Goal: Communication & Community: Participate in discussion

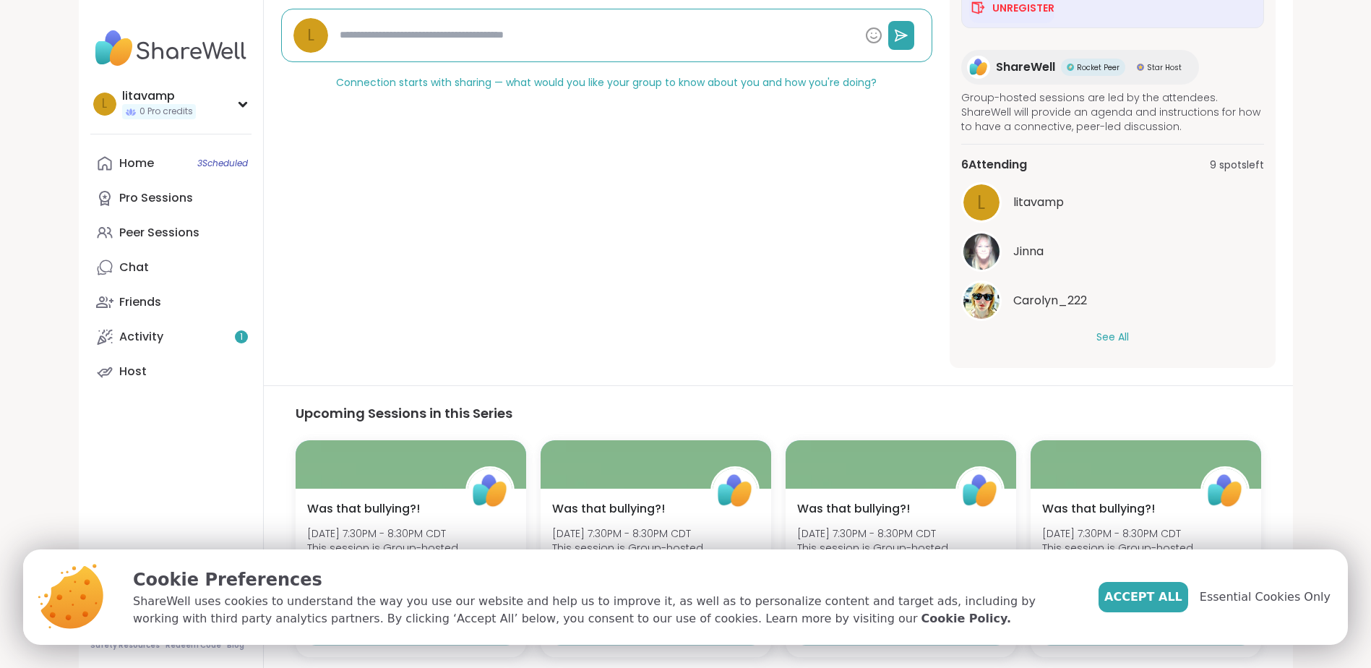
scroll to position [434, 0]
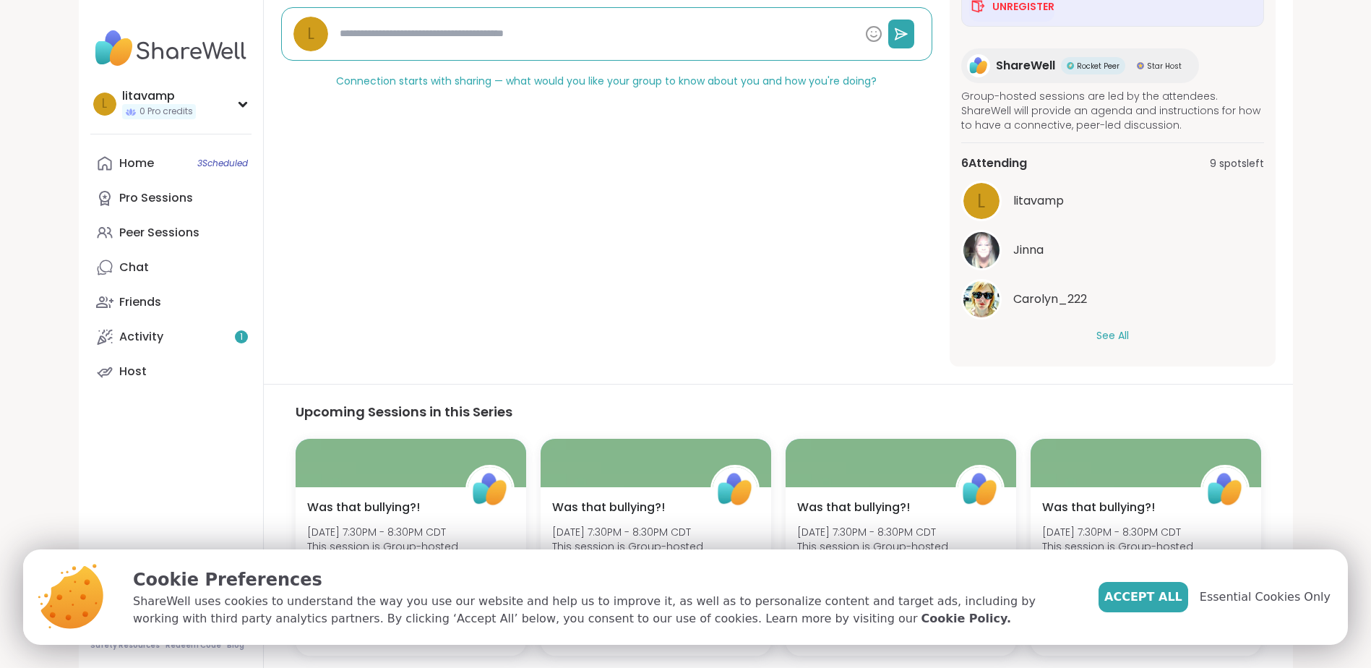
click at [1103, 332] on button "See All" at bounding box center [1112, 335] width 33 height 15
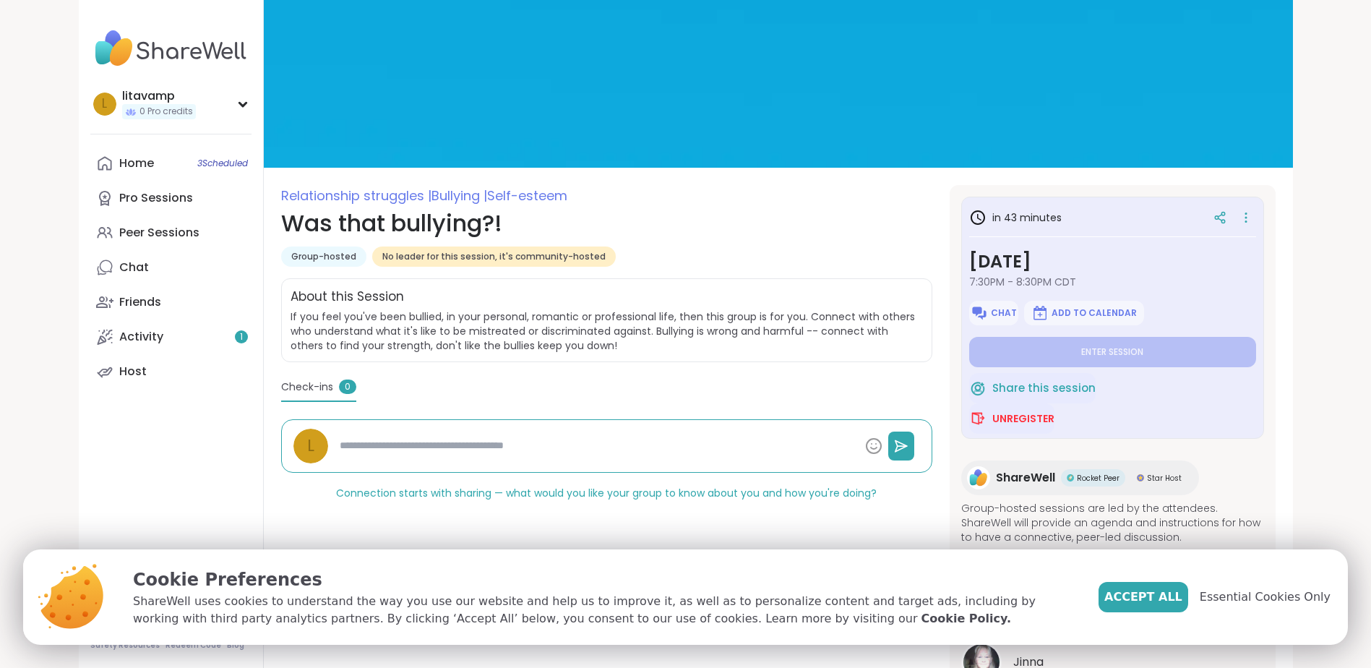
scroll to position [0, 0]
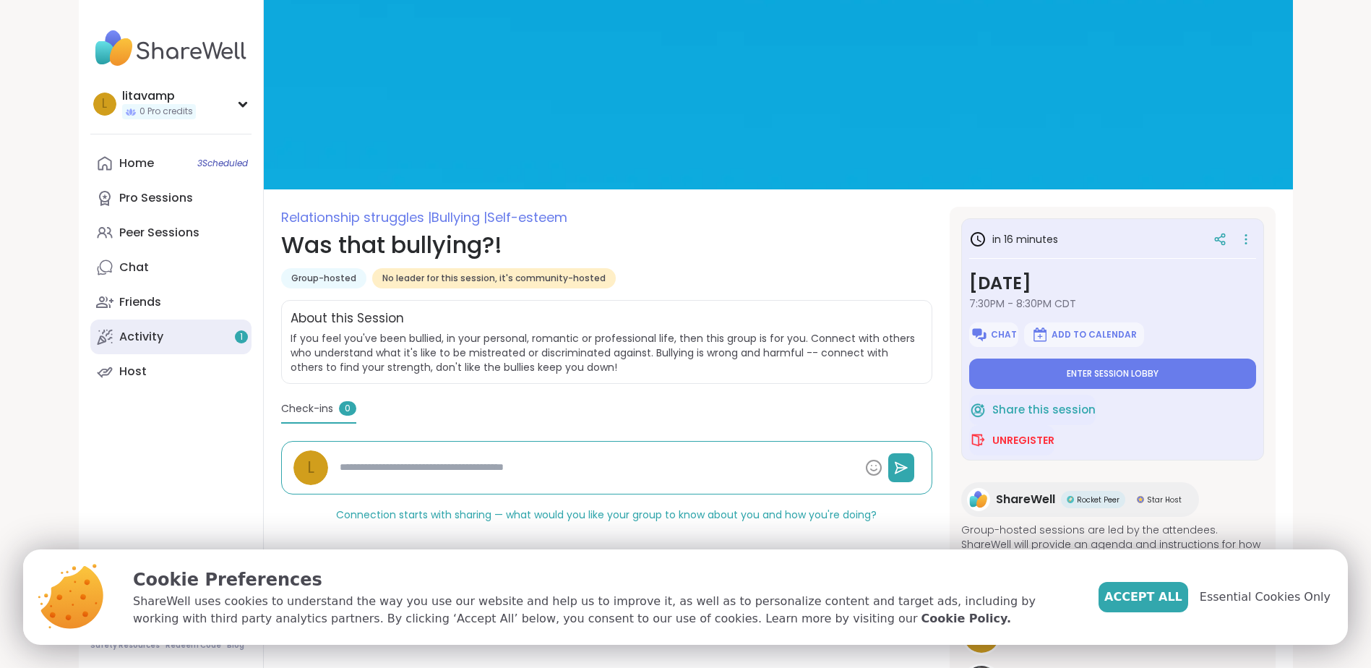
click at [179, 330] on link "Activity 1" at bounding box center [170, 336] width 161 height 35
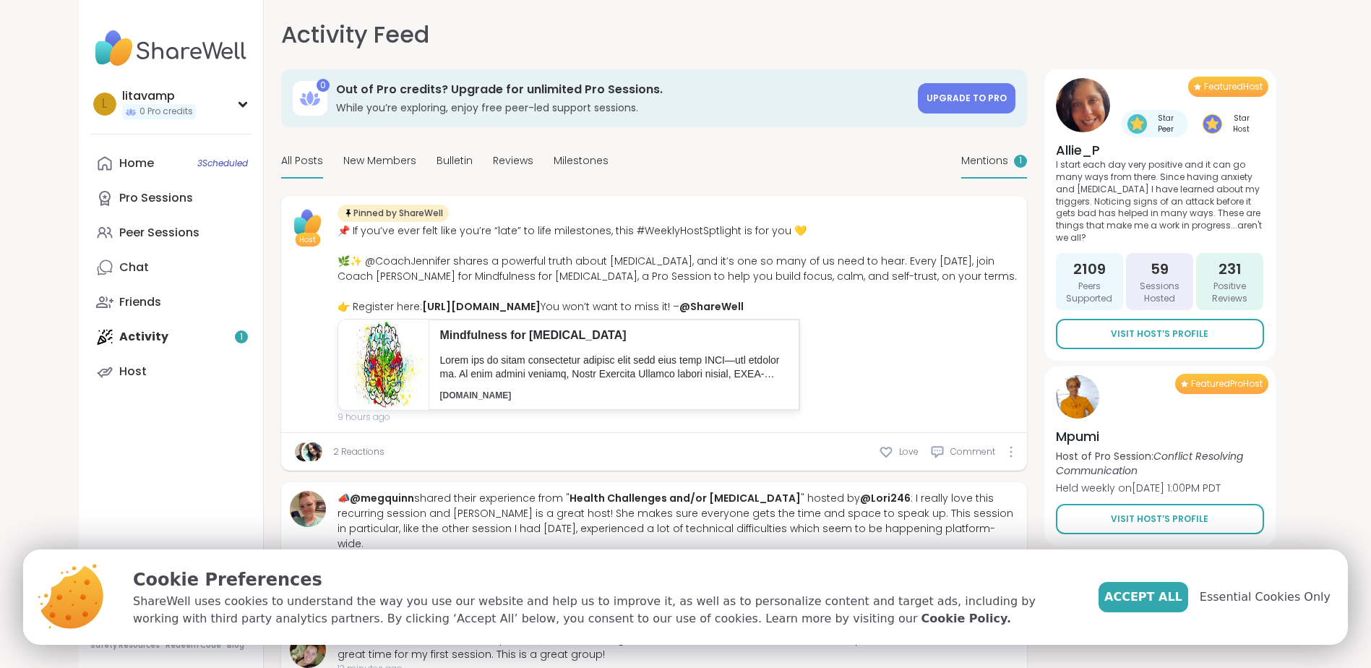
click at [1000, 162] on span "Mentions" at bounding box center [984, 160] width 47 height 15
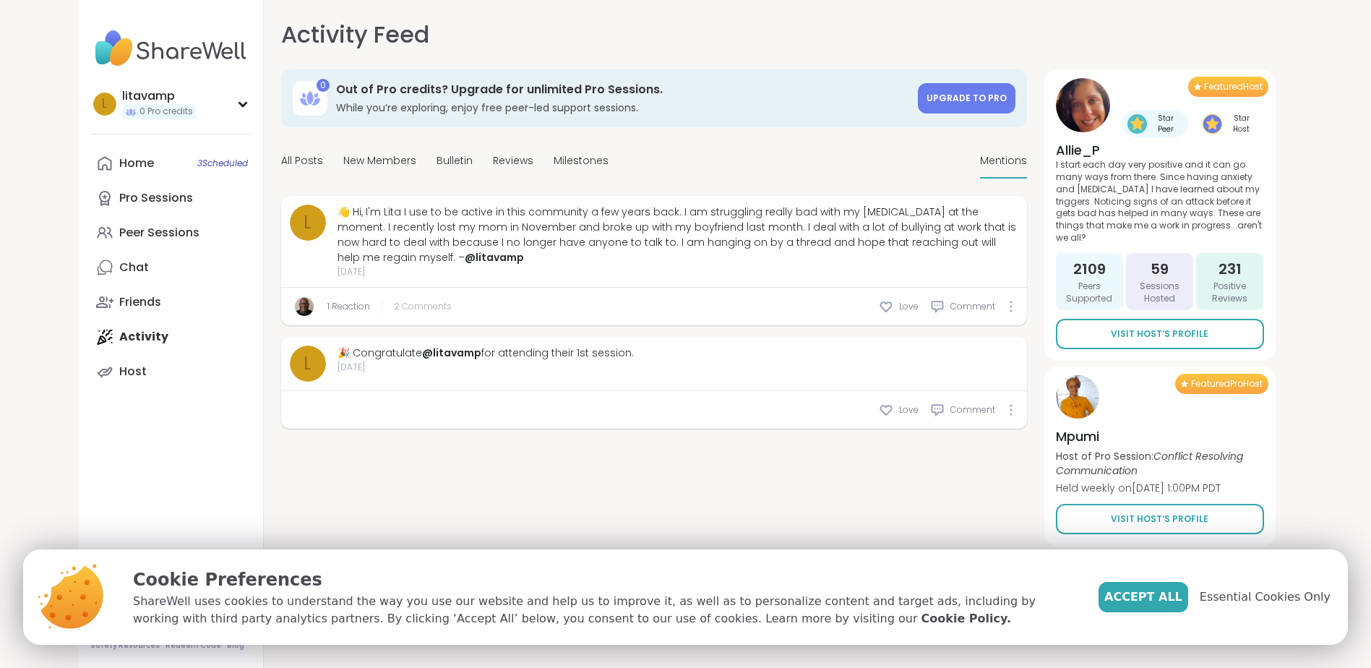
click at [432, 301] on span "2 Comments" at bounding box center [423, 306] width 58 height 13
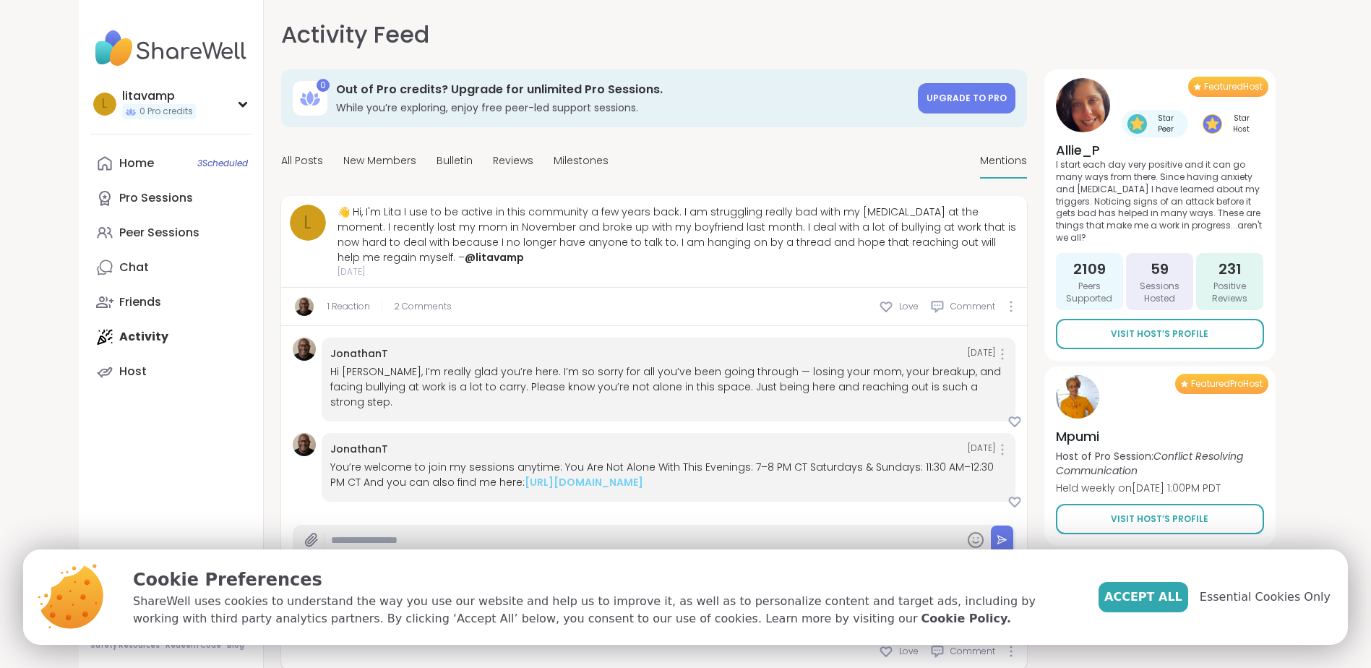
scroll to position [32, 0]
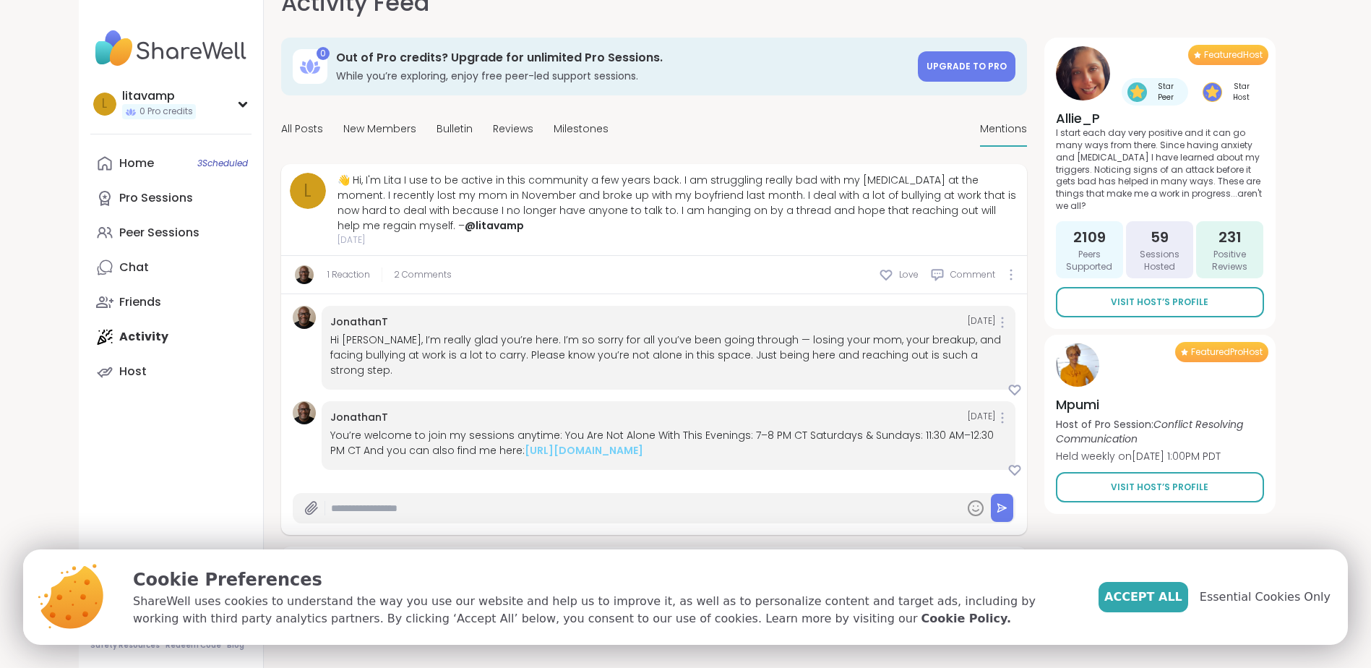
click at [298, 402] on img at bounding box center [304, 412] width 23 height 23
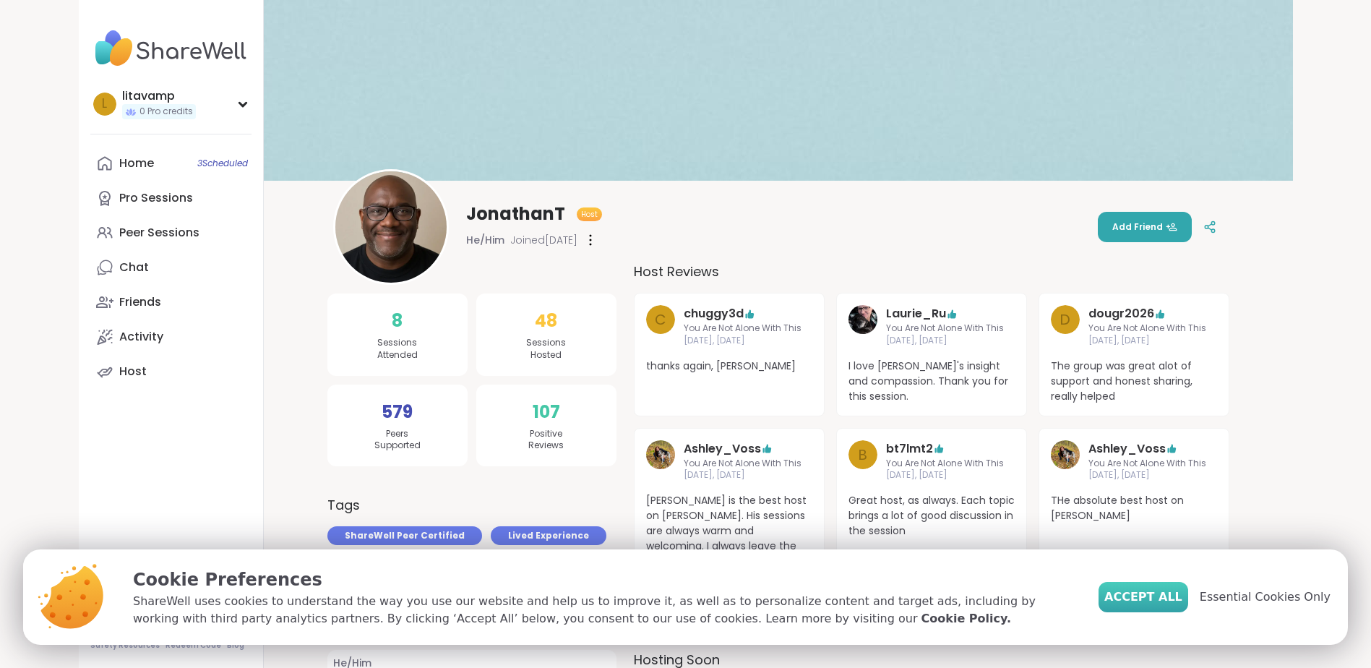
click at [1167, 601] on span "Accept All" at bounding box center [1143, 596] width 78 height 17
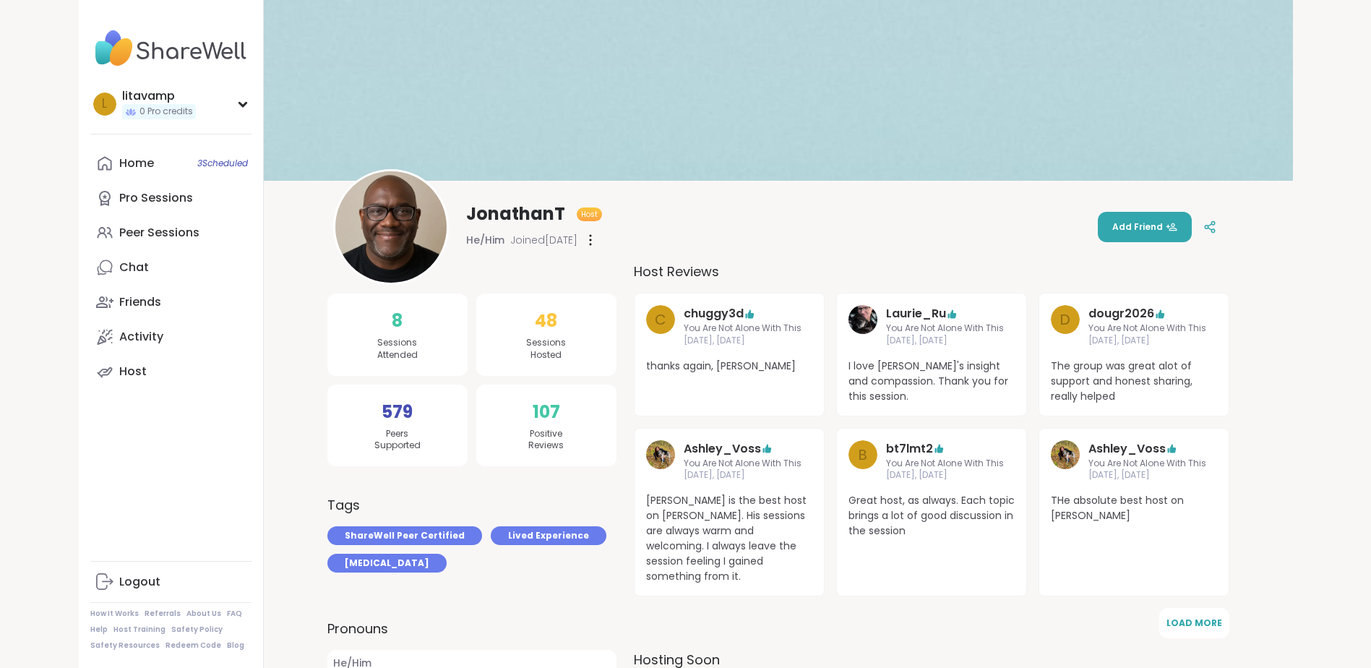
scroll to position [32, 0]
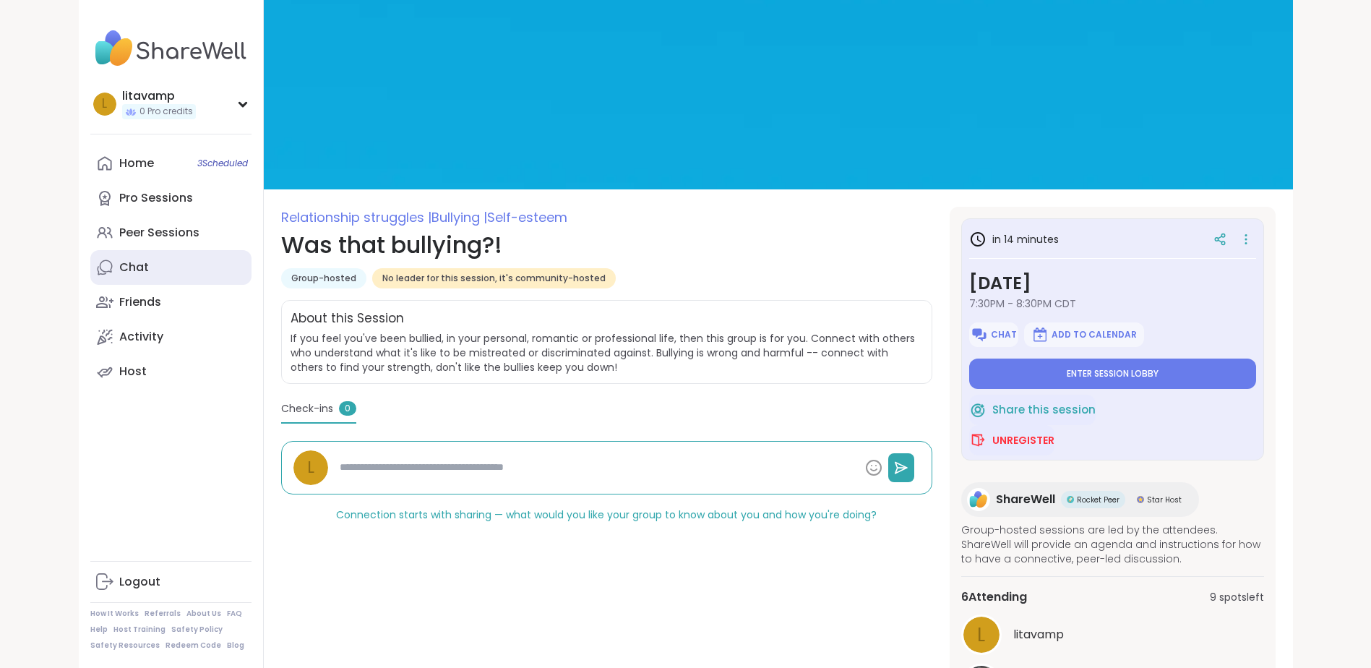
click at [152, 272] on link "Chat" at bounding box center [170, 267] width 161 height 35
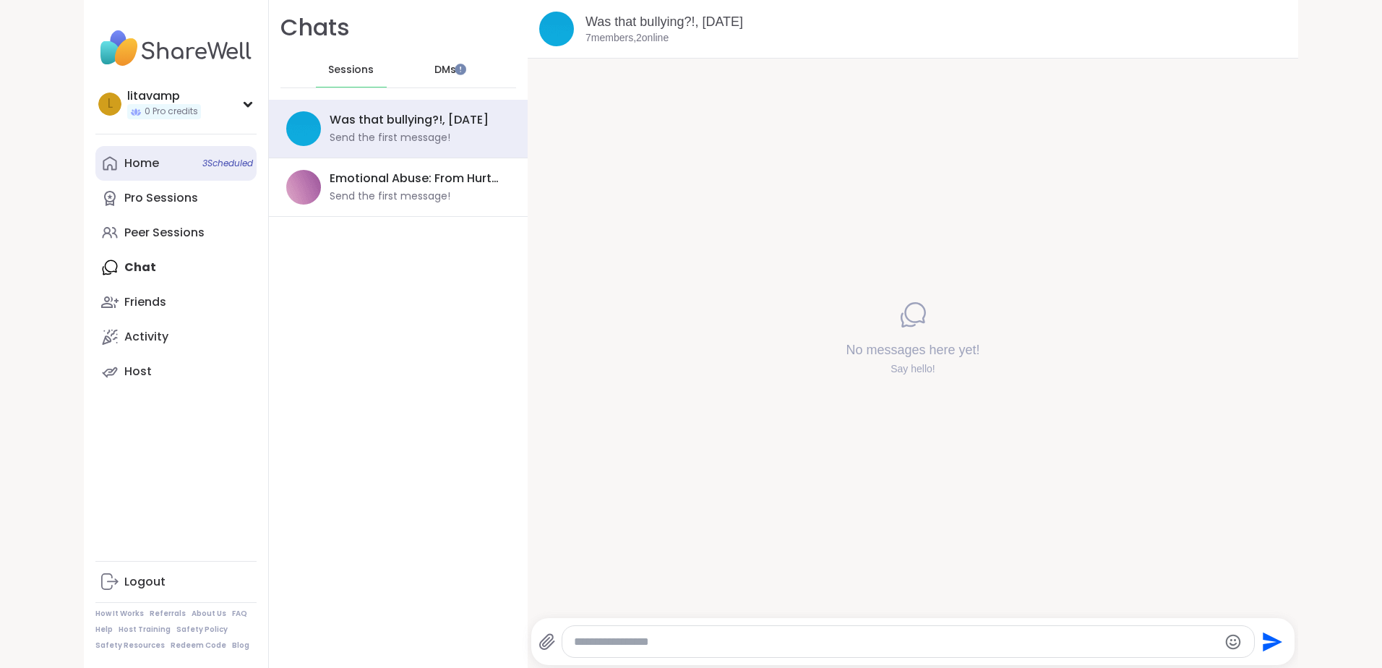
click at [129, 146] on link "Home 3 Scheduled" at bounding box center [175, 163] width 161 height 35
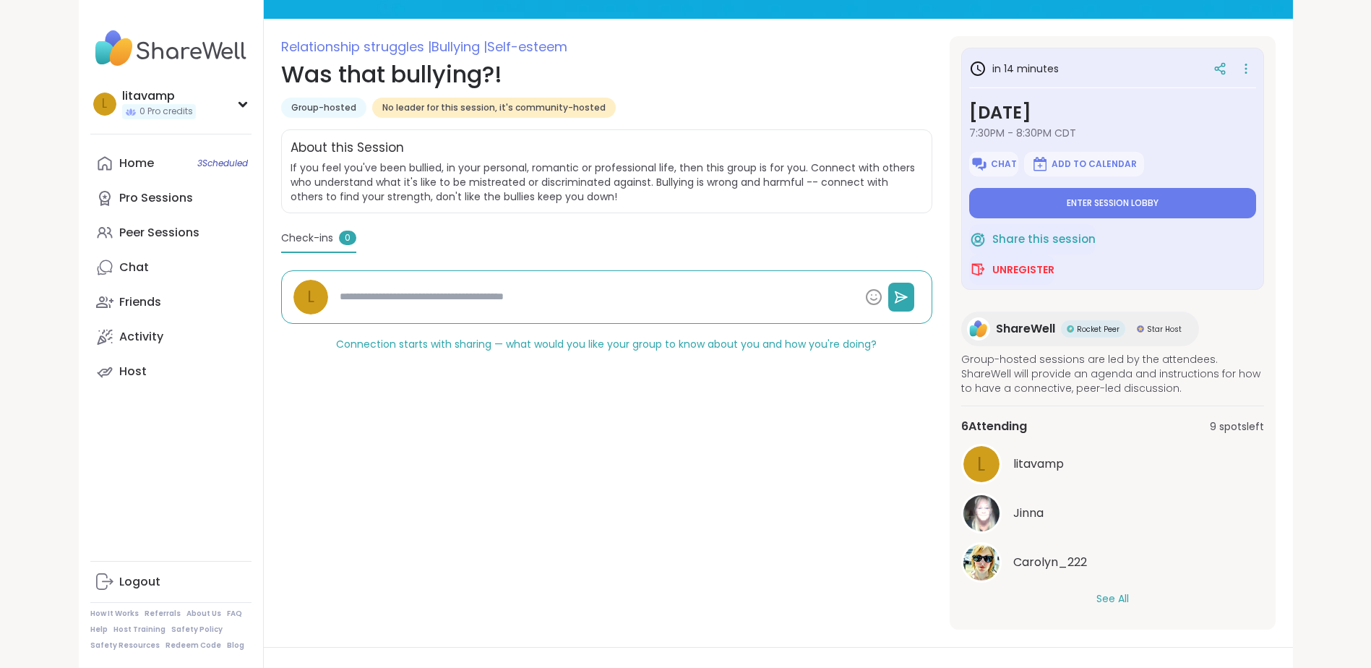
scroll to position [145, 0]
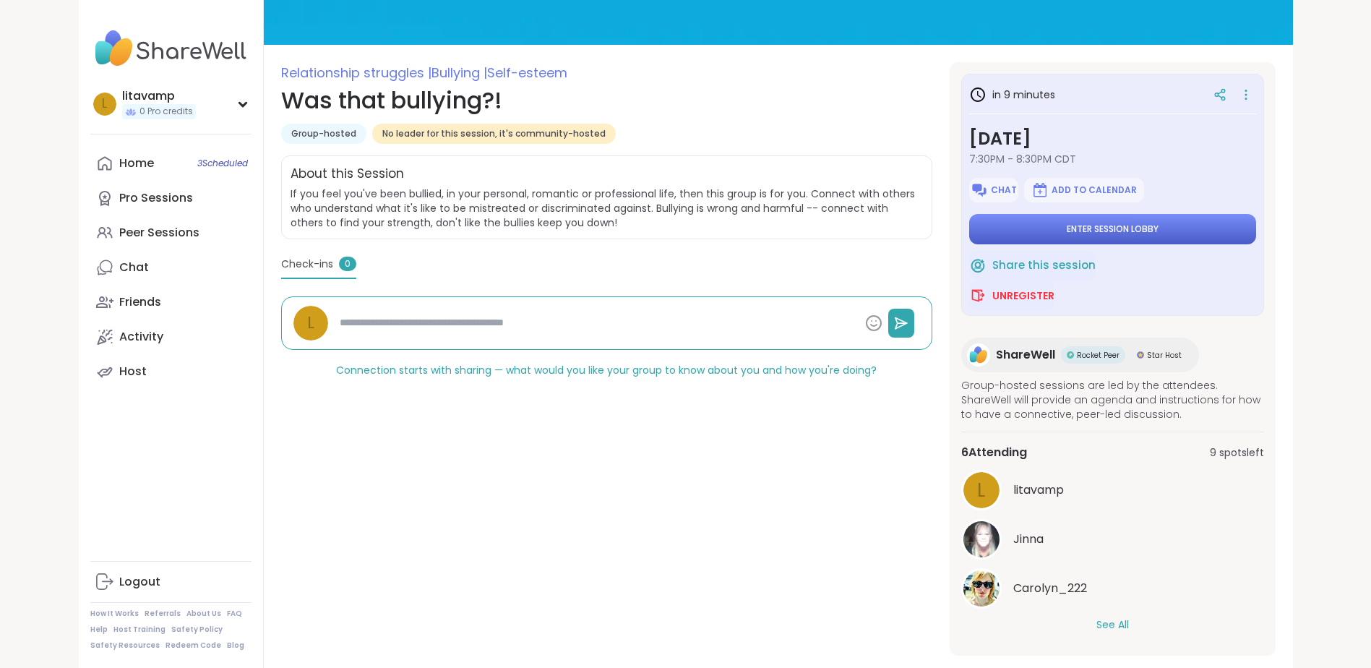
click at [1072, 225] on span "Enter session lobby" at bounding box center [1113, 229] width 92 height 12
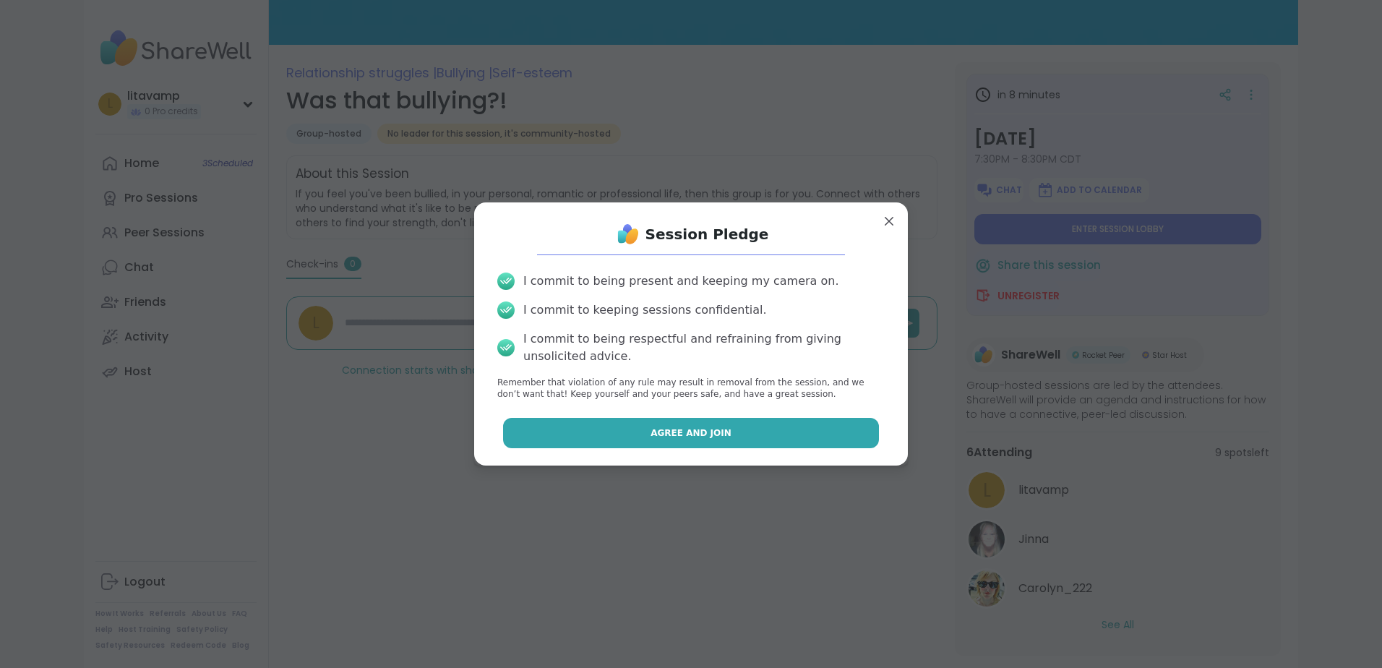
click at [652, 432] on span "Agree and Join" at bounding box center [690, 432] width 81 height 13
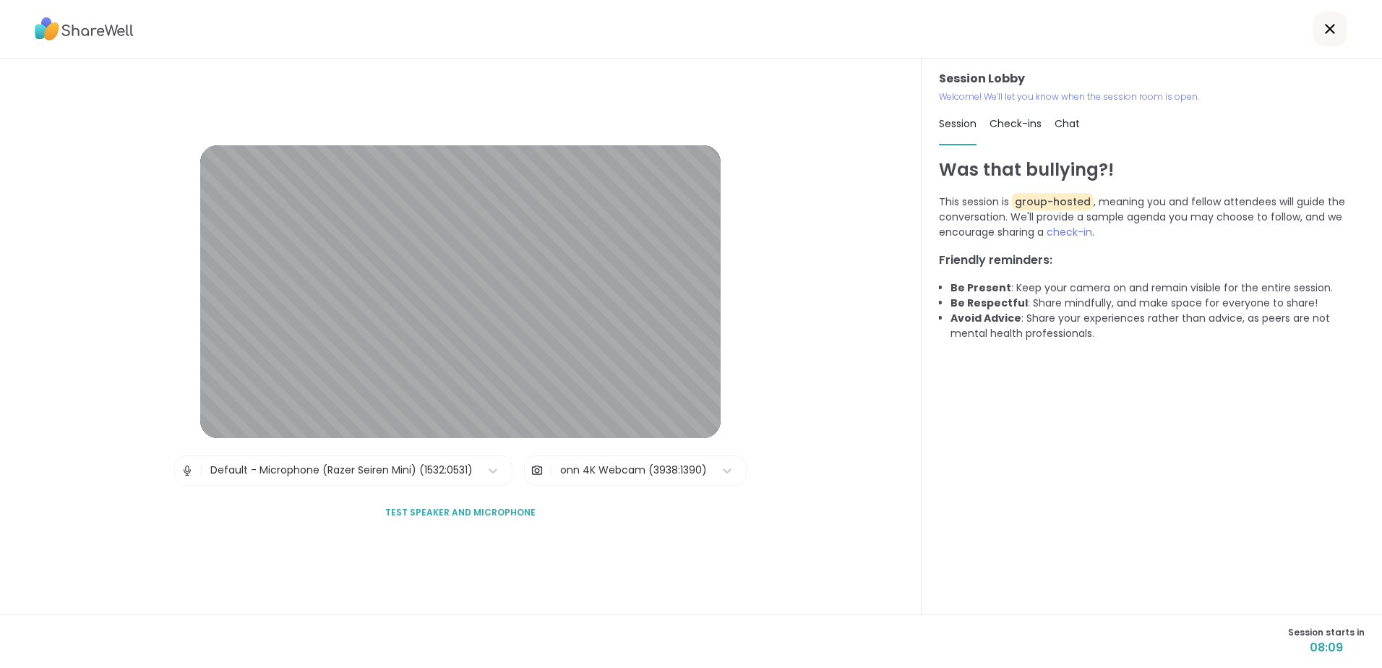
click at [1015, 120] on span "Check-ins" at bounding box center [1015, 123] width 52 height 14
type textarea "*"
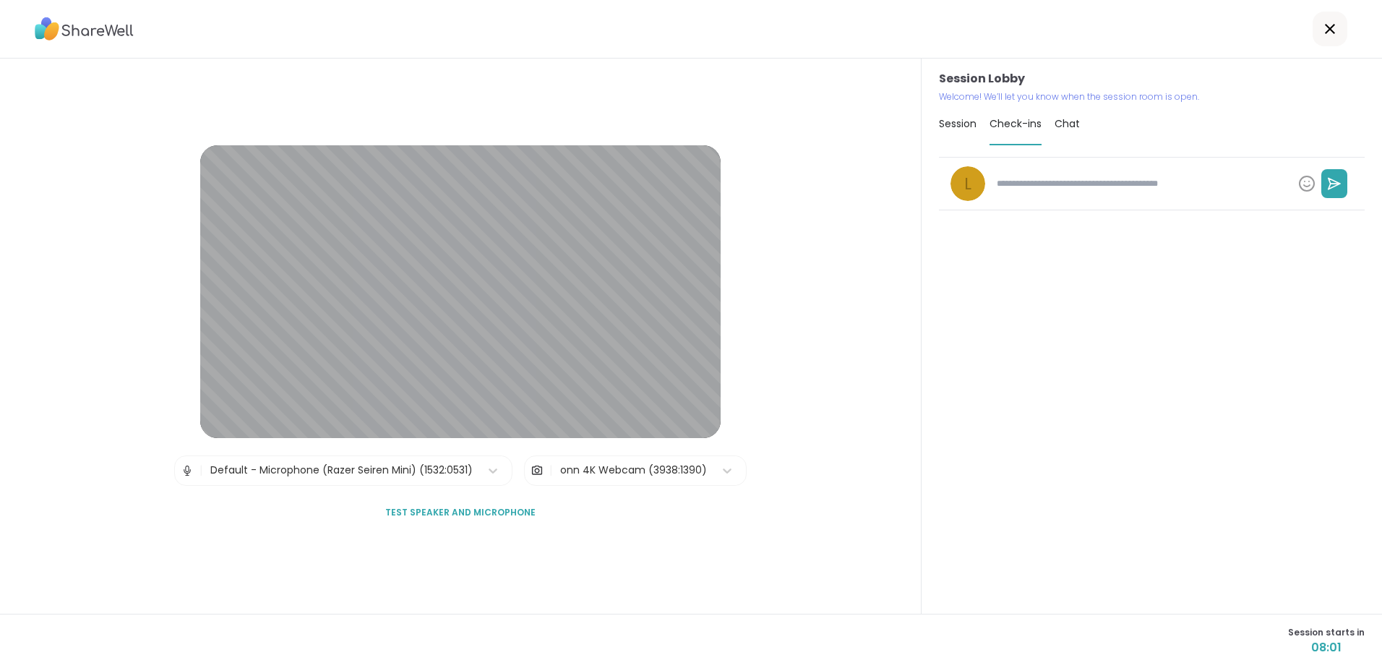
click at [947, 127] on span "Session" at bounding box center [958, 123] width 38 height 14
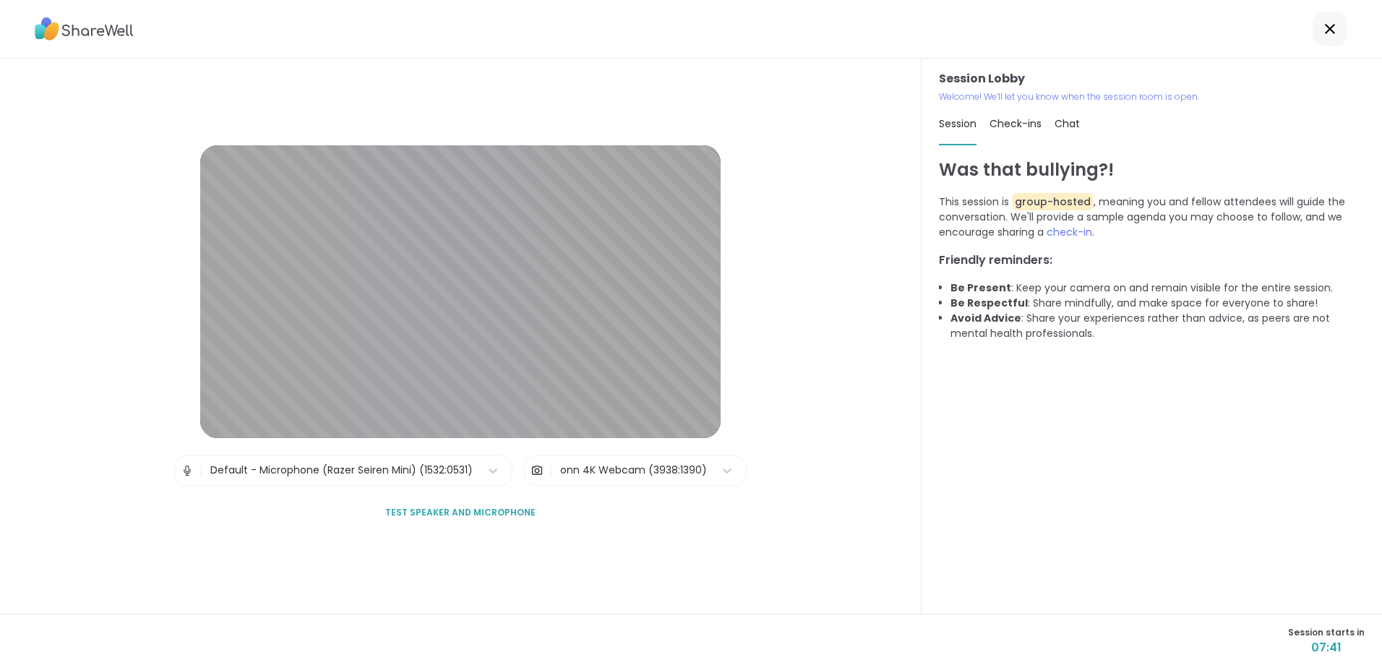
click at [488, 510] on span "Test speaker and microphone" at bounding box center [460, 512] width 150 height 13
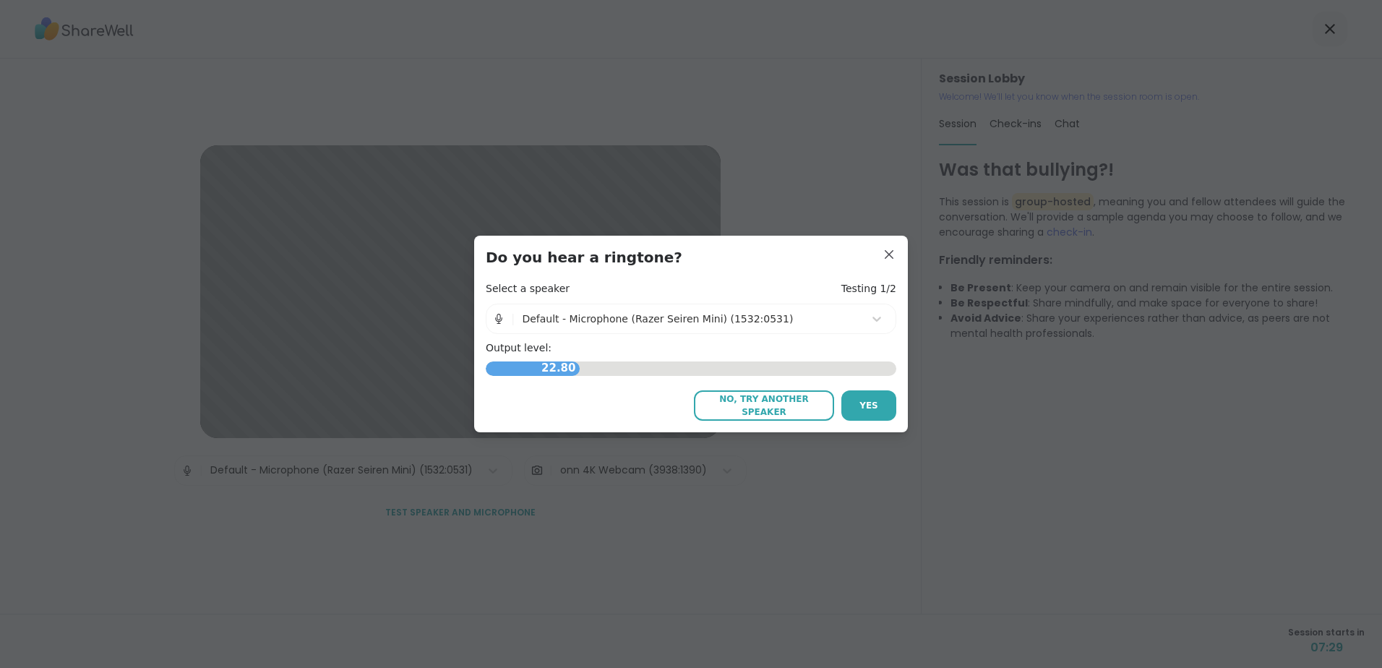
click at [854, 319] on div "Default - Microphone (Razer Seiren Mini) (1532:0531)" at bounding box center [689, 318] width 349 height 29
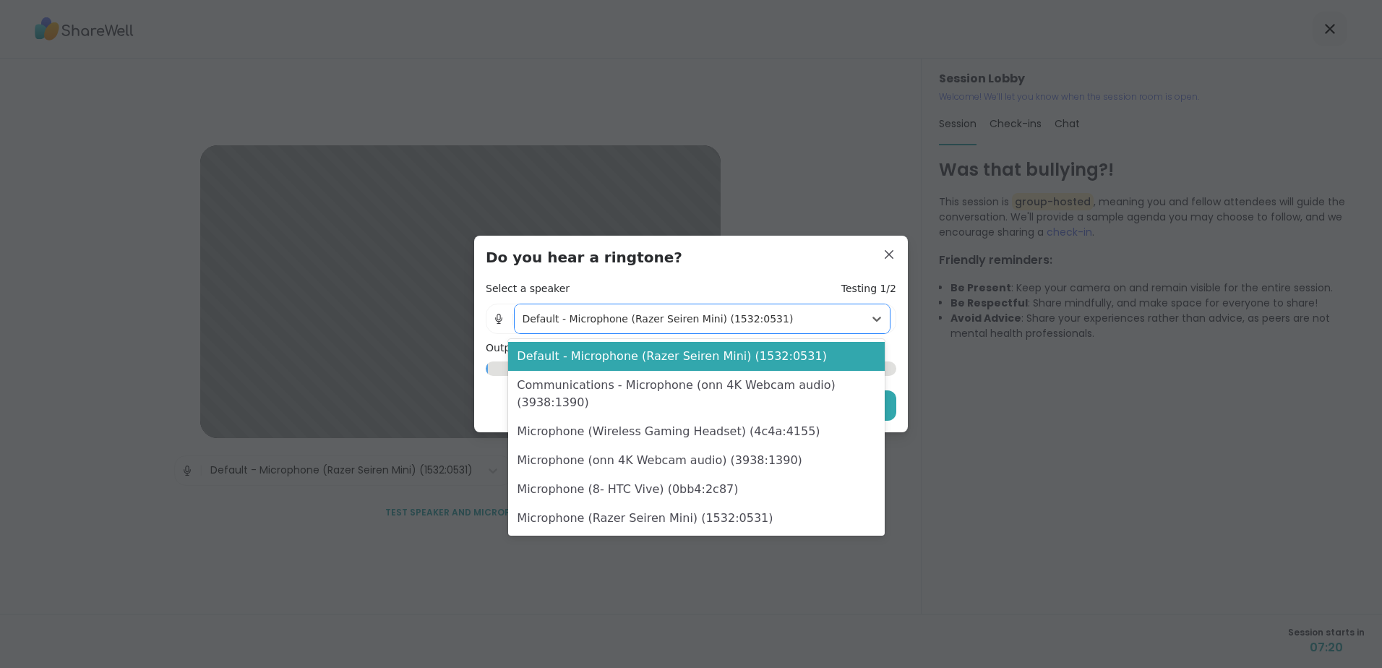
click at [798, 361] on div "Default - Microphone (Razer Seiren Mini) (1532:0531)" at bounding box center [696, 356] width 376 height 29
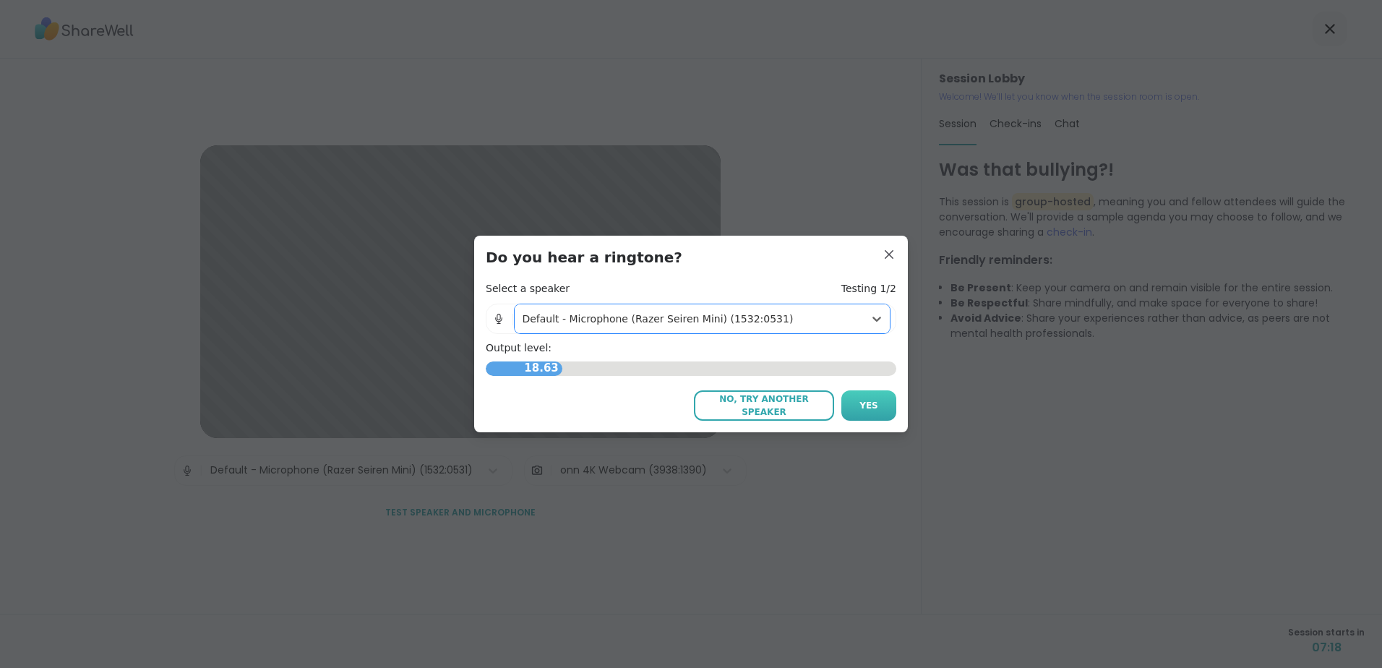
click at [860, 408] on span "Yes" at bounding box center [868, 405] width 19 height 13
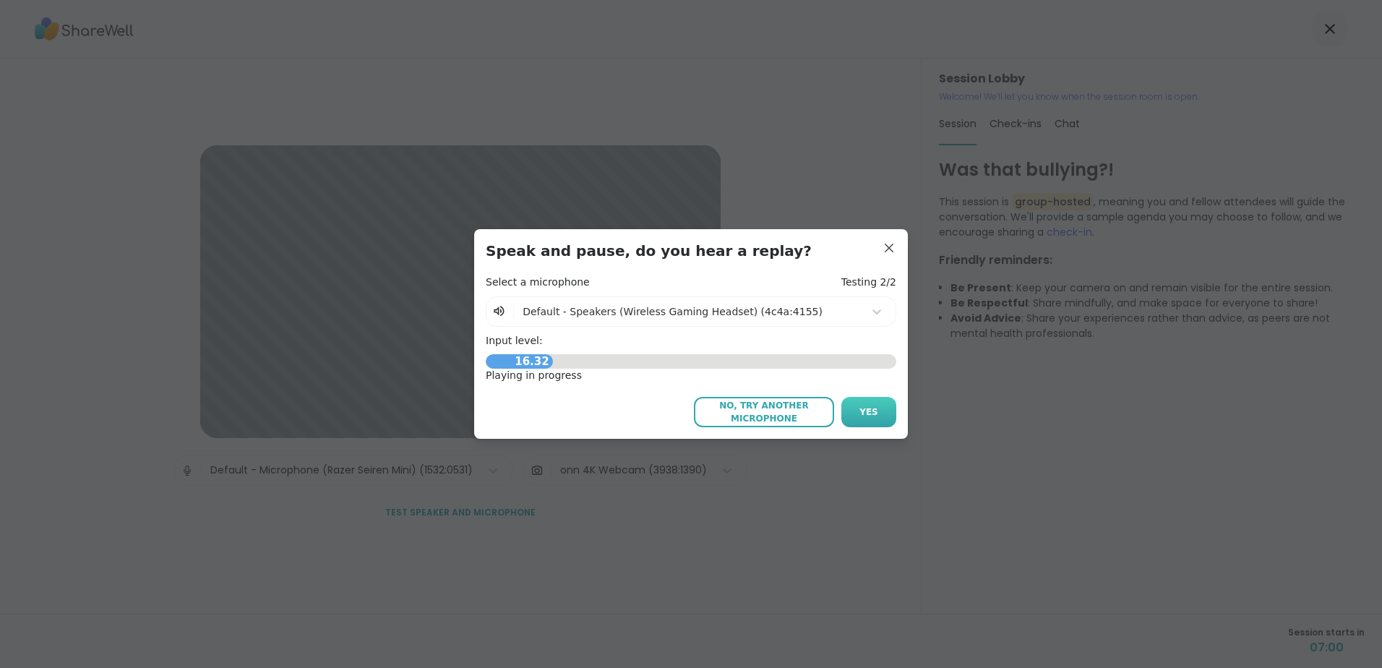
click at [854, 401] on button "Yes" at bounding box center [868, 412] width 55 height 30
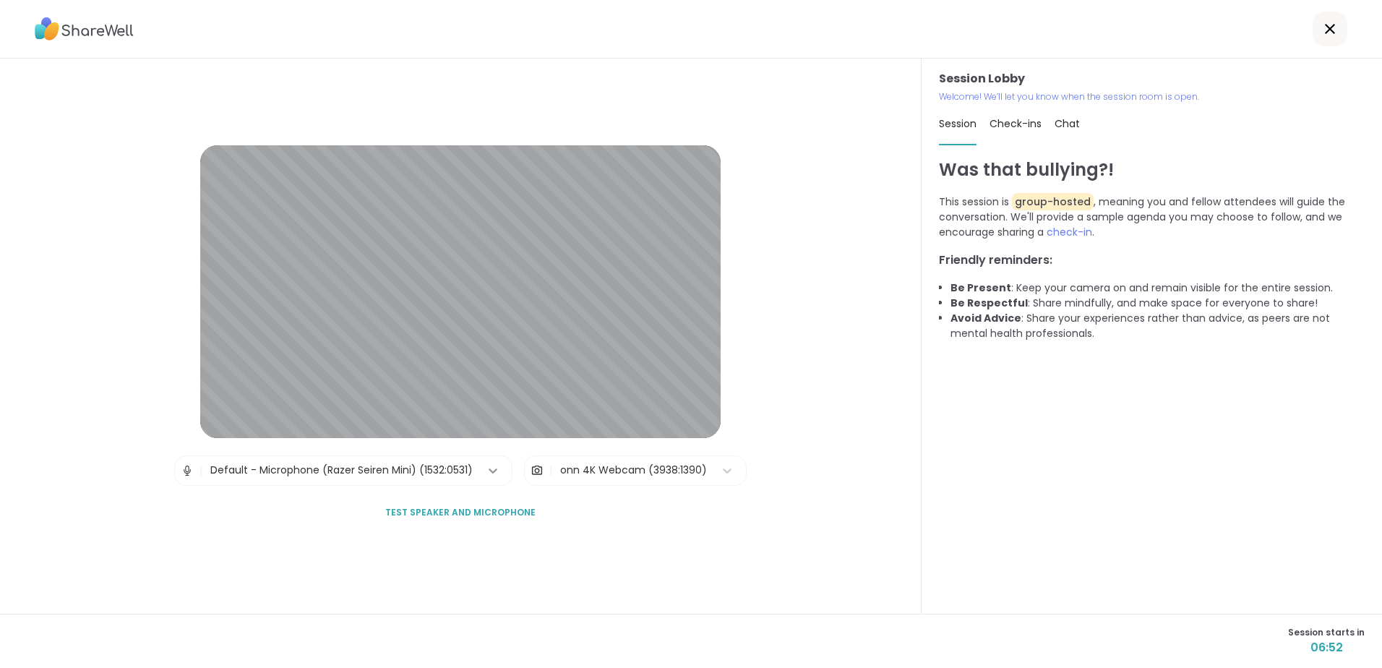
click at [490, 471] on icon at bounding box center [493, 470] width 14 height 14
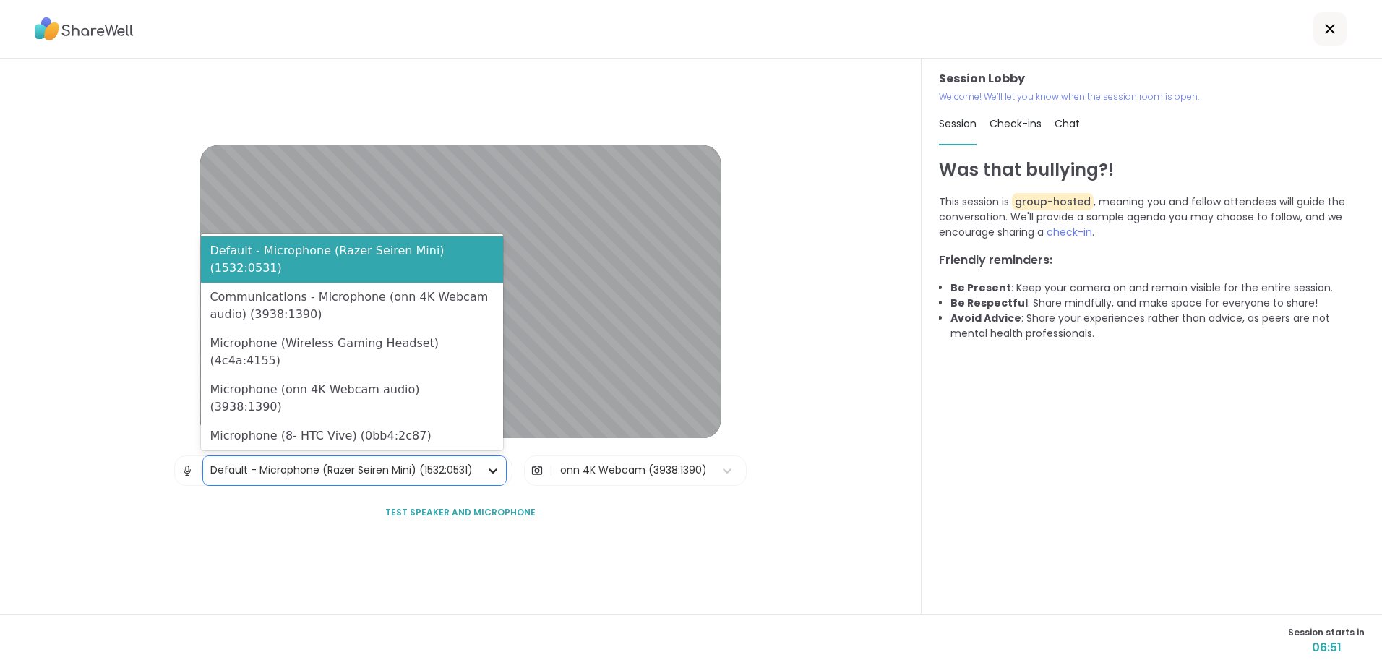
click at [490, 471] on icon at bounding box center [493, 470] width 14 height 14
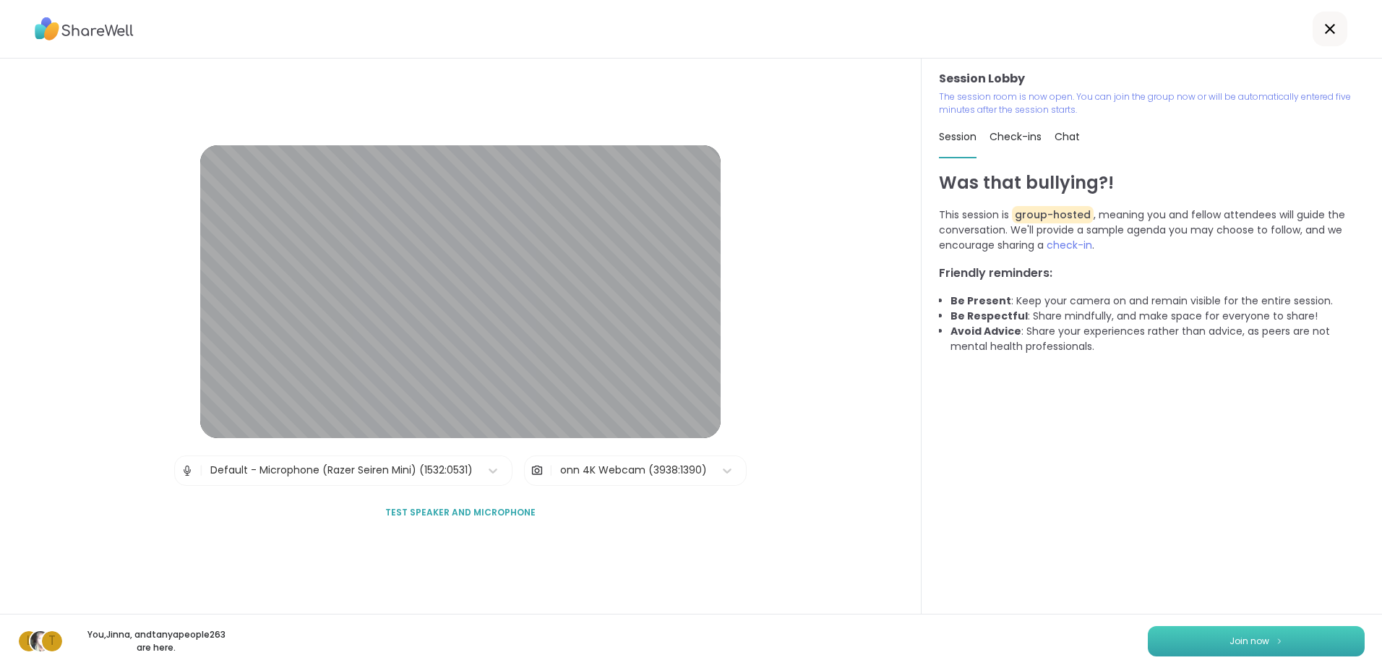
click at [1248, 648] on button "Join now" at bounding box center [1256, 641] width 217 height 30
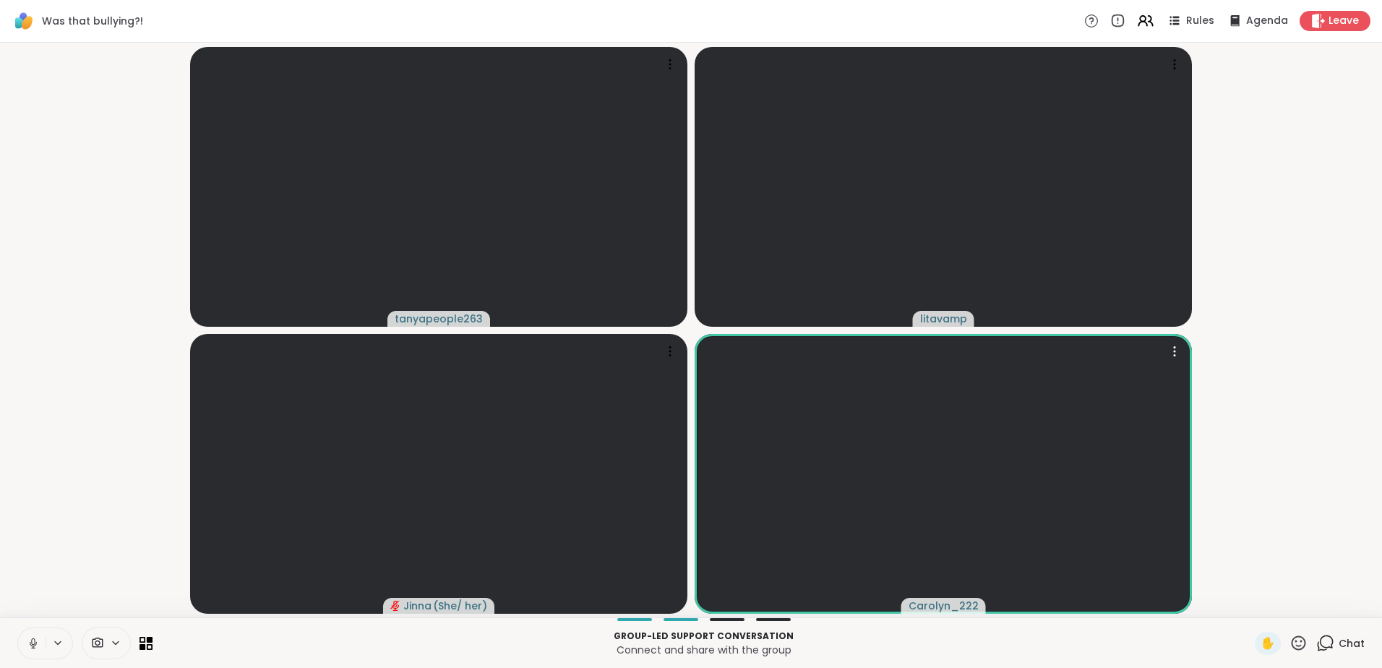
drag, startPoint x: 908, startPoint y: 448, endPoint x: 1326, endPoint y: 497, distance: 419.9
click at [1326, 497] on video-player-container "tanyapeople263 [PERSON_NAME] ( She/ her ) Carolyn_222" at bounding box center [691, 329] width 1365 height 563
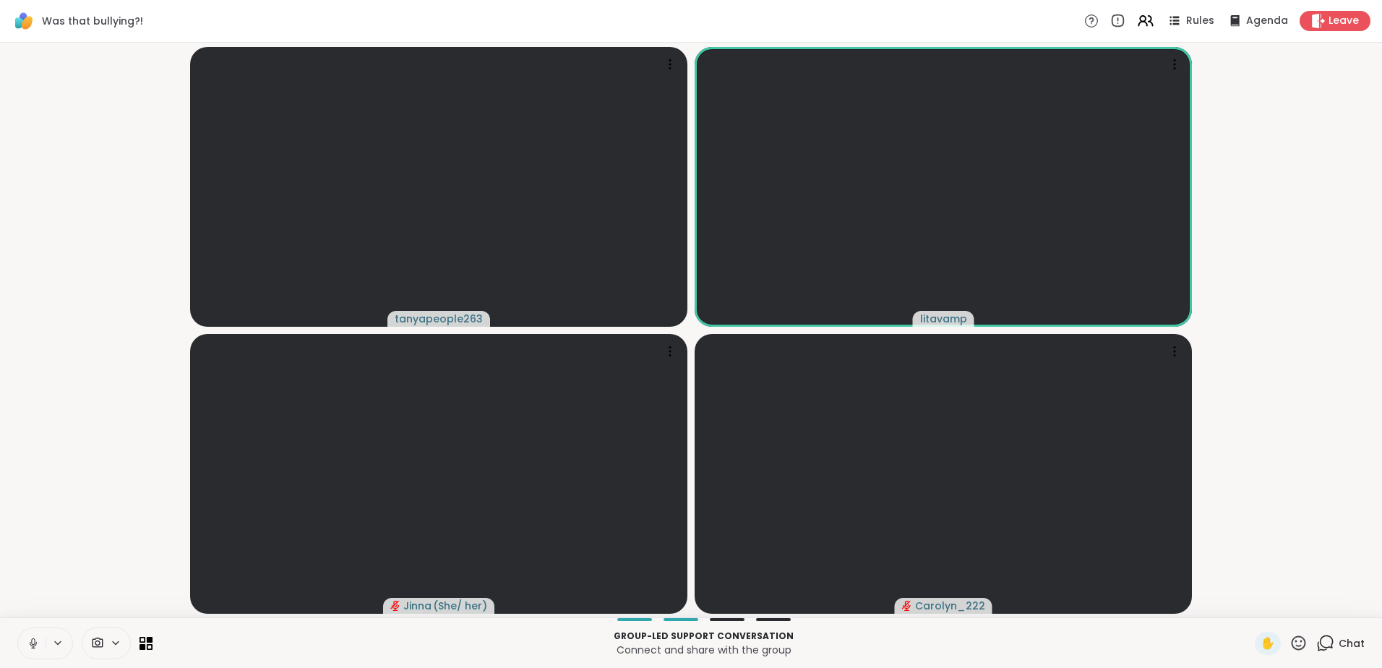
click at [56, 644] on icon at bounding box center [58, 643] width 12 height 12
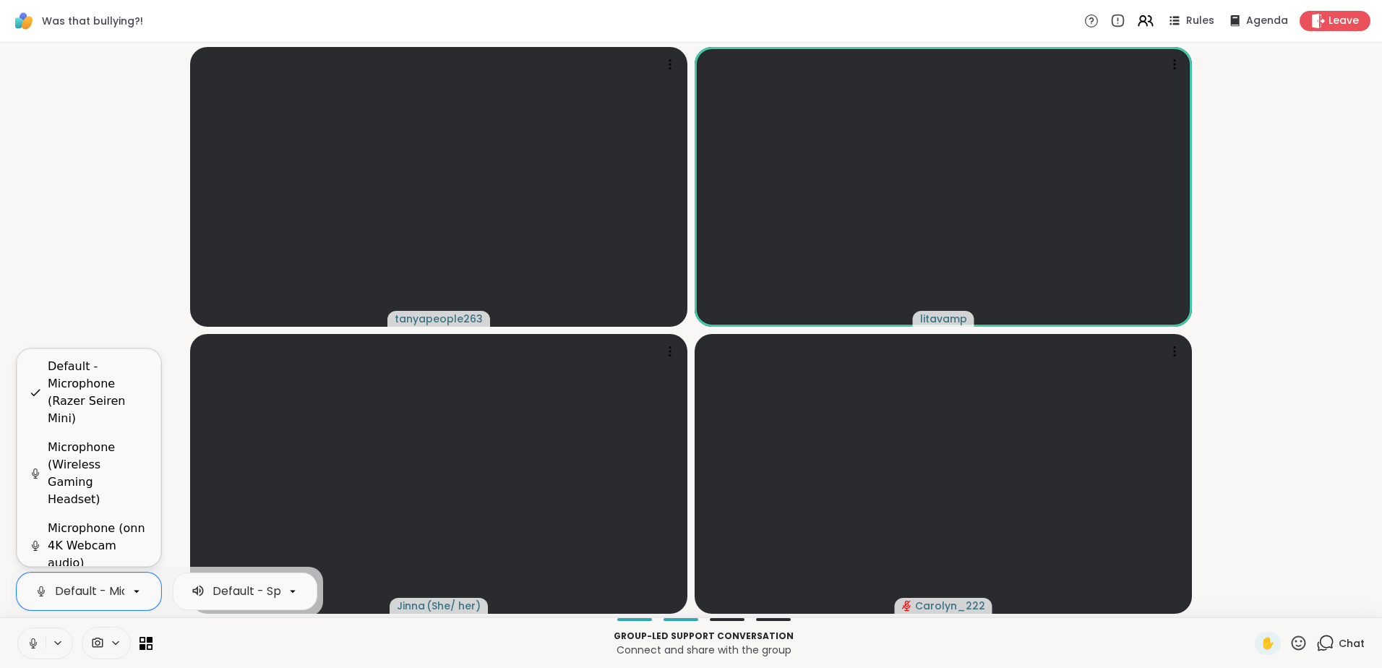
scroll to position [0, 141]
click at [75, 389] on div "Default - Microphone (Razer Seiren Mini)" at bounding box center [98, 392] width 101 height 69
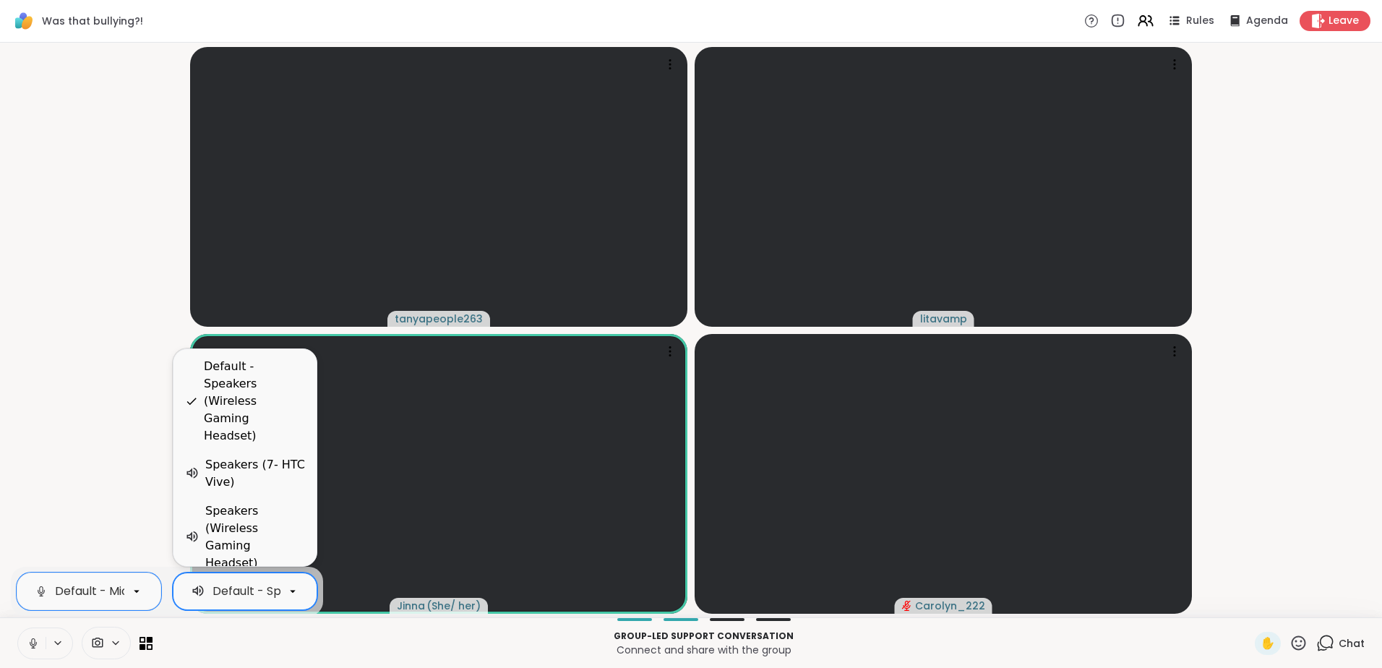
click at [297, 588] on icon at bounding box center [292, 591] width 13 height 13
click at [270, 538] on div "Speakers (Wireless Gaming Headset)" at bounding box center [255, 536] width 100 height 69
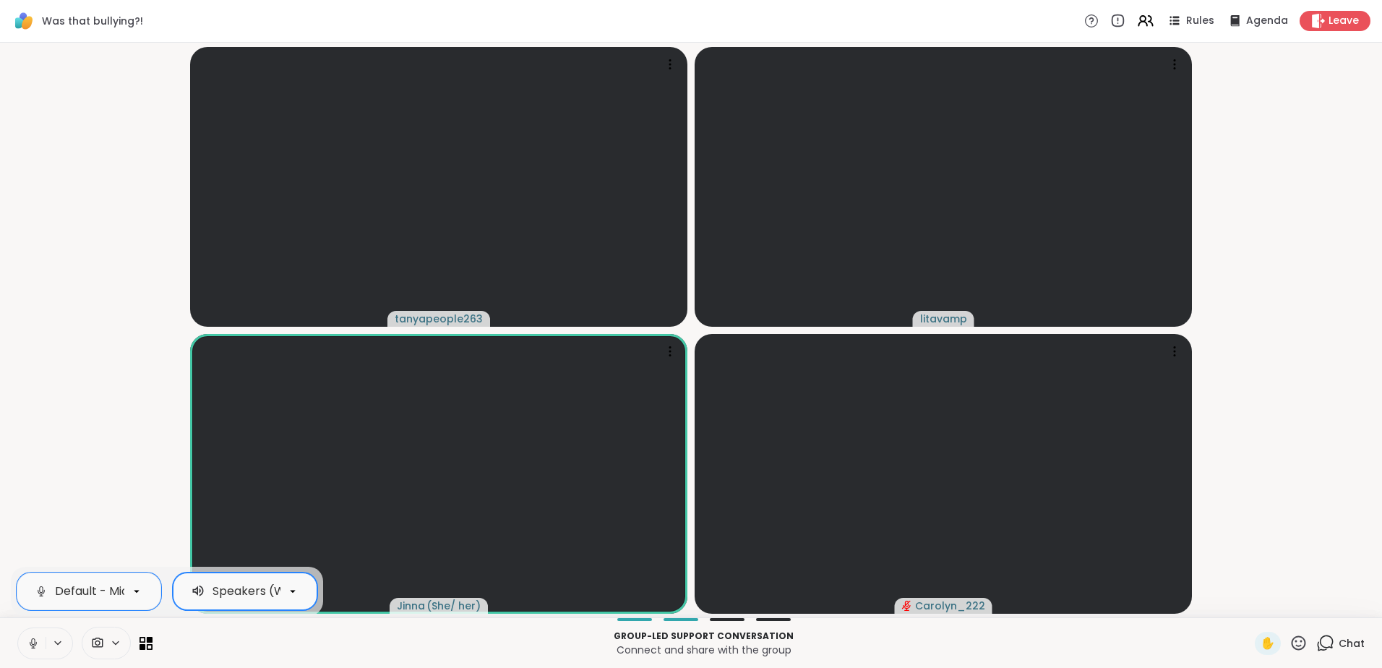
click at [220, 640] on p "Group-led support conversation" at bounding box center [703, 636] width 1085 height 13
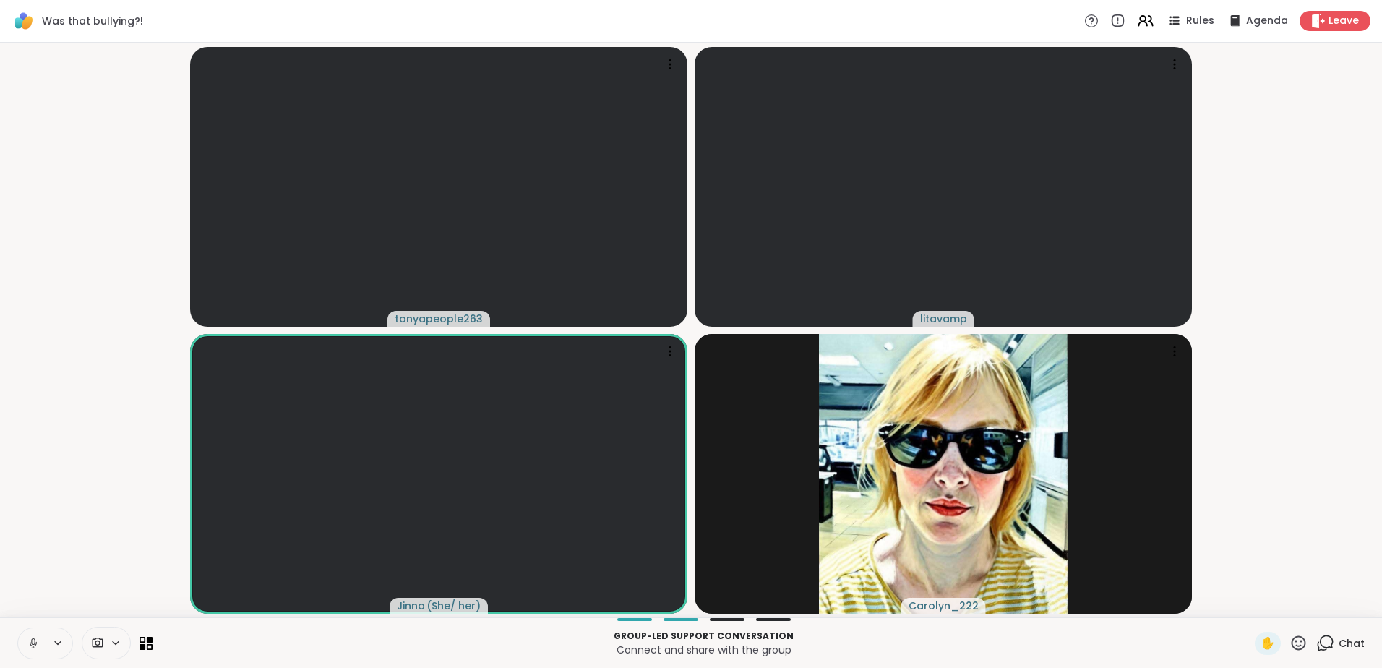
click at [59, 642] on icon at bounding box center [58, 643] width 12 height 12
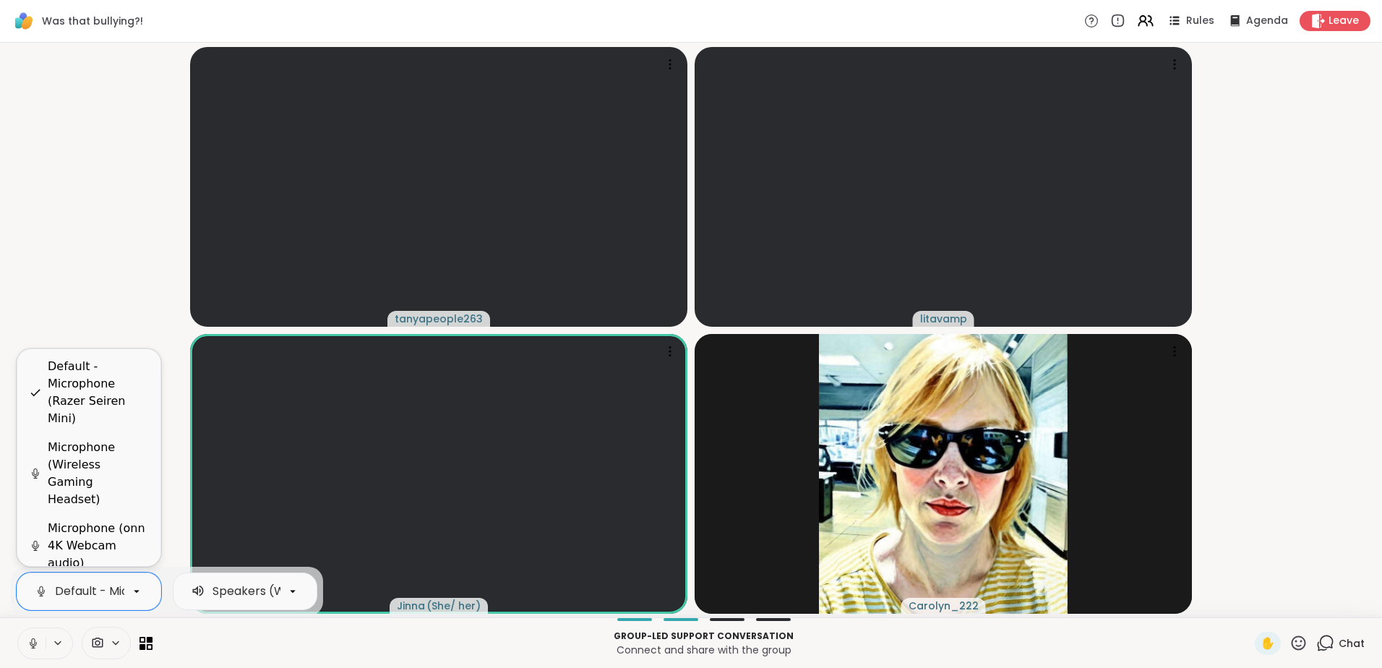
click at [77, 593] on div "Default - Microphone (Razer Seiren Mini)" at bounding box center [171, 591] width 232 height 17
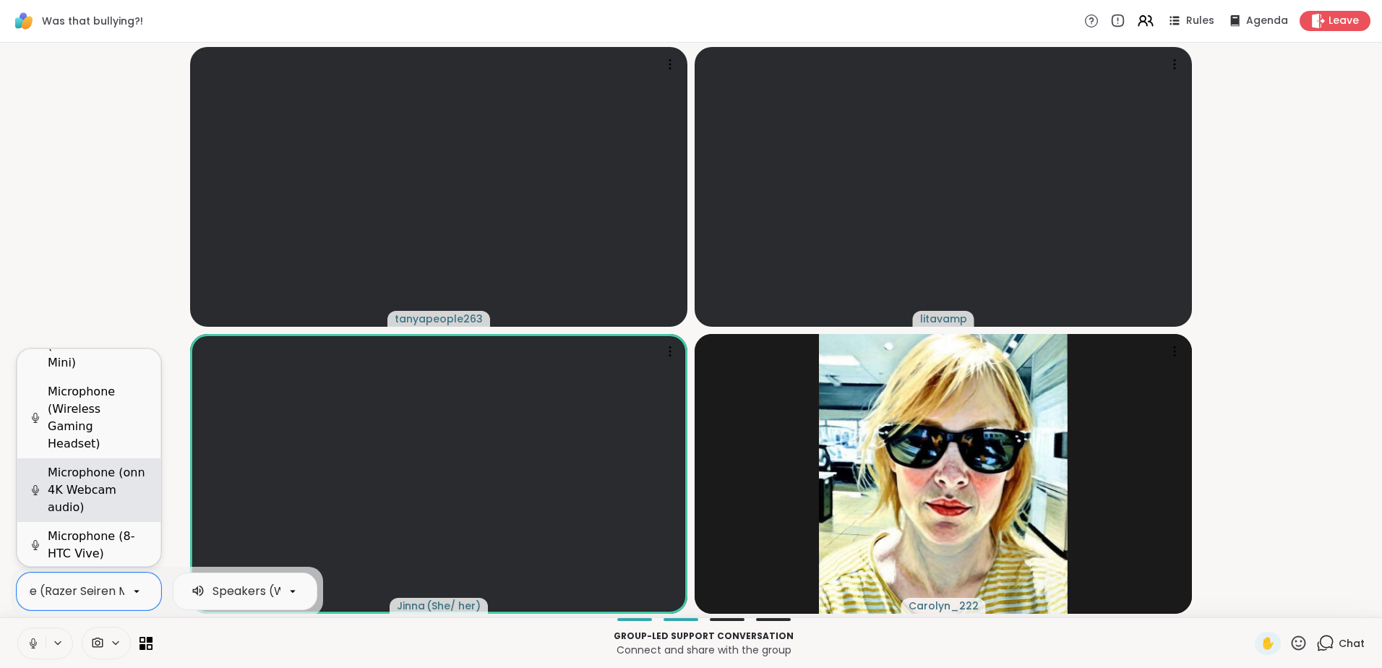
scroll to position [107, 0]
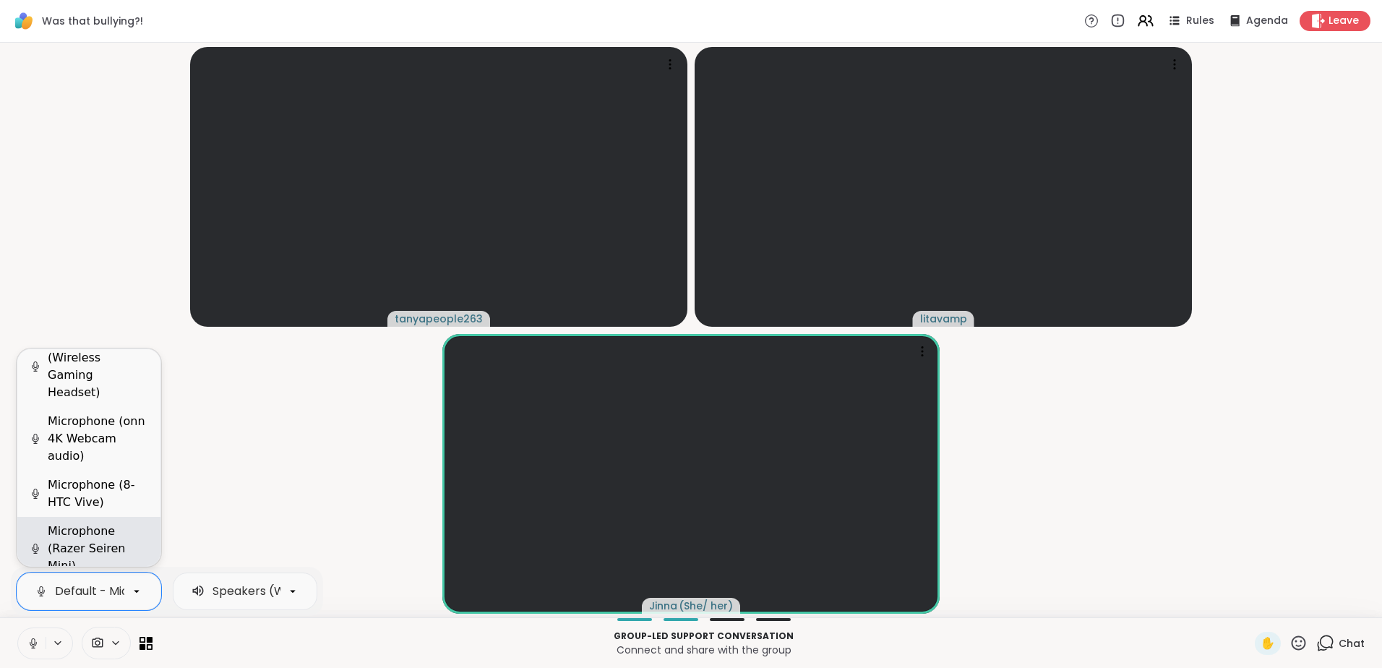
click at [85, 539] on div "Microphone (Razer Seiren Mini)" at bounding box center [98, 549] width 101 height 52
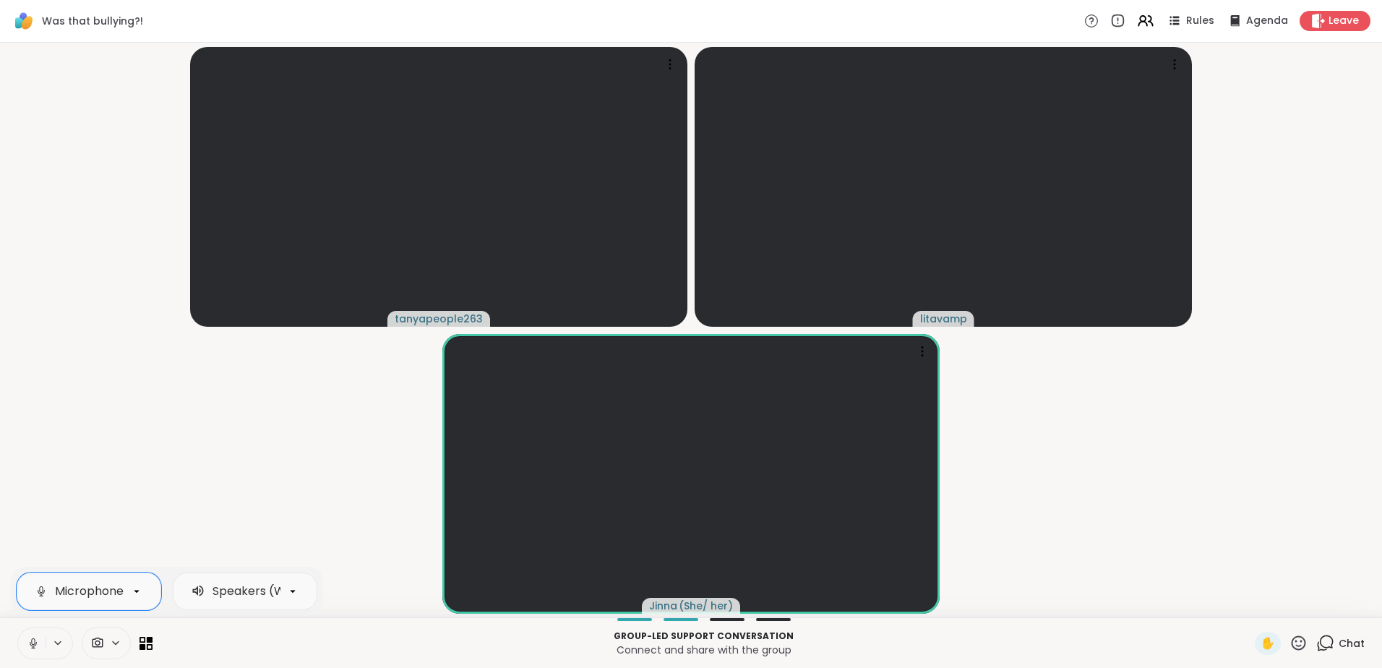
click at [135, 500] on video-player-container "tanyapeople263 litavamp Jinna ( She/ her )" at bounding box center [691, 329] width 1365 height 563
click at [46, 649] on div at bounding box center [45, 643] width 56 height 32
click at [61, 642] on icon at bounding box center [58, 642] width 6 height 3
click at [138, 590] on icon at bounding box center [137, 591] width 6 height 3
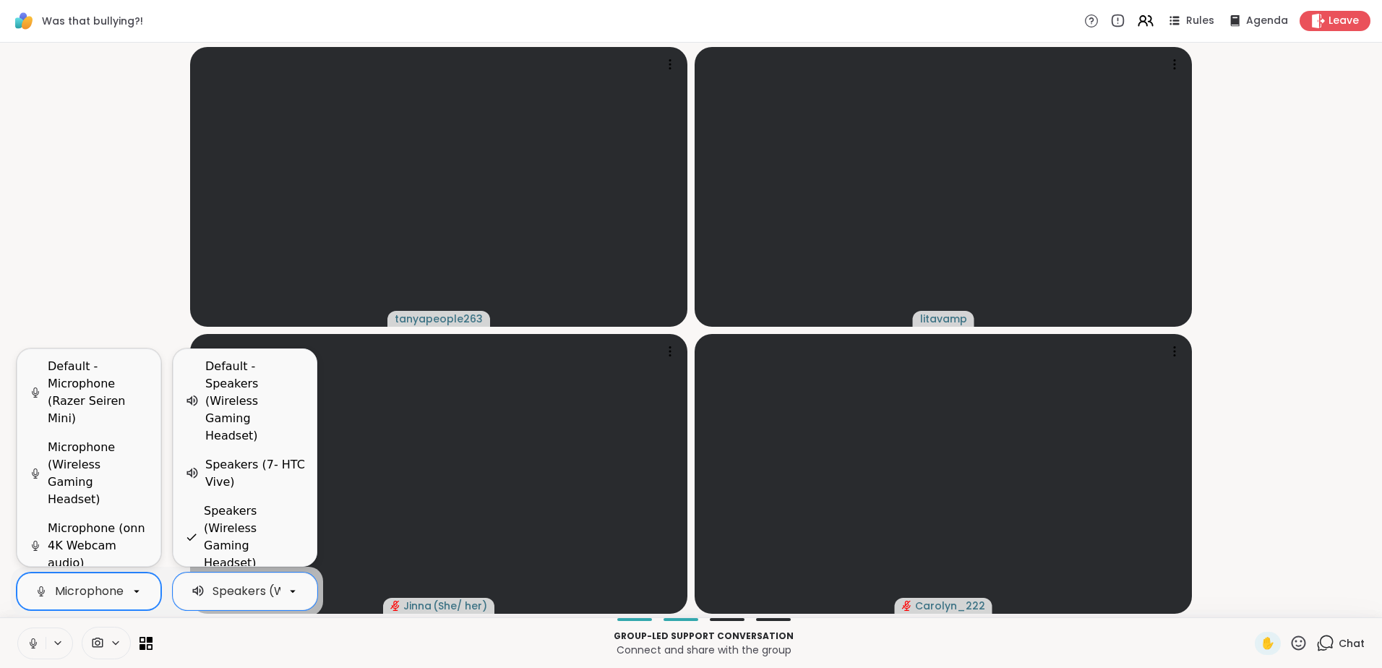
scroll to position [0, 125]
click at [233, 430] on div "Default - Speakers (Wireless Gaming Headset)" at bounding box center [255, 401] width 100 height 87
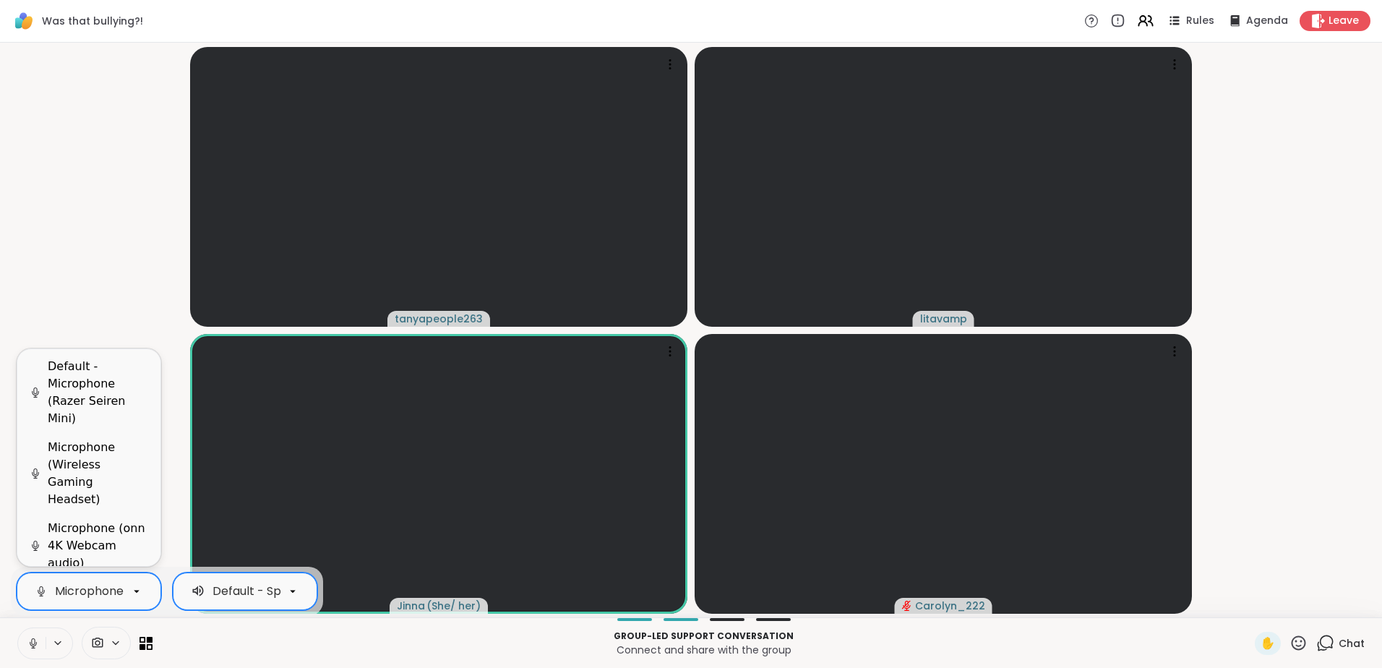
click at [211, 585] on div "Default - Speakers (Wireless Gaming Headset)" at bounding box center [346, 591] width 271 height 17
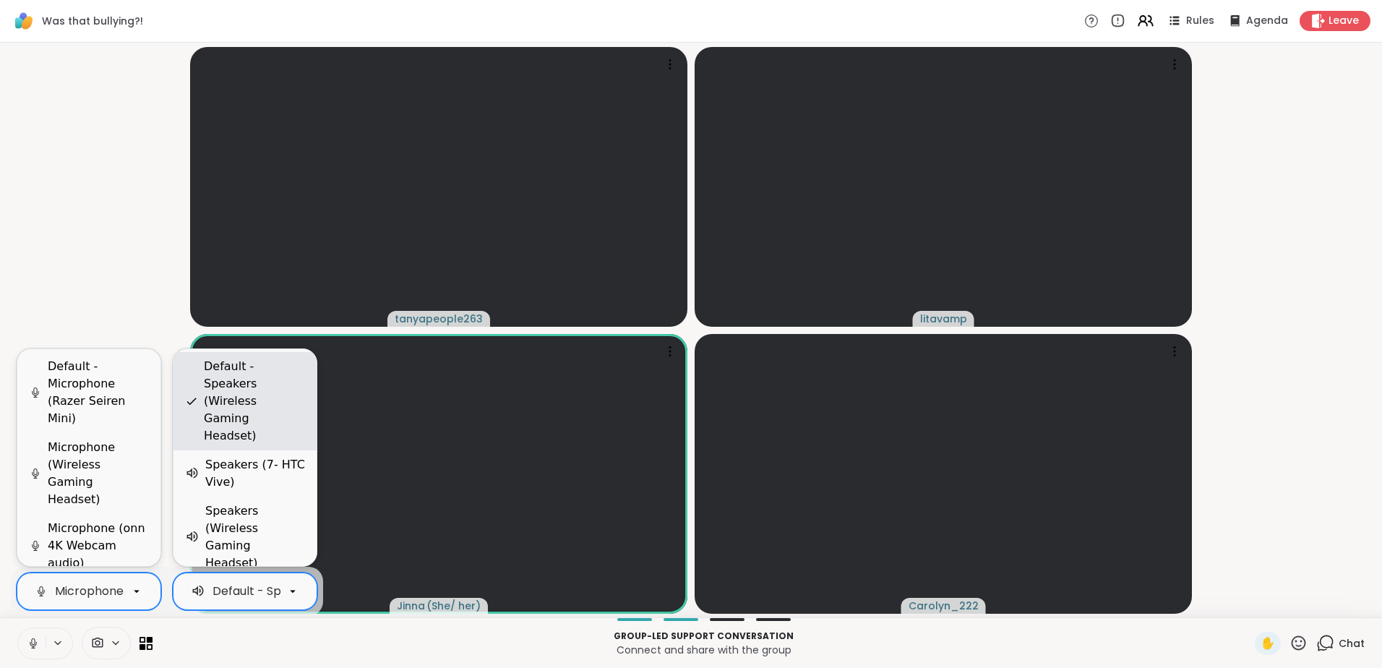
scroll to position [0, 179]
click at [259, 444] on div "Default - Speakers (Wireless Gaming Headset)" at bounding box center [254, 401] width 101 height 87
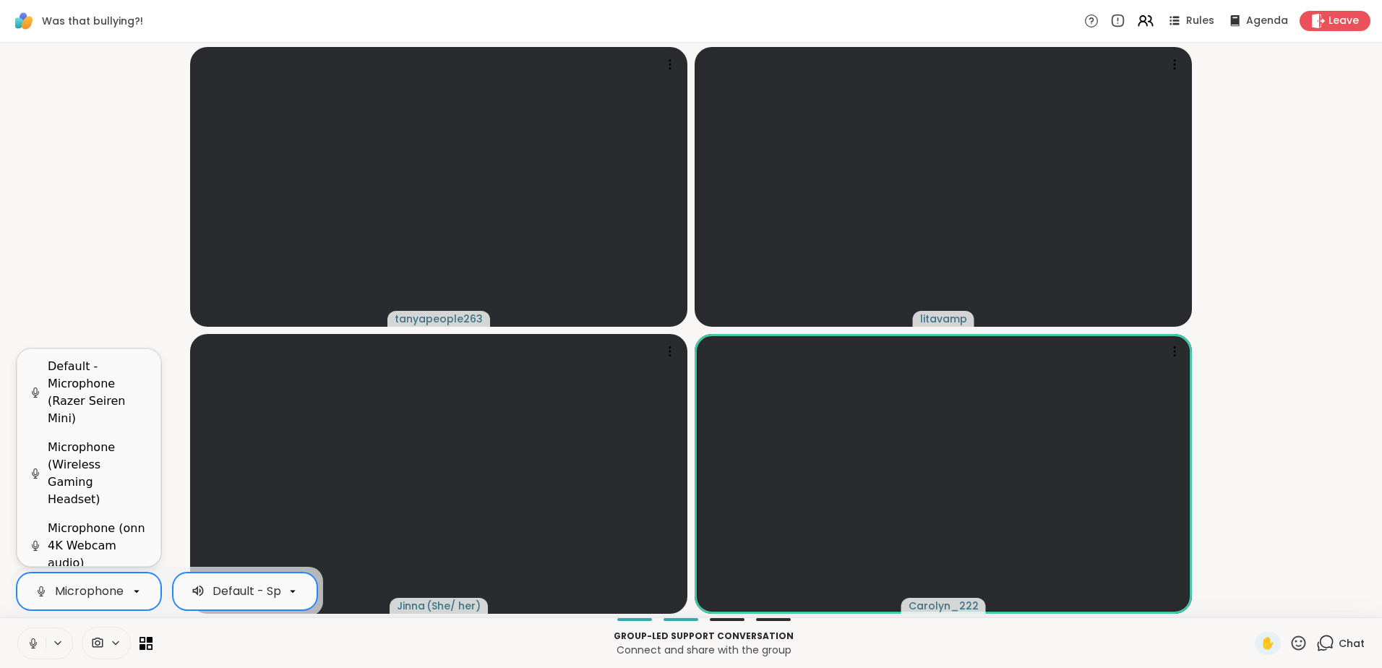
click at [262, 635] on p "Group-led support conversation" at bounding box center [703, 636] width 1085 height 13
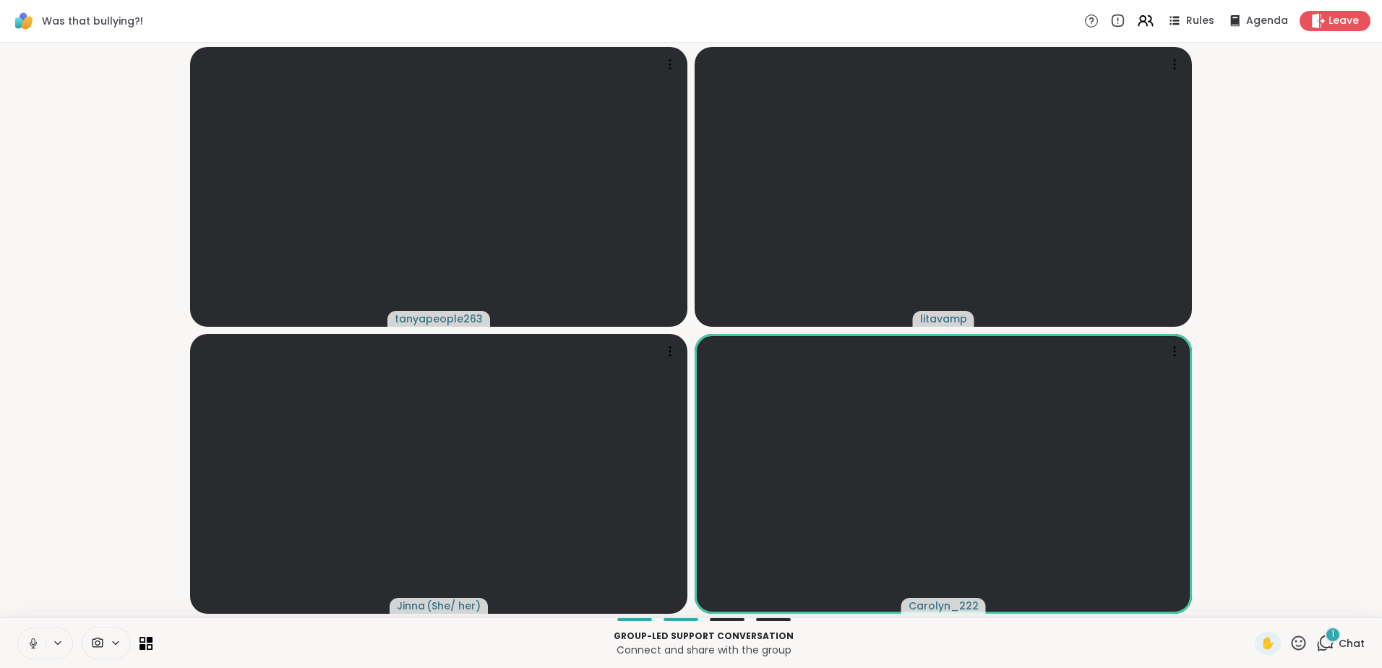
click at [1277, 237] on video-player-container "tanyapeople263 [PERSON_NAME] ( She/ her ) Carolyn_222" at bounding box center [691, 329] width 1365 height 563
click at [1253, 246] on video-player-container "tanyapeople263 [PERSON_NAME] ( She/ her ) Carolyn_222" at bounding box center [691, 329] width 1365 height 563
click at [144, 641] on icon at bounding box center [146, 643] width 14 height 14
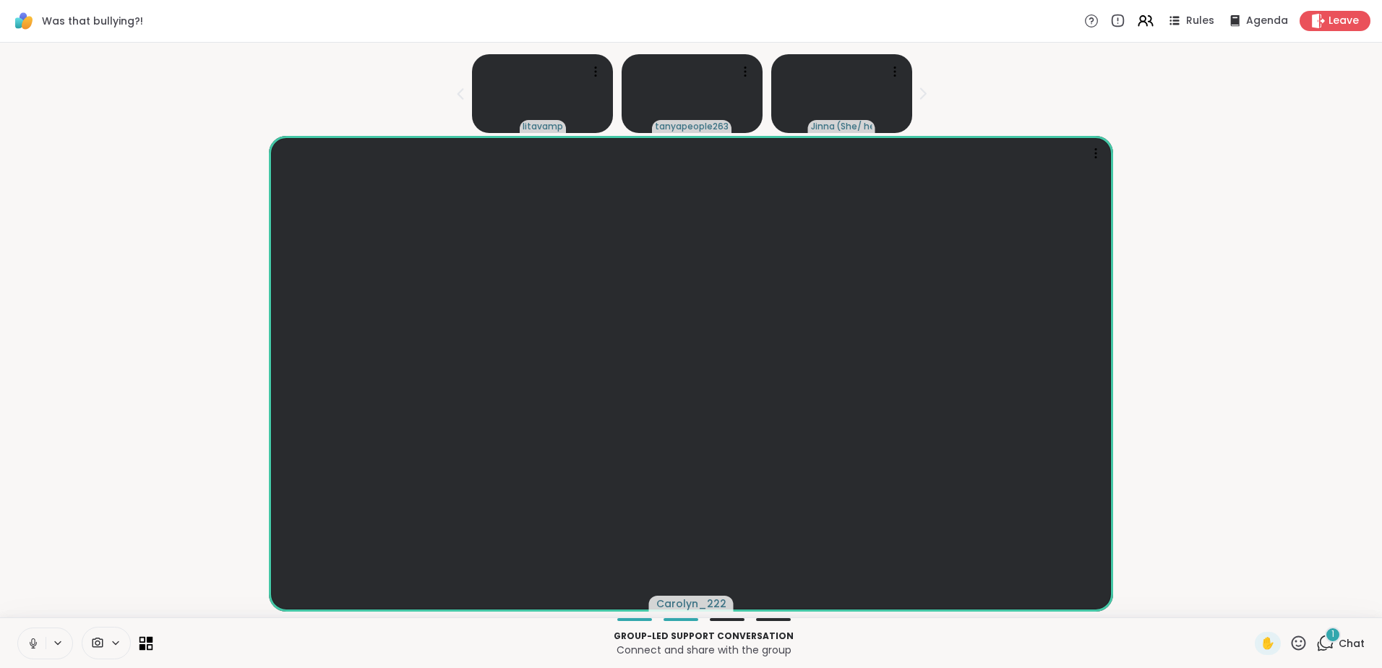
click at [143, 640] on icon at bounding box center [146, 643] width 14 height 14
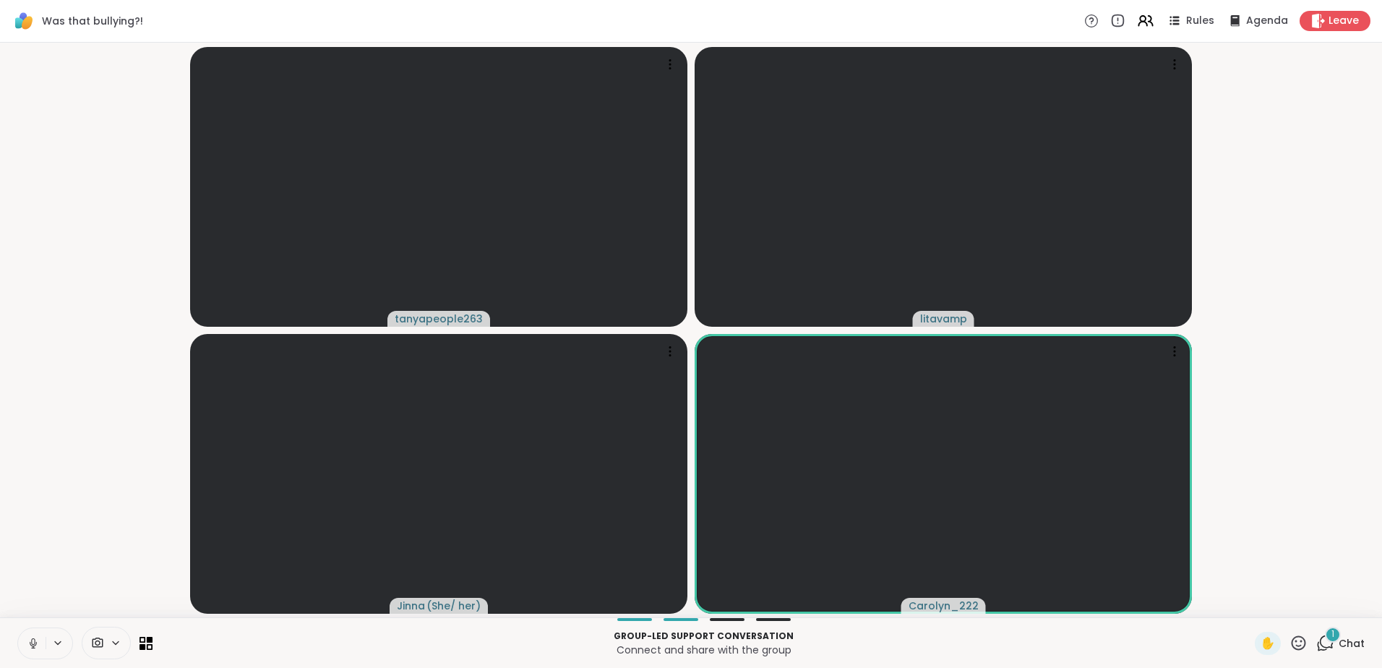
click at [56, 648] on icon at bounding box center [58, 643] width 12 height 12
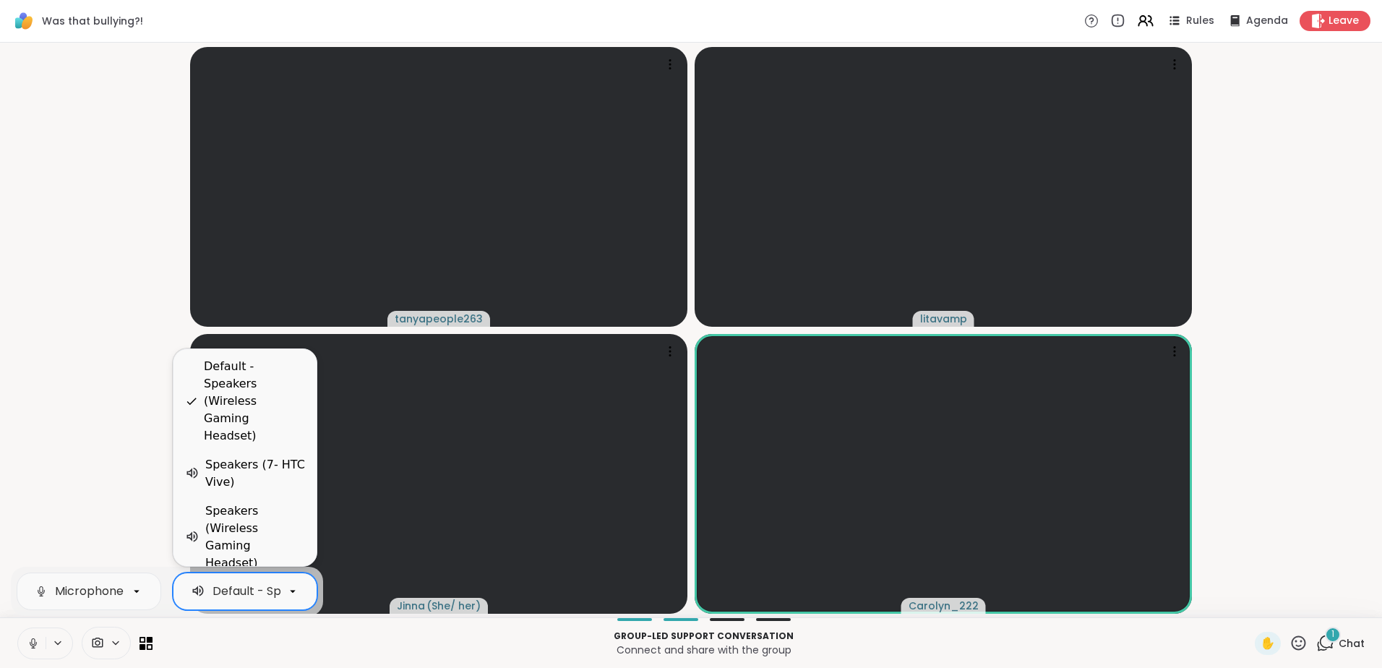
click at [259, 593] on div "Default - Speakers (Wireless Gaming Headset)" at bounding box center [345, 591] width 267 height 17
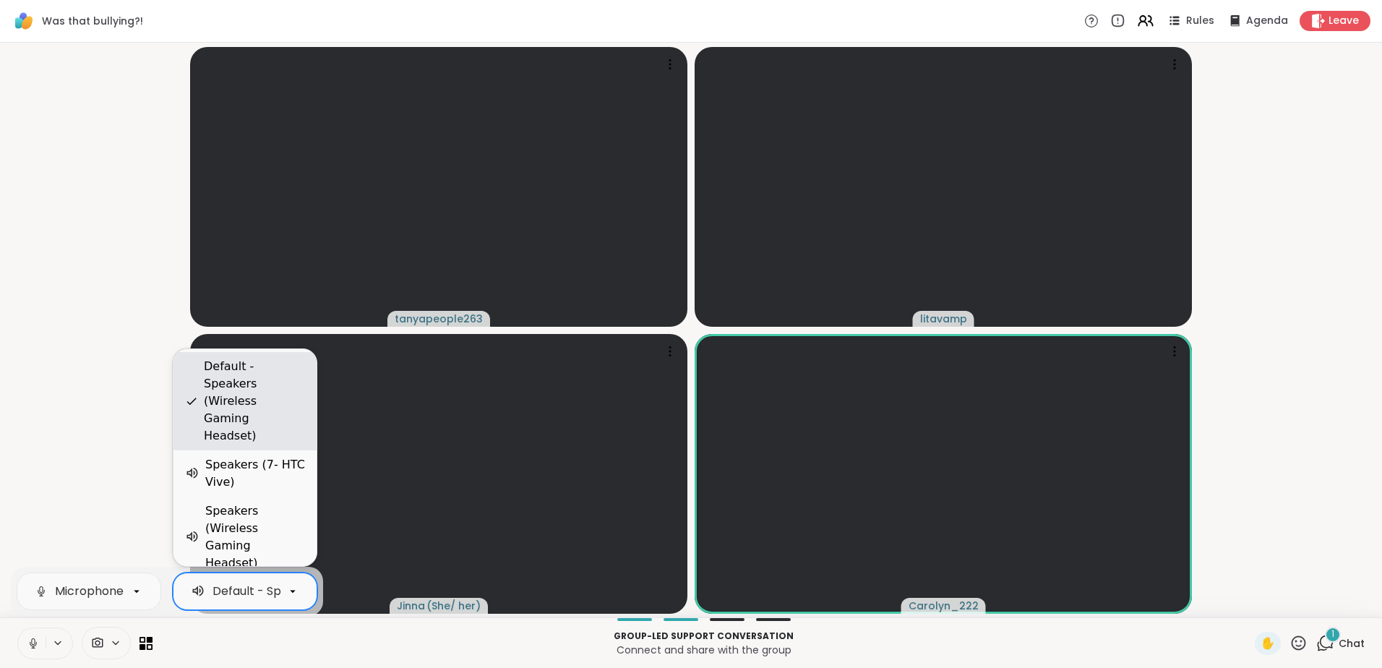
click at [260, 430] on div "Default - Speakers (Wireless Gaming Headset)" at bounding box center [254, 401] width 101 height 87
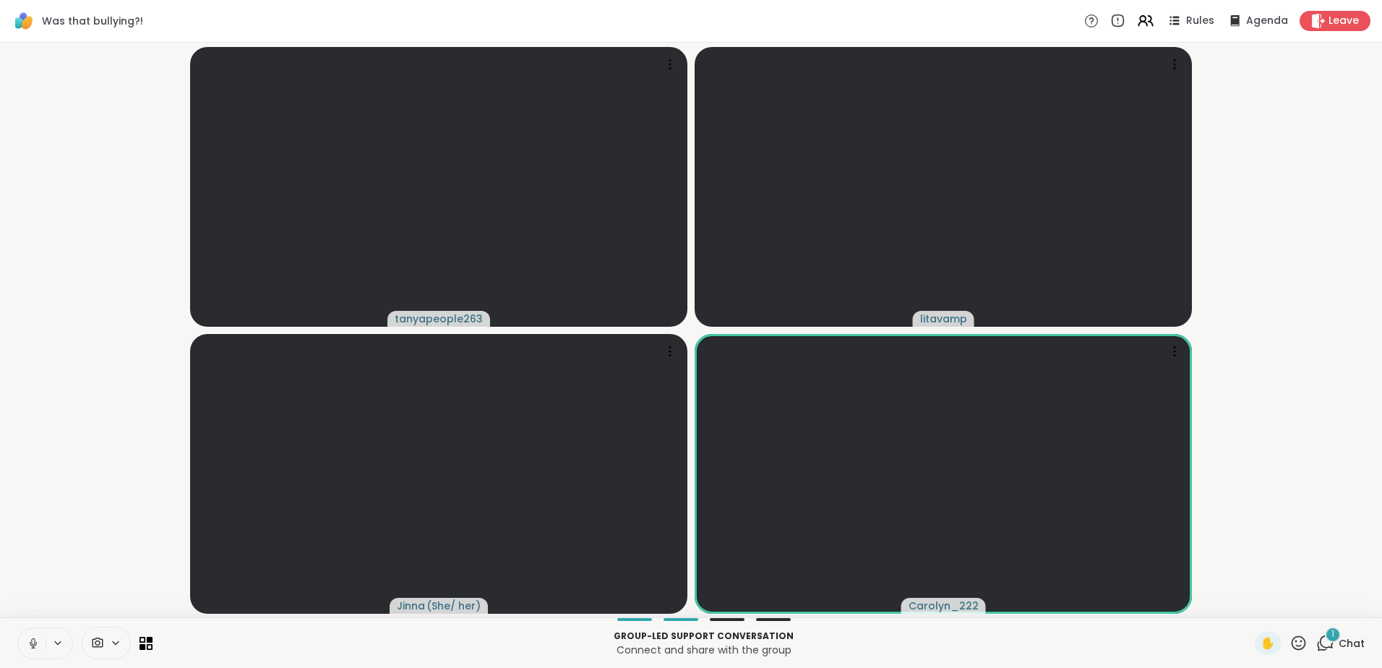
click at [112, 480] on video-player-container "tanyapeople263 [PERSON_NAME] ( She/ her ) Carolyn_222" at bounding box center [691, 329] width 1365 height 563
click at [1186, 16] on span "Rules" at bounding box center [1201, 21] width 30 height 15
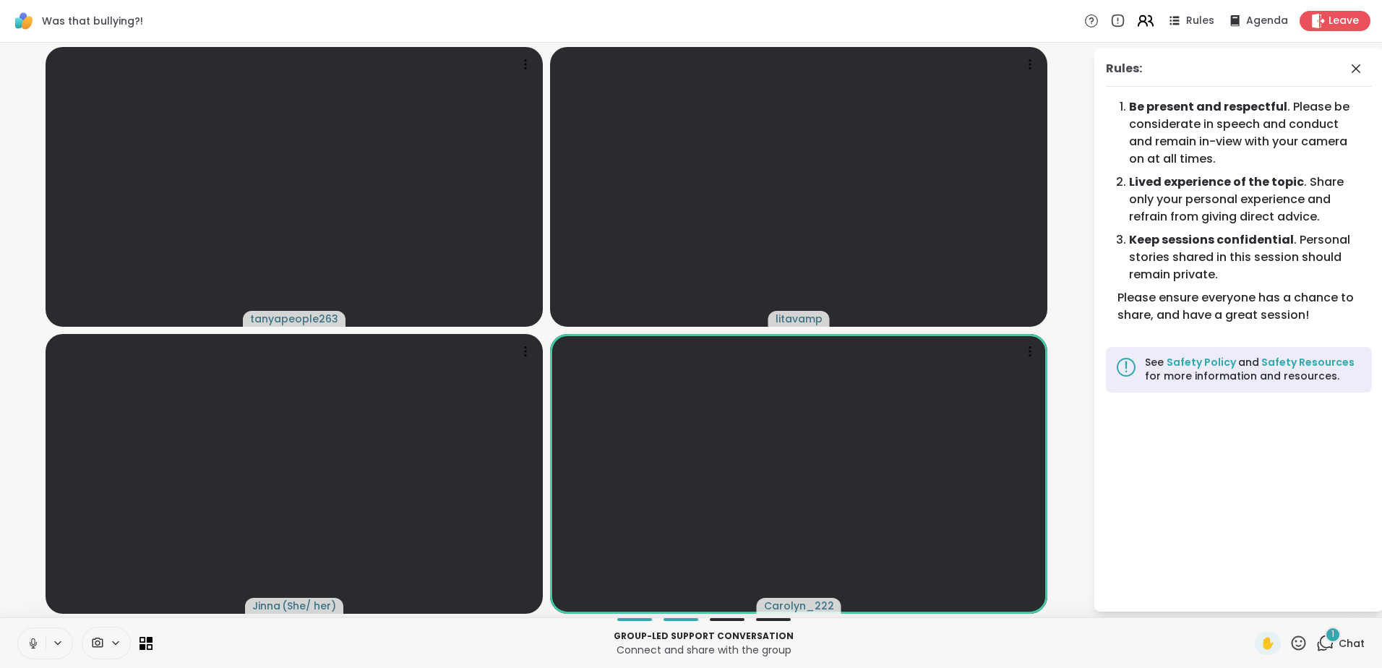
click at [1143, 21] on icon at bounding box center [1145, 21] width 18 height 18
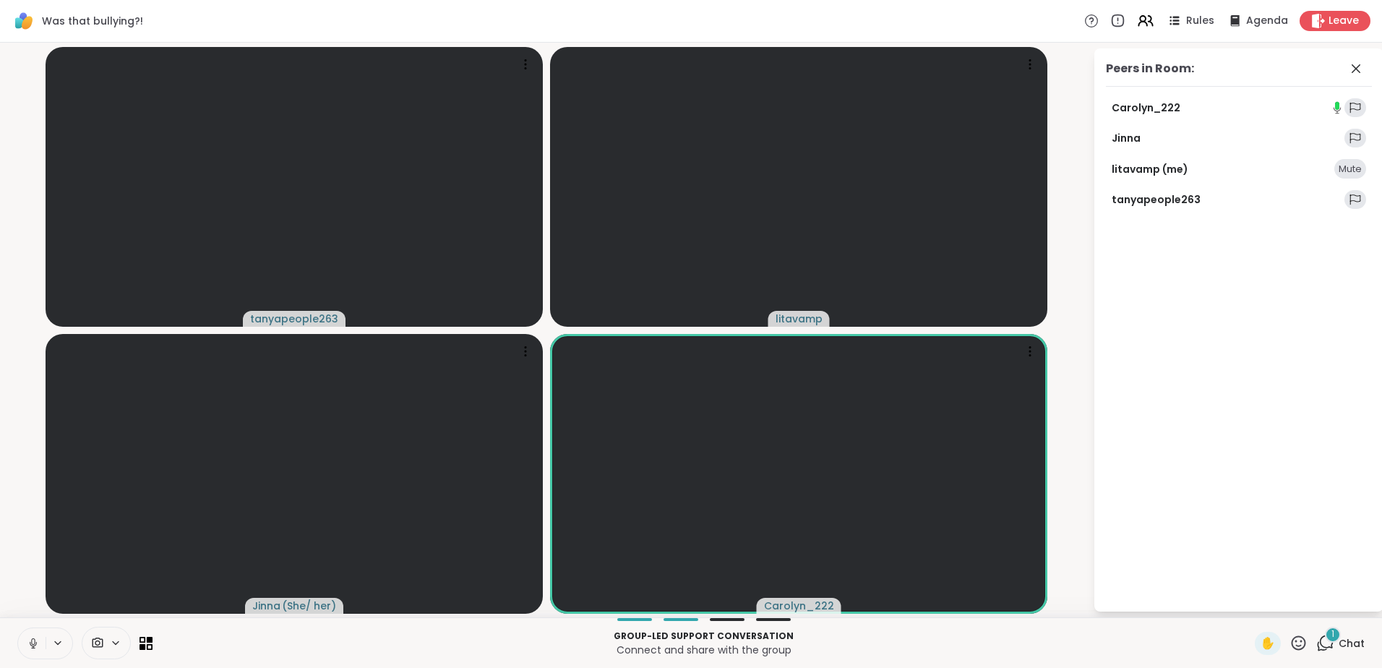
click at [1351, 168] on div "Mute" at bounding box center [1350, 169] width 32 height 20
click at [1351, 168] on div "Unmute" at bounding box center [1343, 169] width 46 height 20
click at [1344, 167] on div "Mute" at bounding box center [1350, 169] width 32 height 20
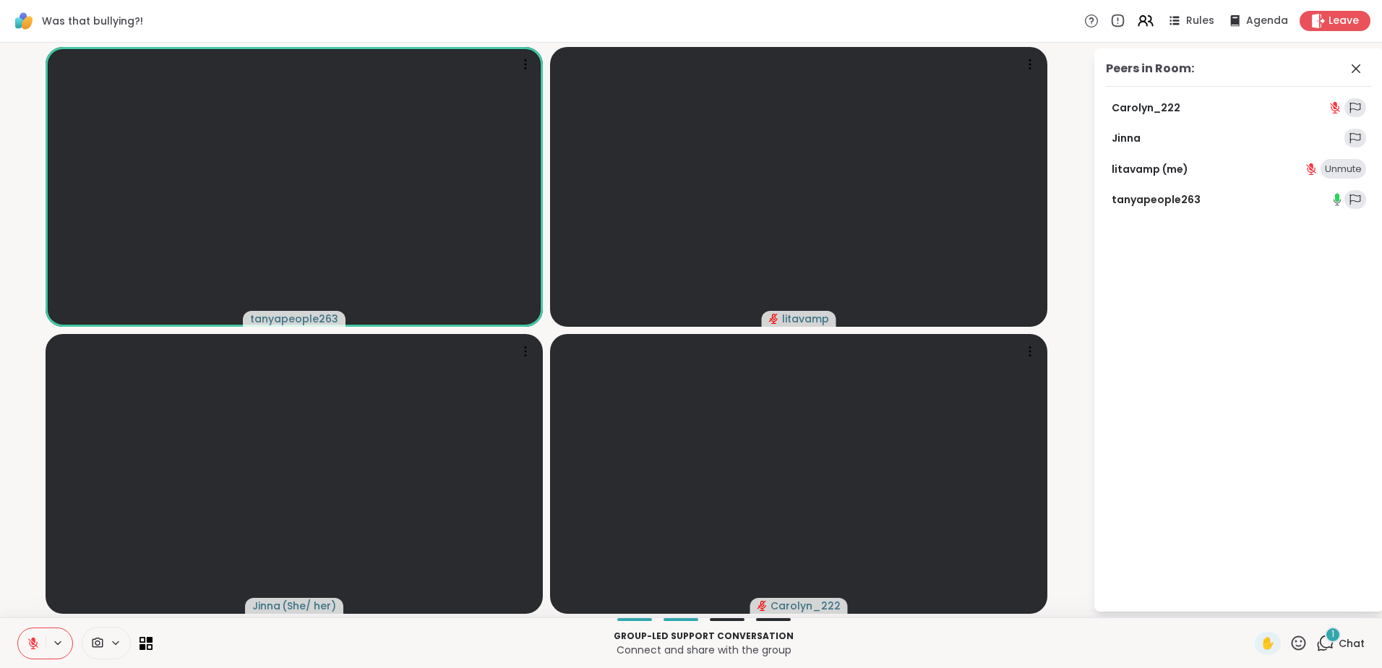
click at [1337, 163] on div "Unmute" at bounding box center [1343, 169] width 46 height 20
click at [1109, 19] on icon at bounding box center [1117, 21] width 16 height 16
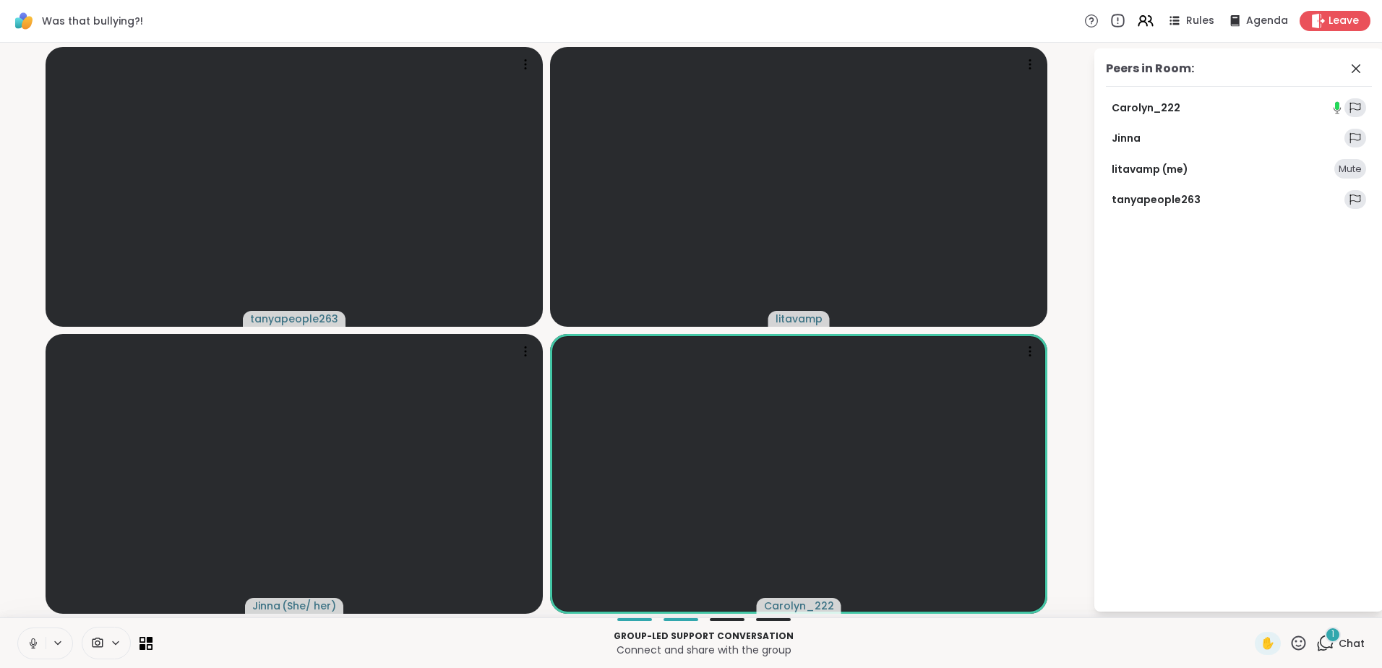
click at [1112, 20] on icon at bounding box center [1117, 21] width 16 height 16
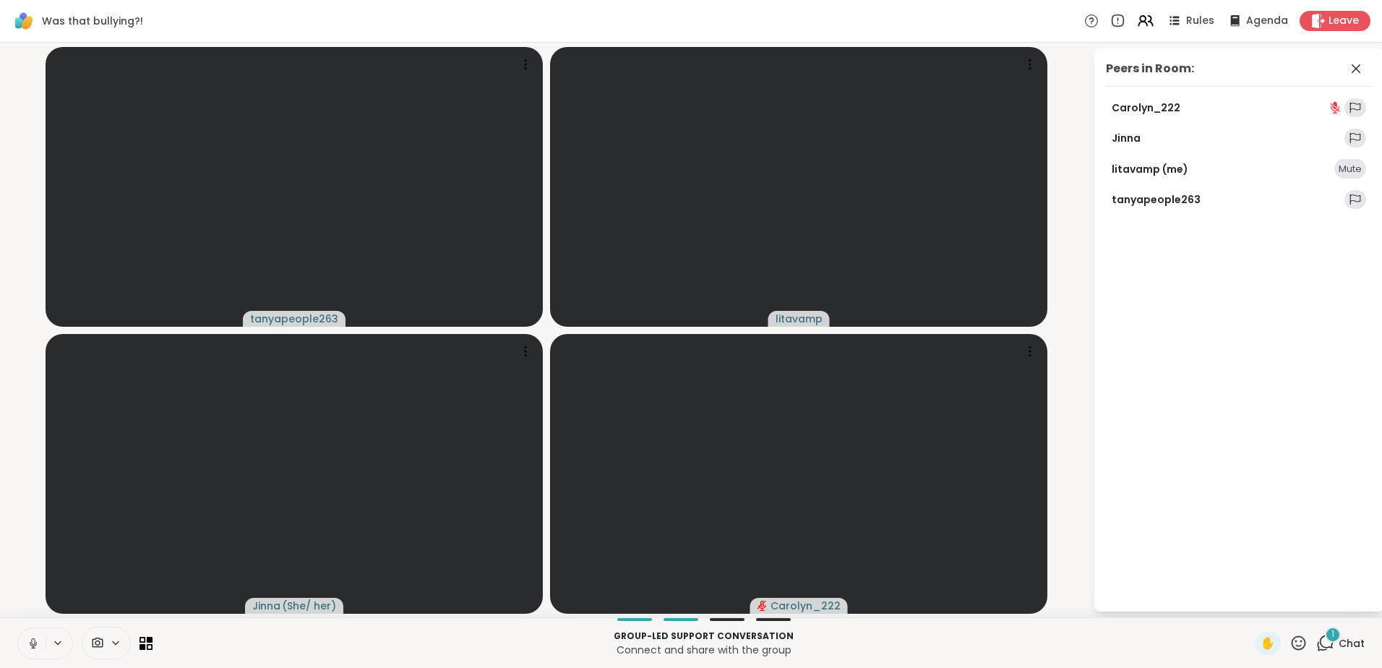
click at [1142, 163] on link "litavamp (me)" at bounding box center [1150, 169] width 77 height 14
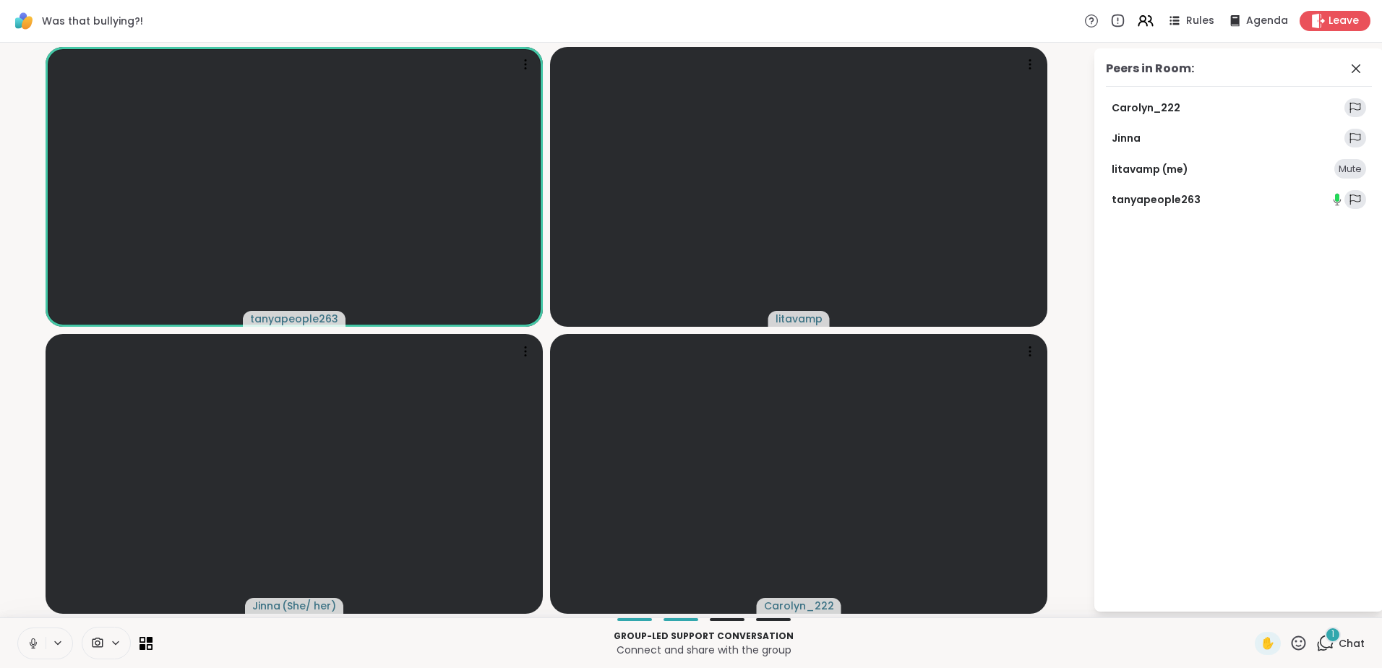
click at [1143, 201] on link "tanyapeople263" at bounding box center [1156, 199] width 89 height 14
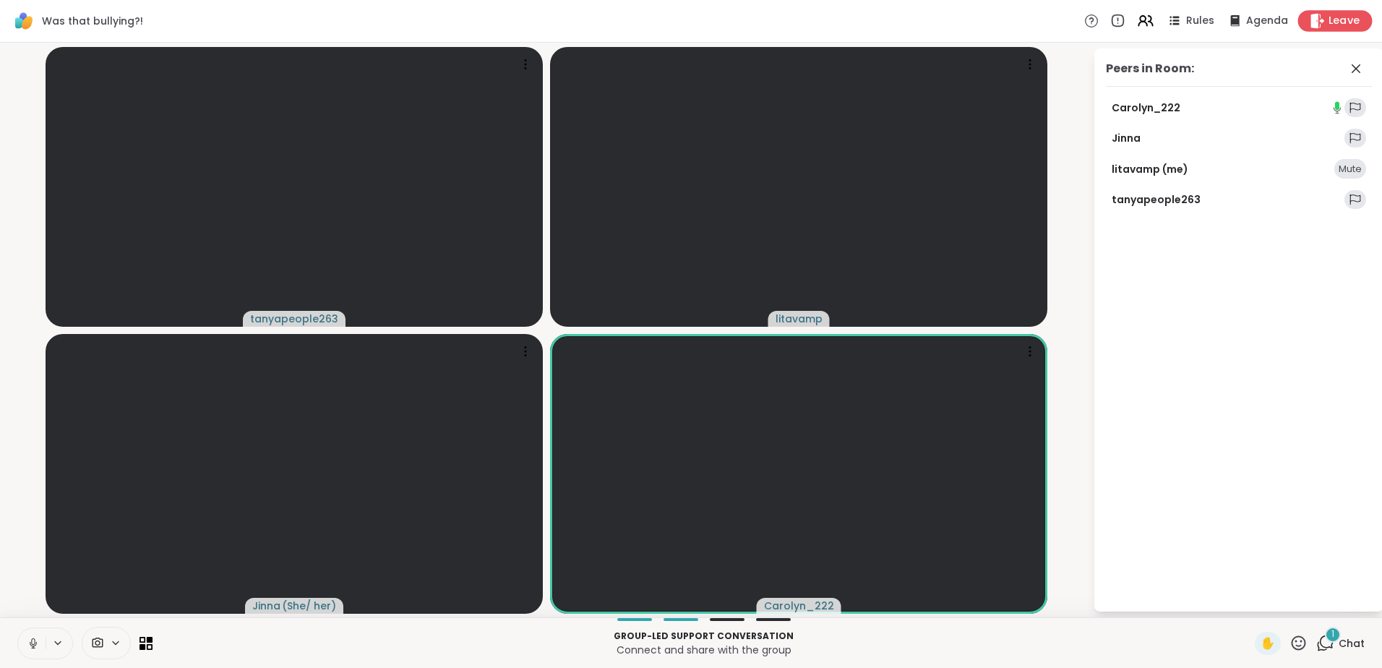
click at [1335, 22] on span "Leave" at bounding box center [1344, 21] width 32 height 15
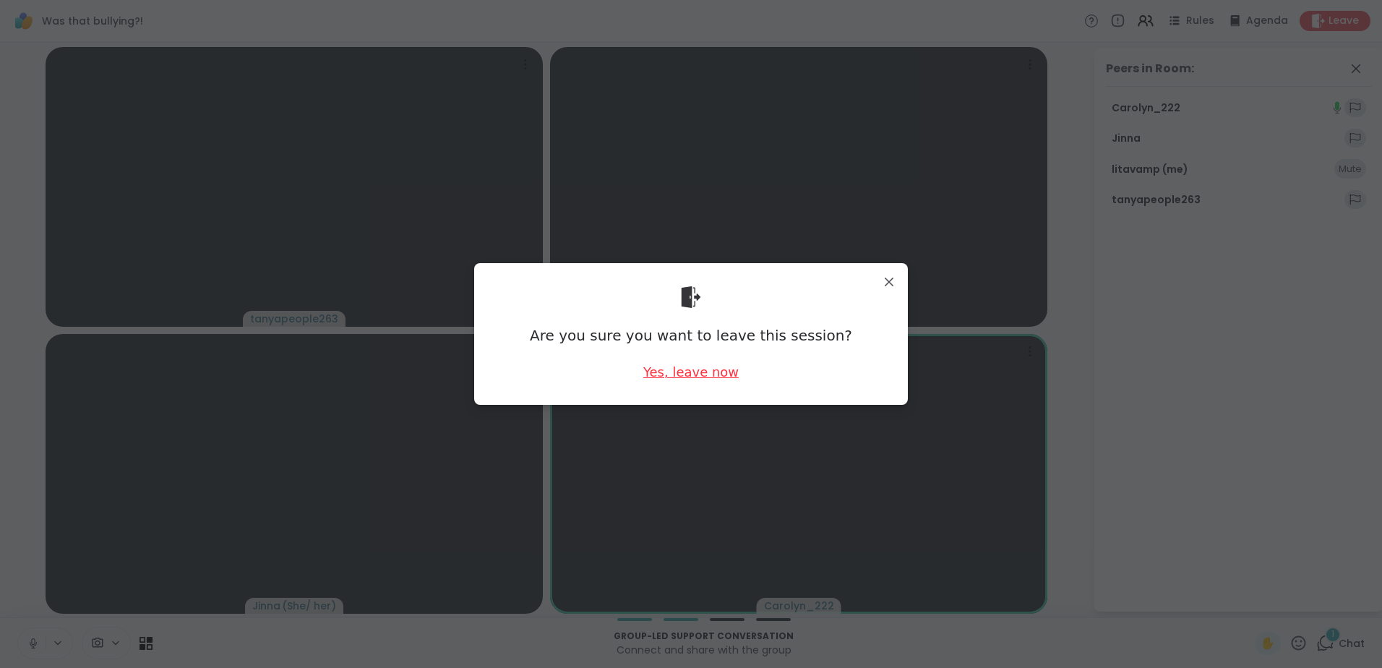
click at [678, 370] on div "Yes, leave now" at bounding box center [690, 372] width 95 height 18
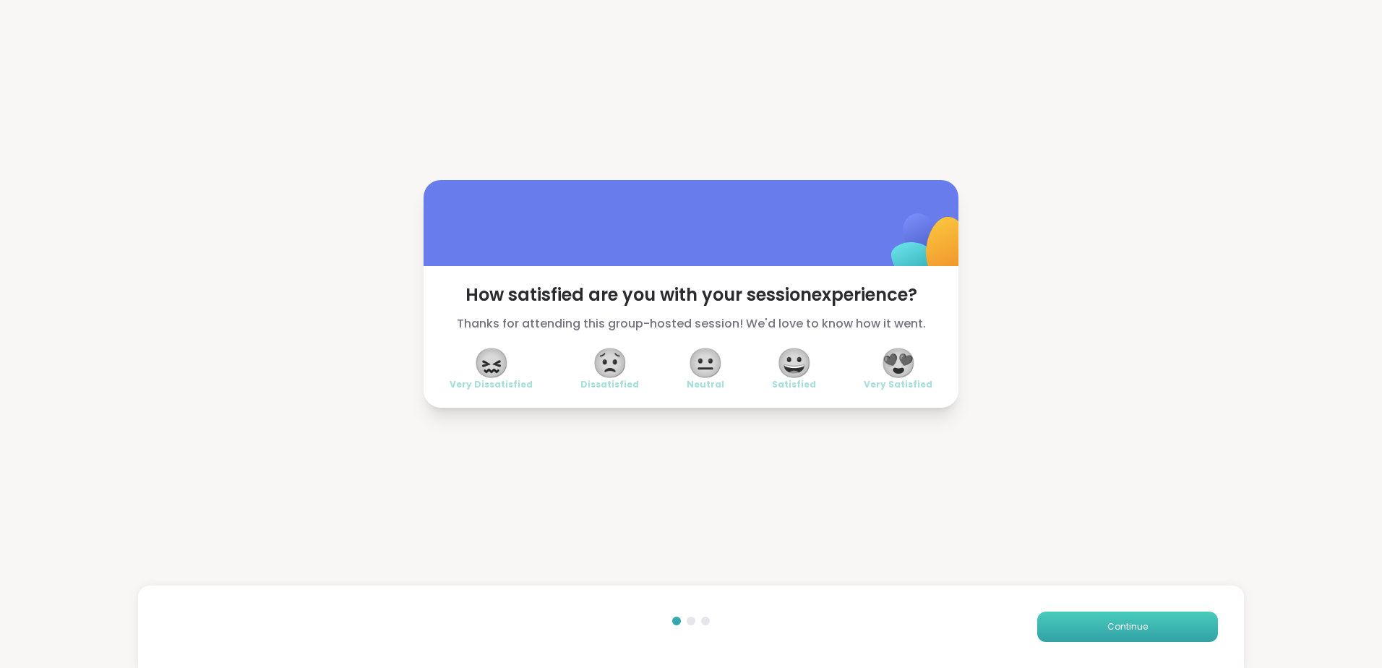
click at [1110, 630] on span "Continue" at bounding box center [1127, 626] width 40 height 13
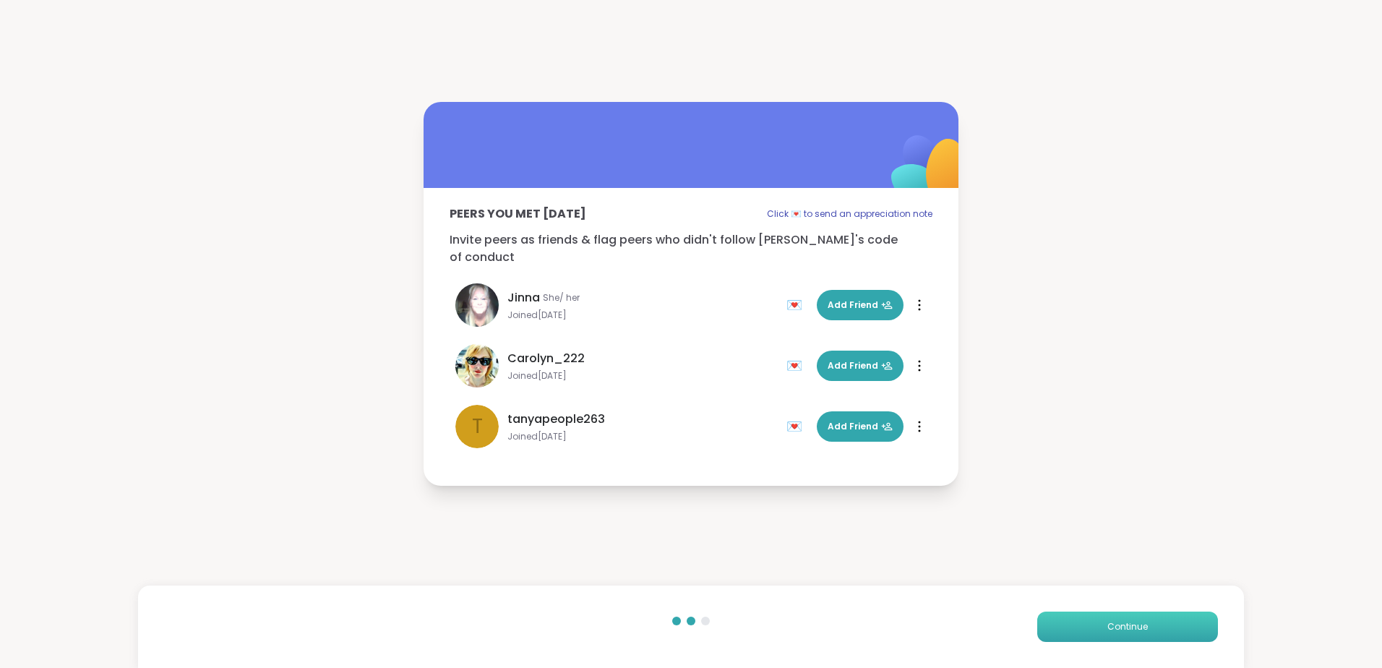
click at [1070, 623] on button "Continue" at bounding box center [1127, 626] width 181 height 30
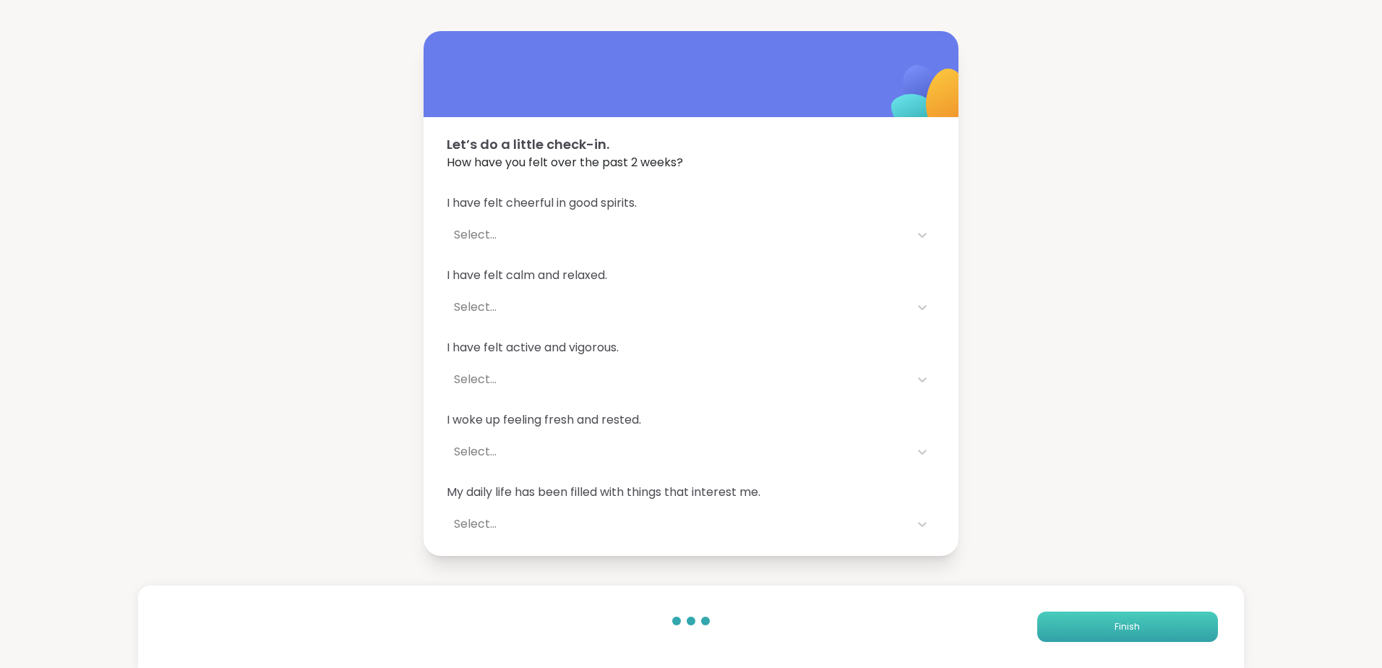
click at [1072, 623] on button "Finish" at bounding box center [1127, 626] width 181 height 30
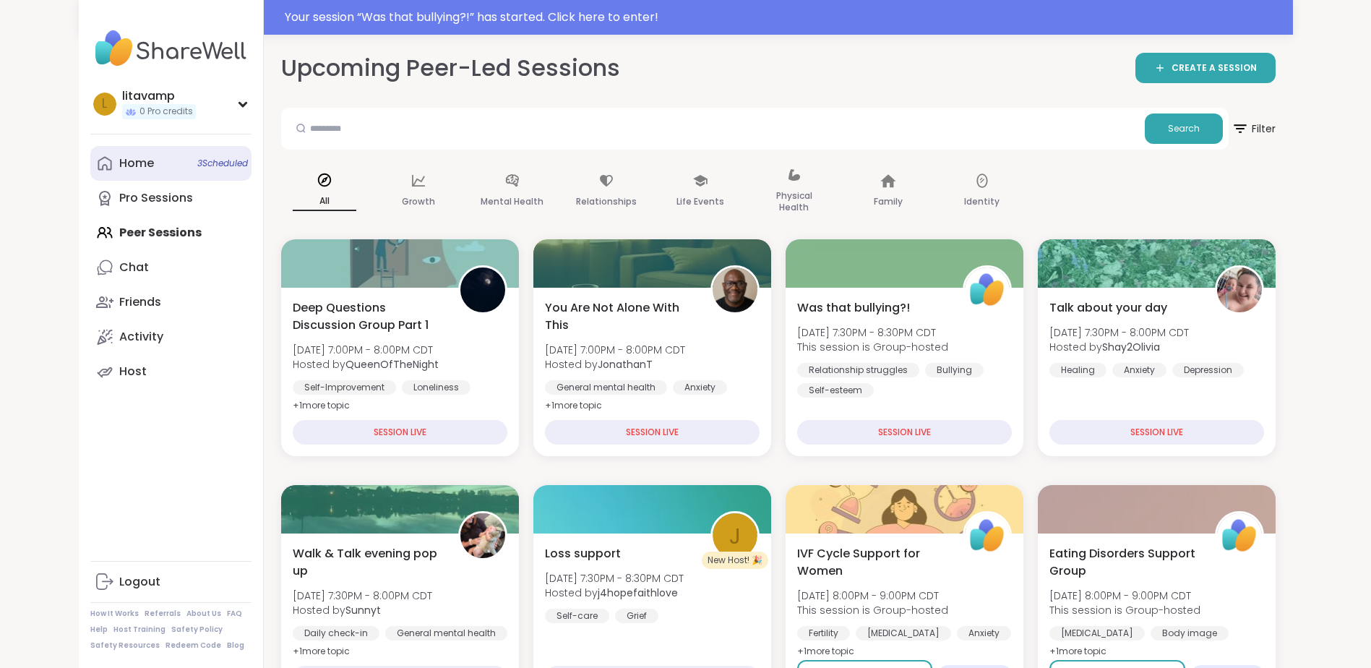
click at [163, 160] on link "Home 3 Scheduled" at bounding box center [170, 163] width 161 height 35
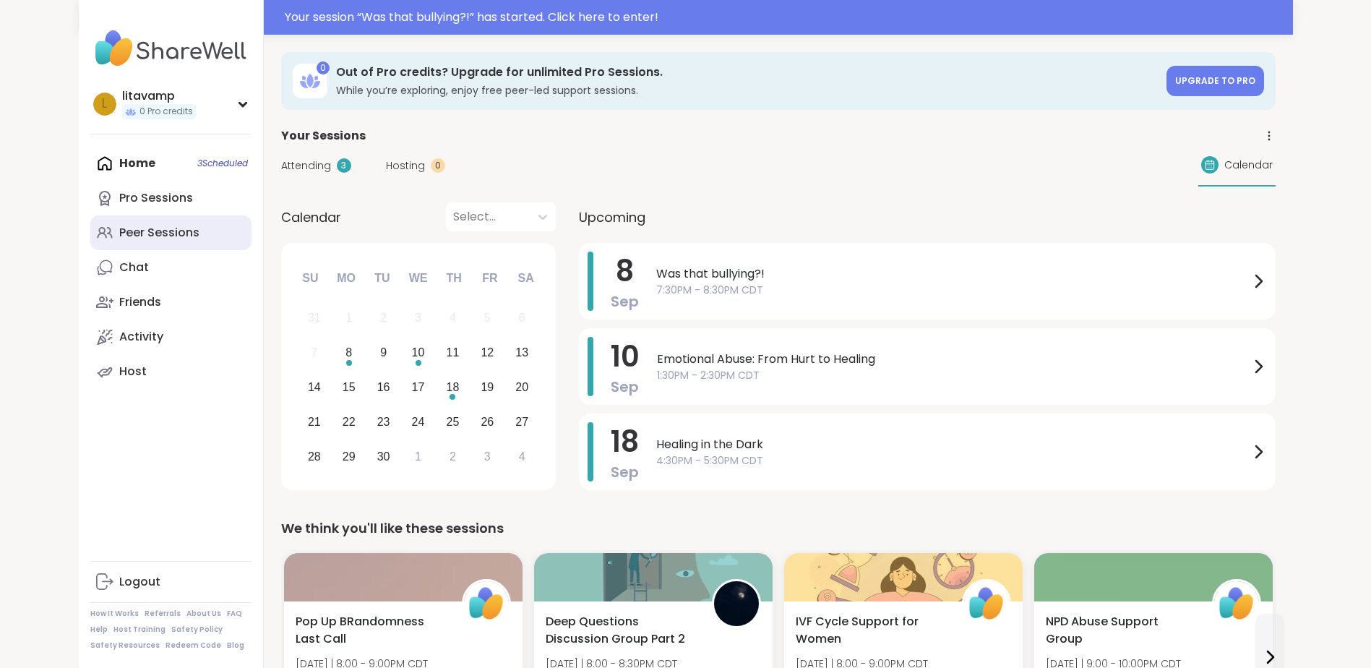
click at [162, 245] on link "Peer Sessions" at bounding box center [170, 232] width 161 height 35
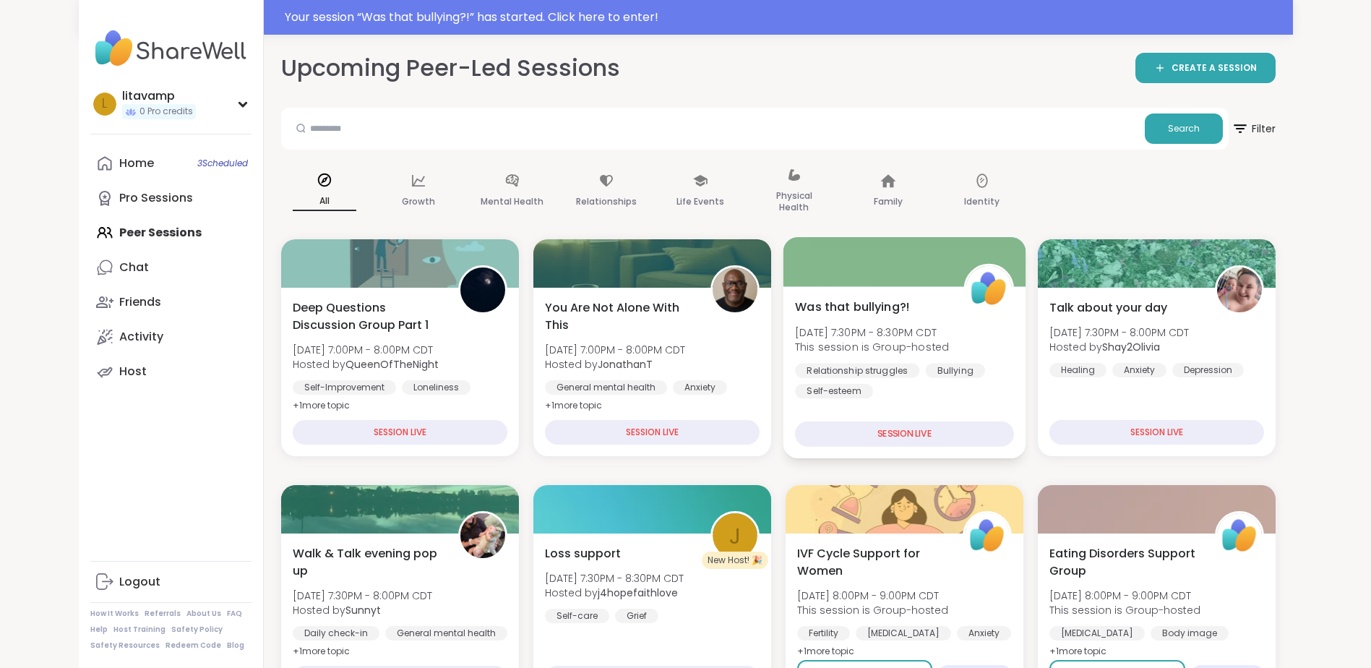
click at [907, 442] on div "SESSION LIVE" at bounding box center [904, 433] width 219 height 25
click at [877, 343] on span "This session is Group-hosted" at bounding box center [872, 347] width 154 height 14
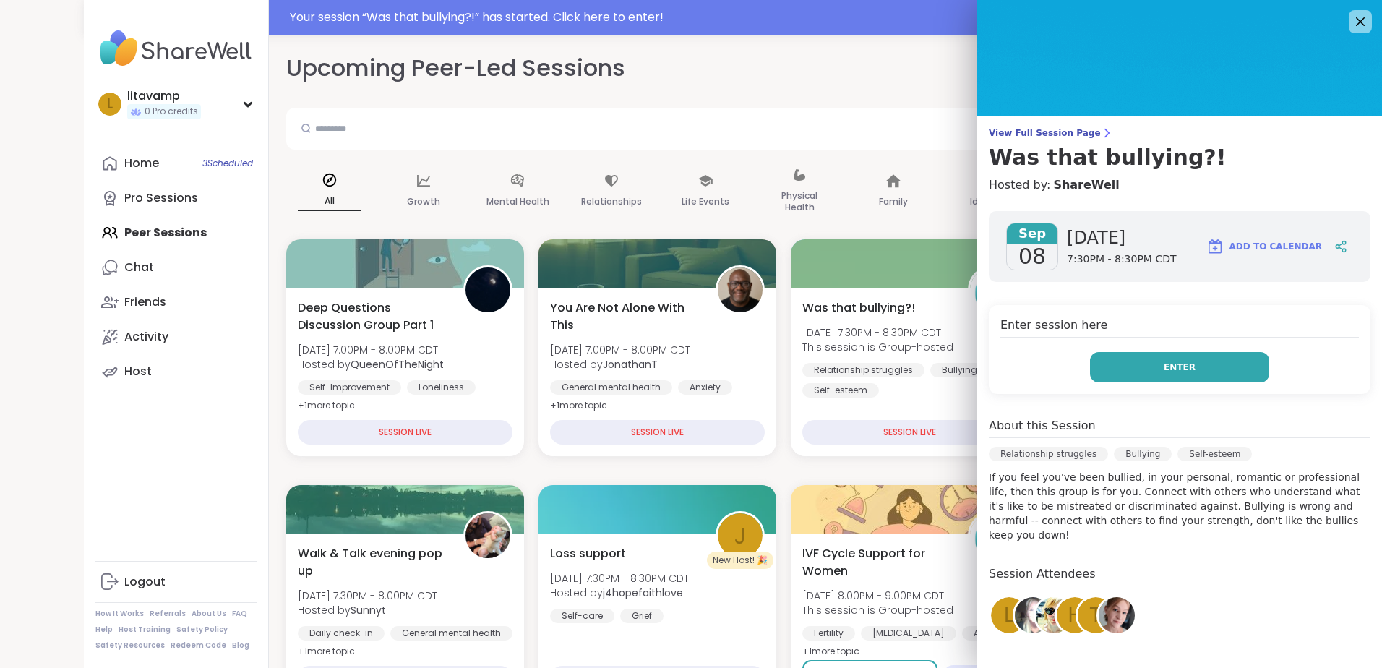
click at [1164, 369] on span "Enter" at bounding box center [1180, 367] width 32 height 13
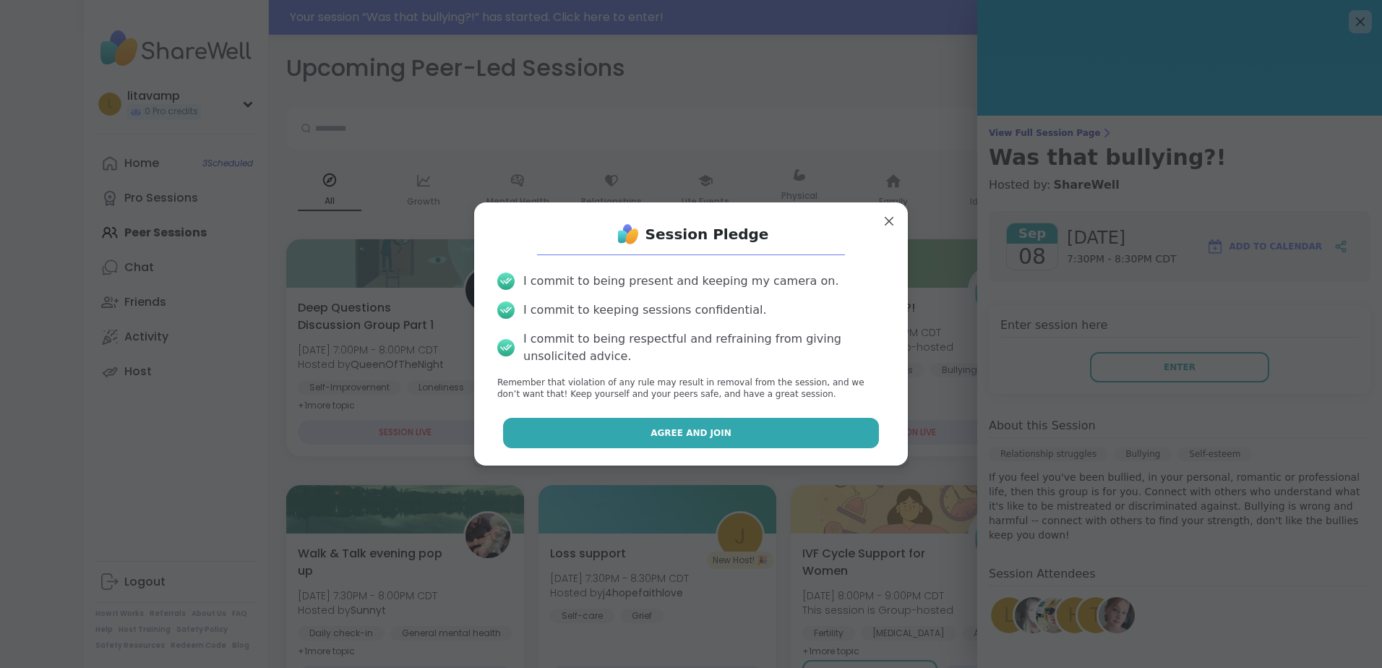
click at [741, 432] on button "Agree and Join" at bounding box center [691, 433] width 377 height 30
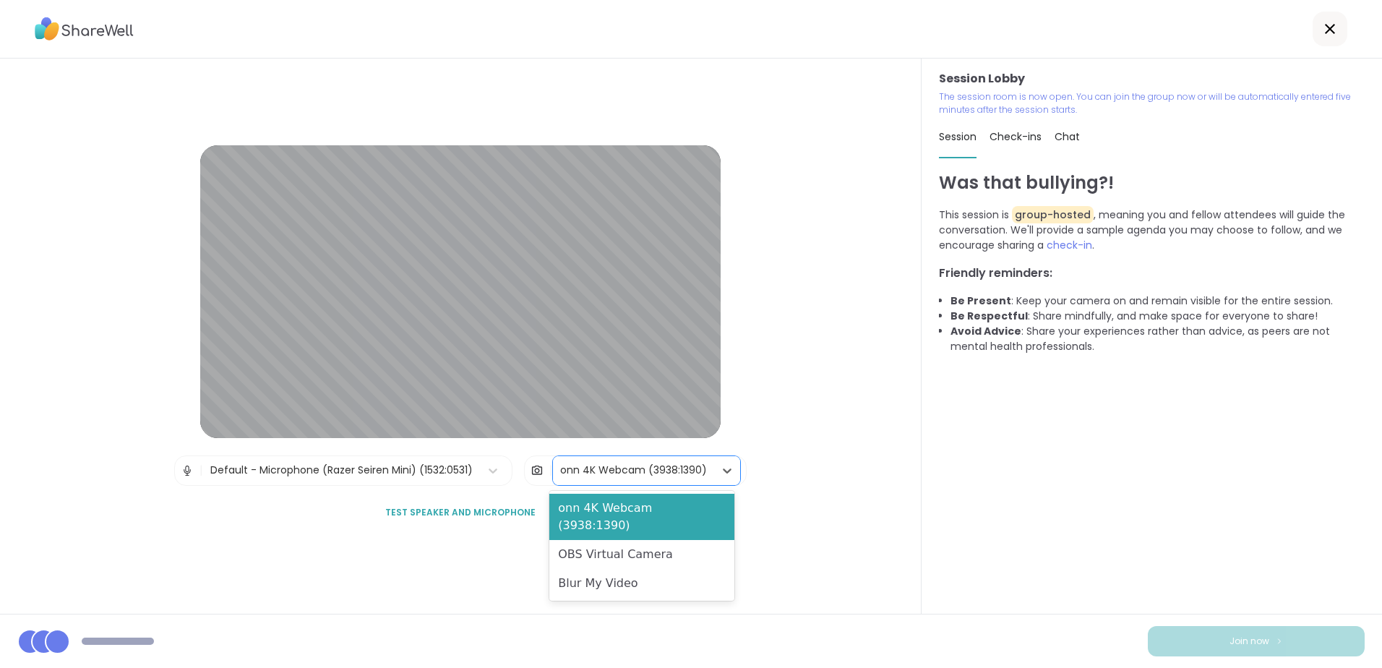
click at [644, 473] on div "onn 4K Webcam (3938:1390)" at bounding box center [633, 470] width 147 height 15
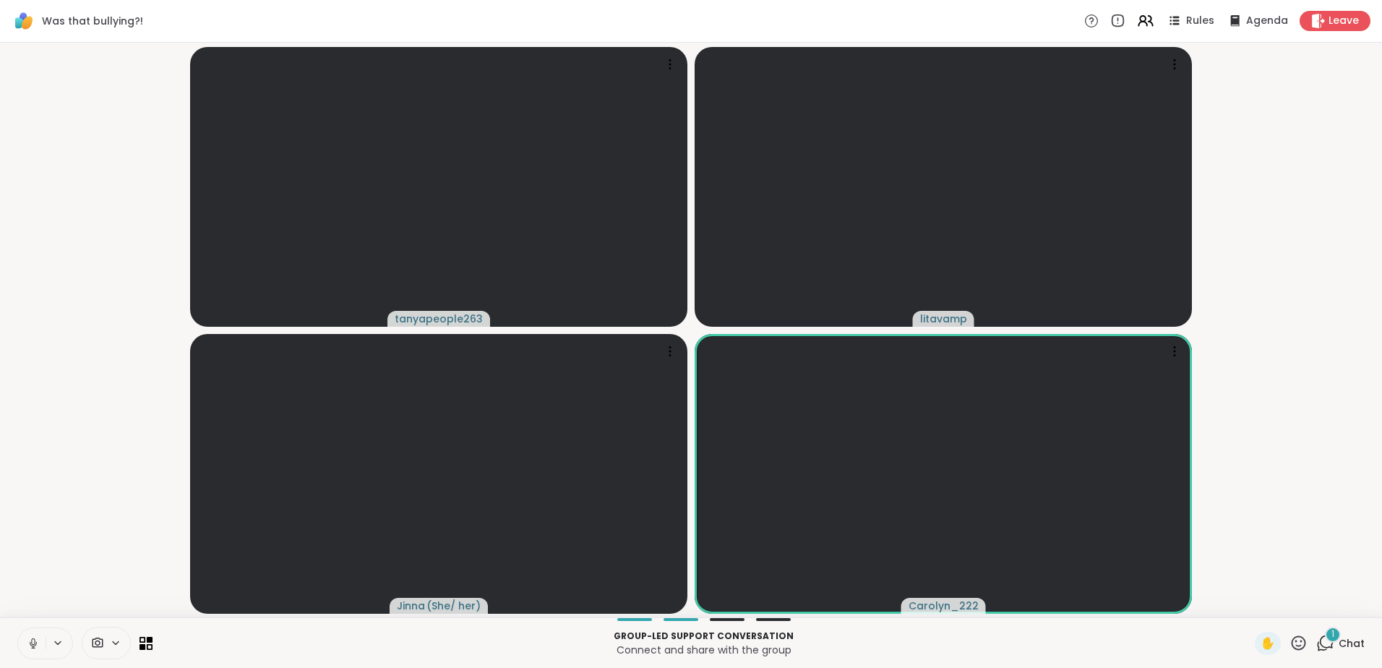
click at [1281, 392] on video-player-container "tanyapeople263 [PERSON_NAME] ( She/ her ) Carolyn_222" at bounding box center [691, 329] width 1365 height 563
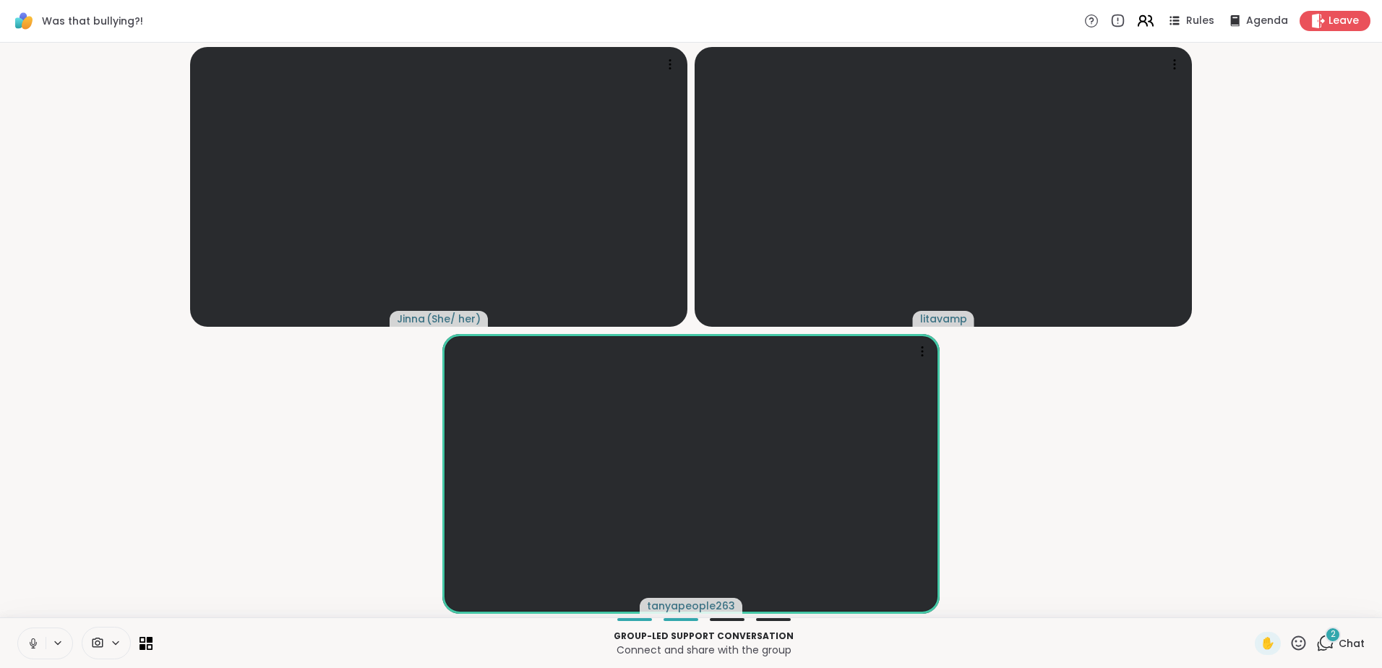
click at [1140, 16] on icon at bounding box center [1145, 21] width 18 height 18
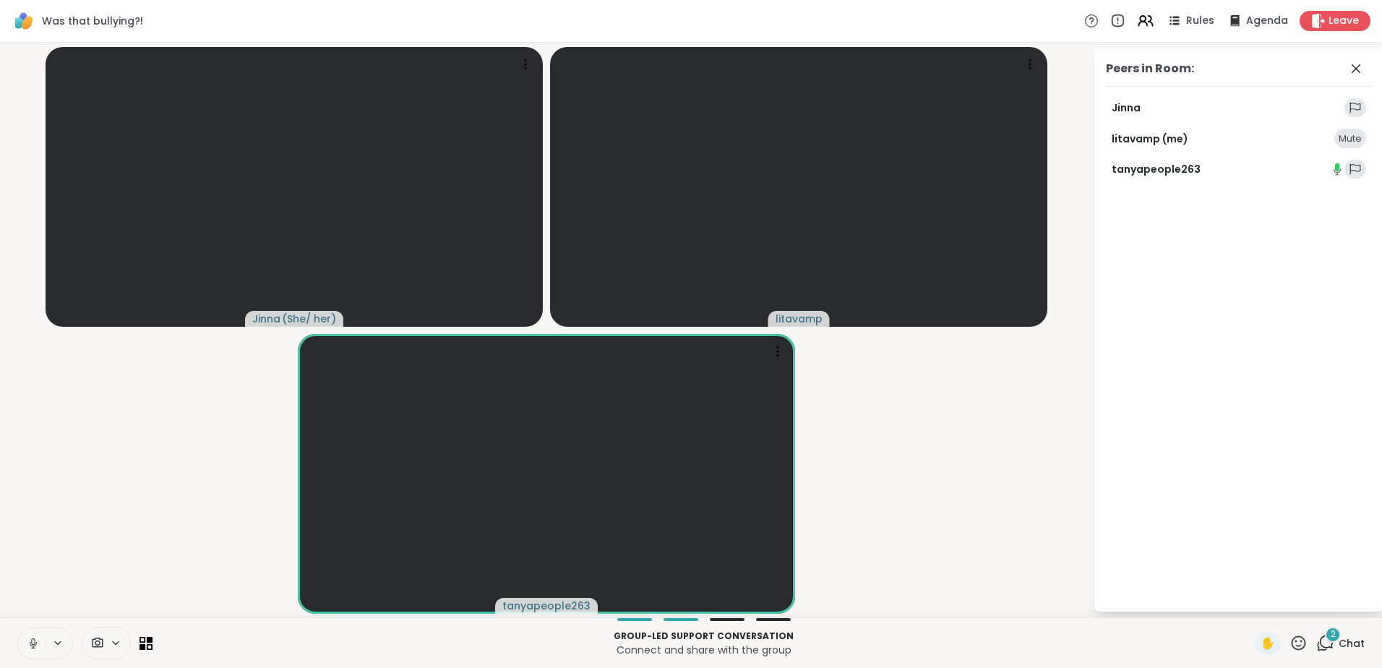
drag, startPoint x: 1184, startPoint y: 170, endPoint x: 1144, endPoint y: 294, distance: 130.5
click at [1144, 294] on div "Peers in Room: [PERSON_NAME] (me) Mute tanyapeople263" at bounding box center [1238, 329] width 289 height 563
click at [996, 406] on video-player-container "[PERSON_NAME] ( She/ her ) litavamp tanyapeople263" at bounding box center [546, 329] width 1075 height 563
click at [59, 646] on icon at bounding box center [58, 643] width 12 height 12
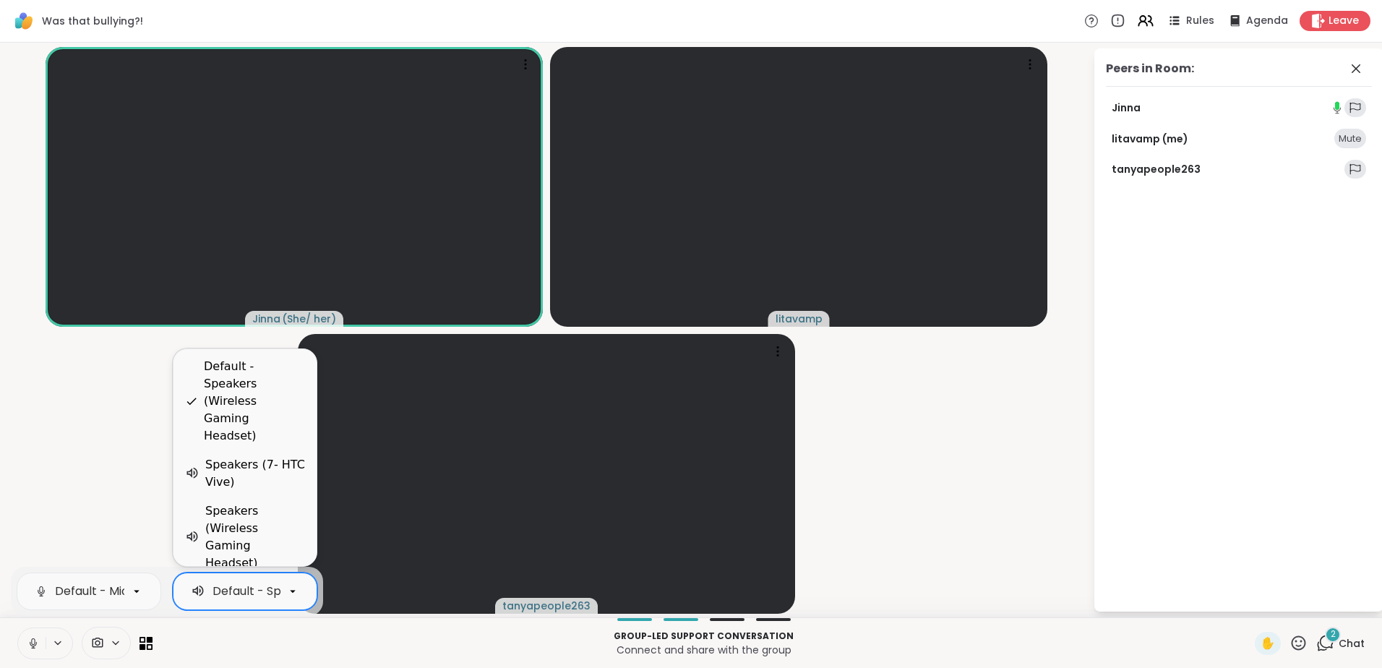
click at [85, 456] on video-player-container "[PERSON_NAME] ( She/ her ) litavamp tanyapeople263" at bounding box center [546, 329] width 1075 height 563
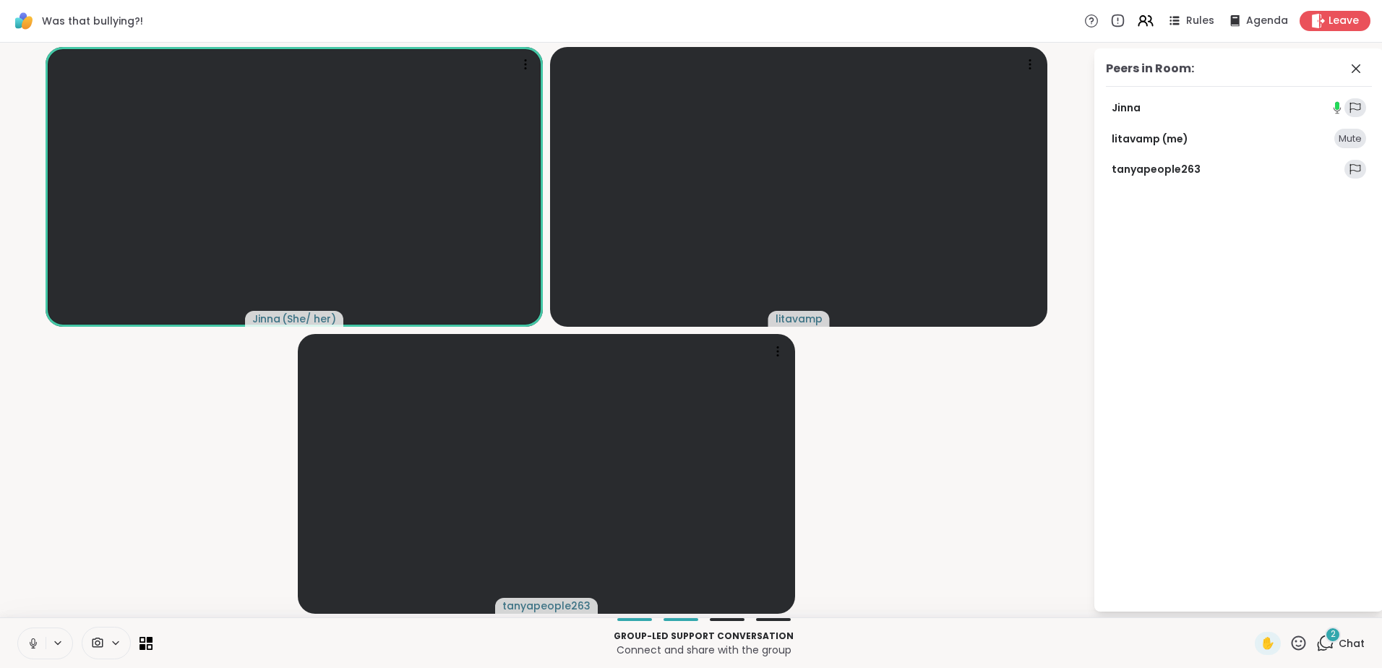
click at [174, 536] on video-player-container "[PERSON_NAME] ( She/ her ) litavamp tanyapeople263" at bounding box center [546, 329] width 1075 height 563
drag, startPoint x: 174, startPoint y: 530, endPoint x: 142, endPoint y: 528, distance: 32.6
click at [142, 528] on video-player-container "[PERSON_NAME] ( She/ her ) litavamp tanyapeople263" at bounding box center [546, 329] width 1075 height 563
click at [778, 353] on icon at bounding box center [777, 351] width 14 height 14
click at [877, 375] on video-player-container "[PERSON_NAME] ( She/ her ) litavamp tanyapeople263 View Profile Report Member" at bounding box center [546, 329] width 1075 height 563
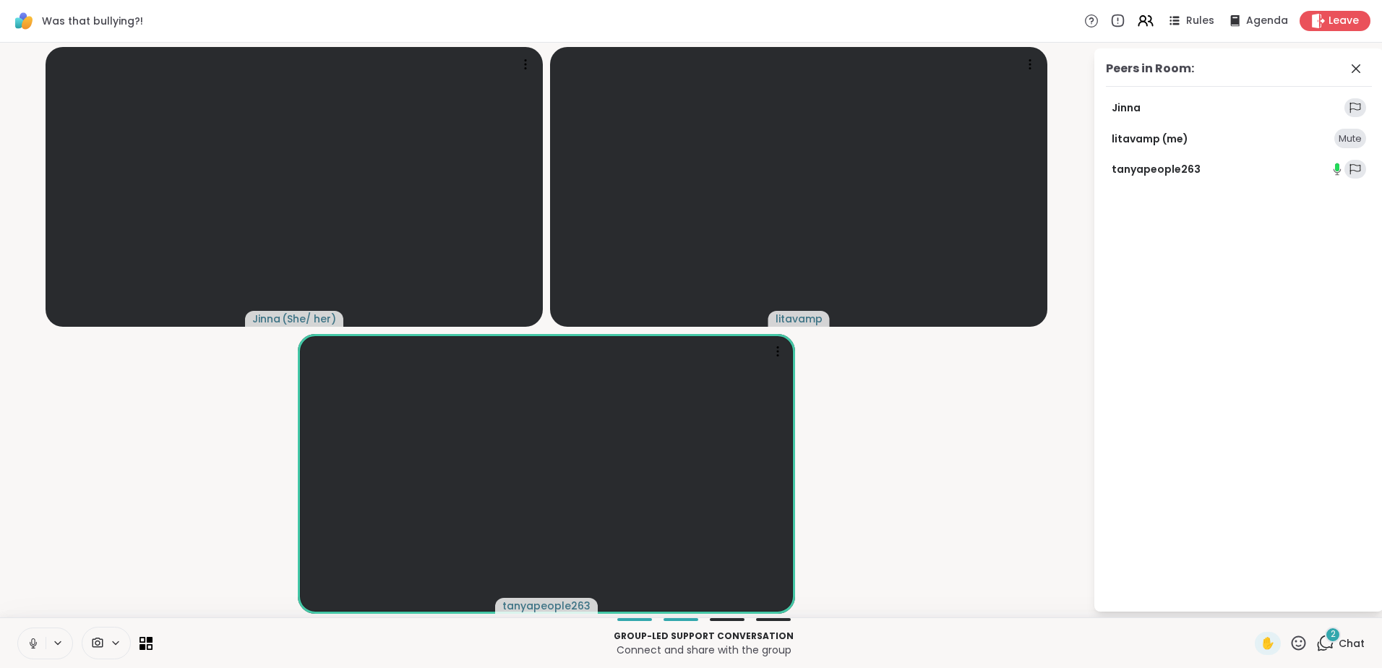
click at [60, 641] on icon at bounding box center [58, 643] width 12 height 12
click at [139, 589] on icon at bounding box center [136, 591] width 13 height 13
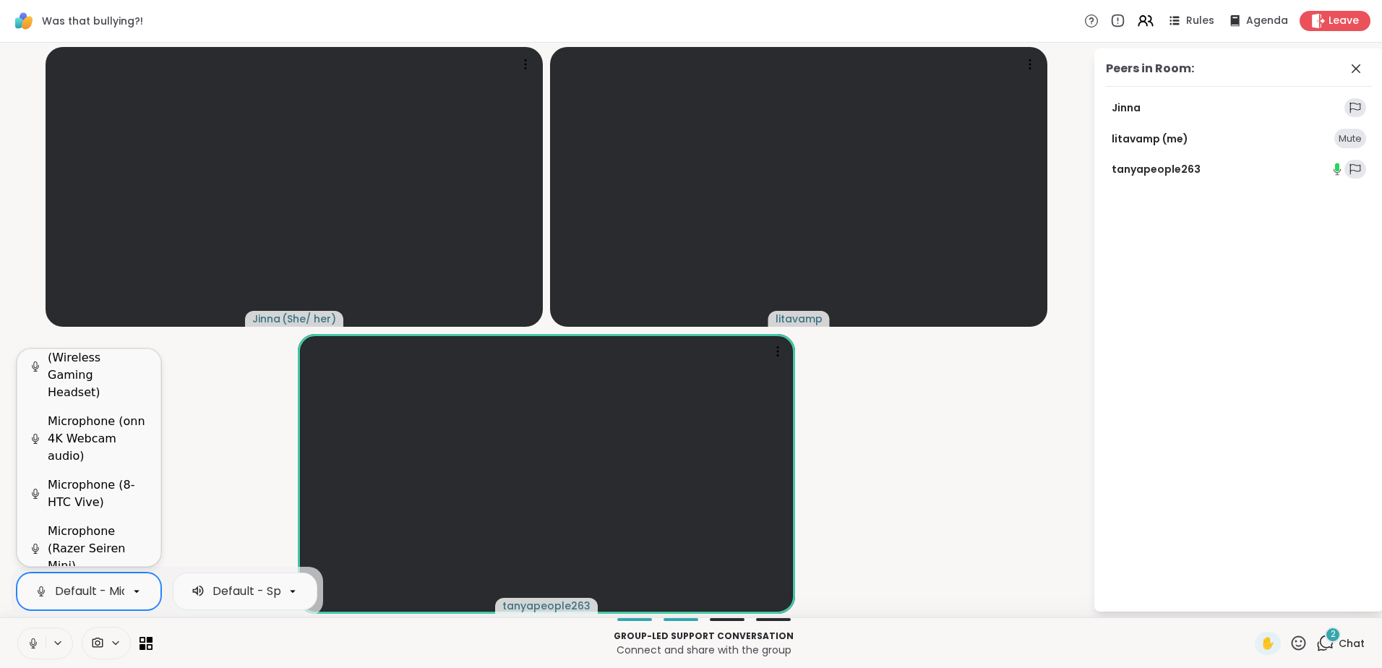
scroll to position [0, 141]
click at [94, 416] on div "Microphone (onn 4K Webcam audio)" at bounding box center [98, 439] width 101 height 52
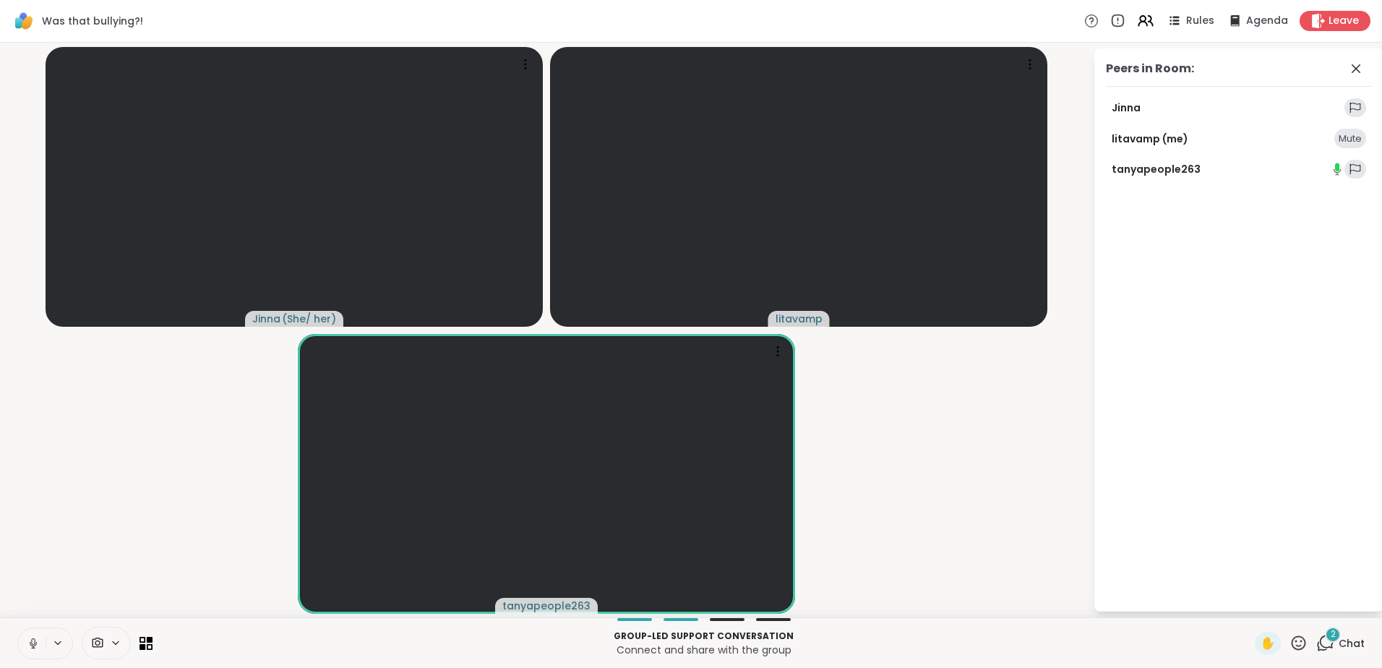
click at [228, 490] on video-player-container "[PERSON_NAME] ( She/ her ) litavamp tanyapeople263" at bounding box center [546, 329] width 1075 height 563
click at [145, 578] on video-player-container "[PERSON_NAME] ( She/ her ) litavamp tanyapeople263" at bounding box center [546, 329] width 1075 height 563
click at [108, 643] on span at bounding box center [95, 643] width 27 height 14
click at [50, 640] on button at bounding box center [59, 643] width 27 height 12
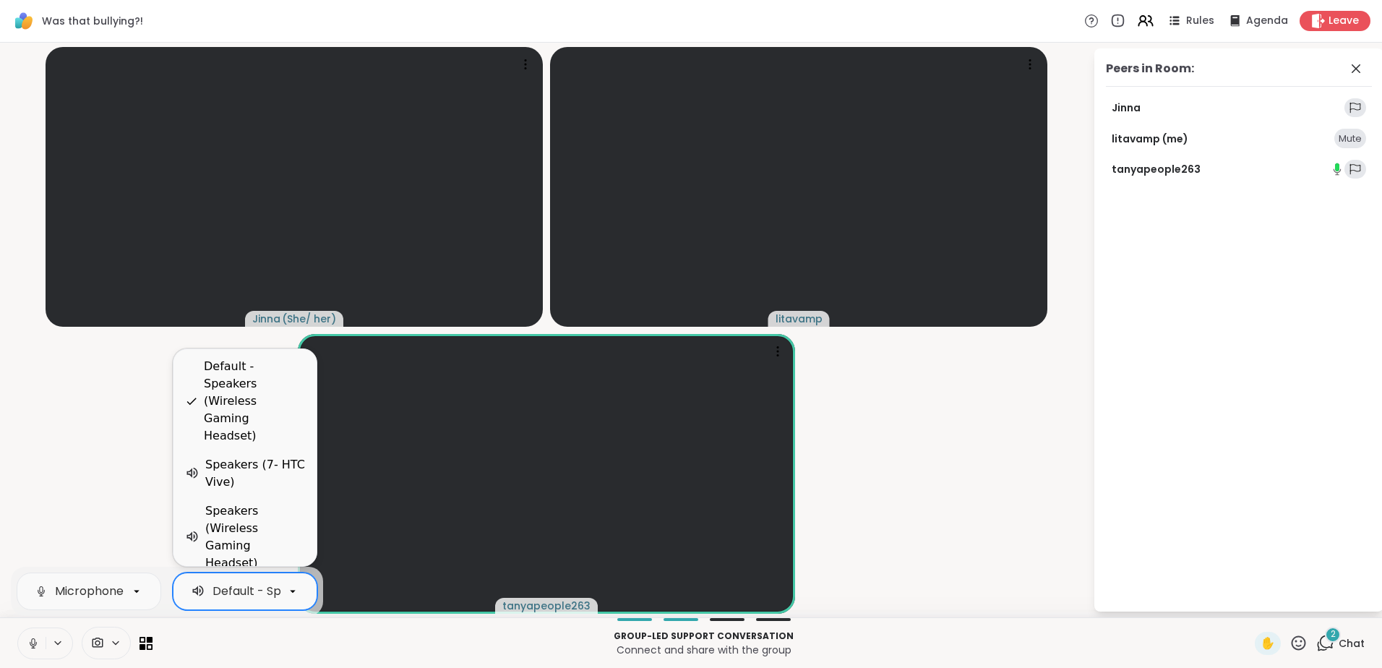
click at [293, 596] on icon at bounding box center [292, 591] width 13 height 13
click at [265, 540] on div "Speakers (Wireless Gaming Headset)" at bounding box center [255, 536] width 100 height 69
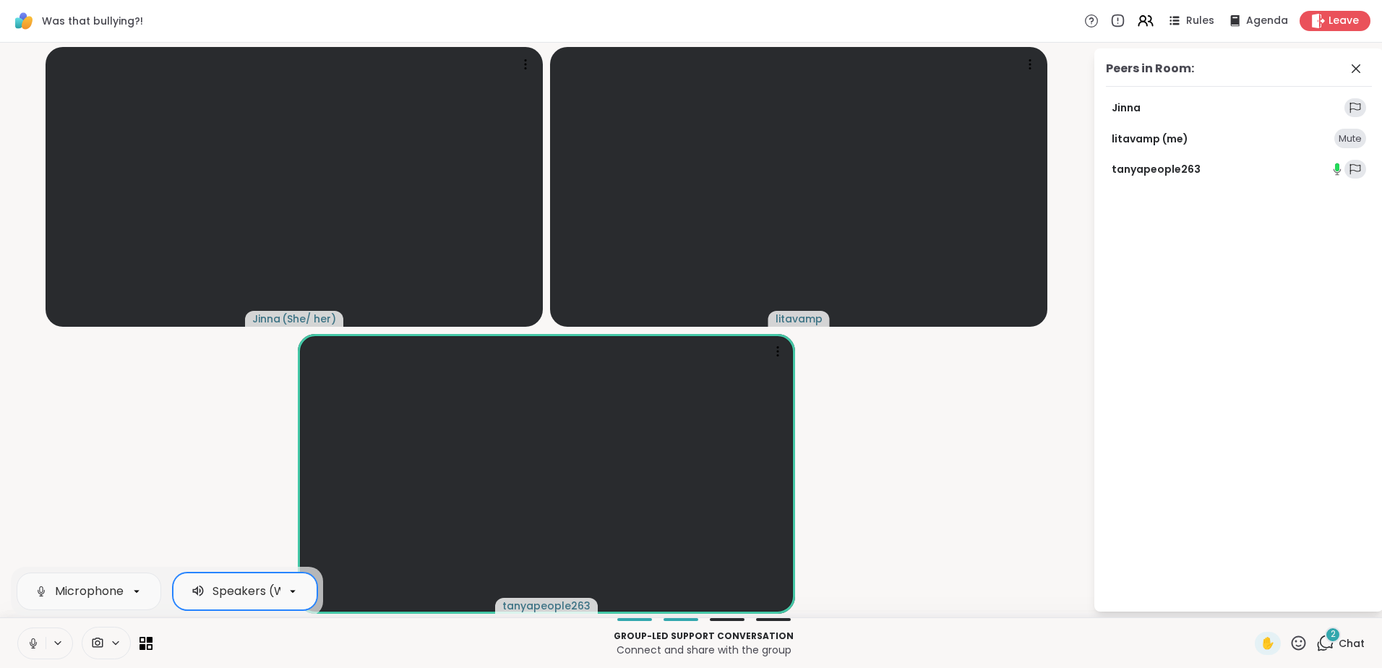
click at [224, 484] on video-player-container "[PERSON_NAME] ( She/ her ) litavamp tanyapeople263" at bounding box center [546, 329] width 1075 height 563
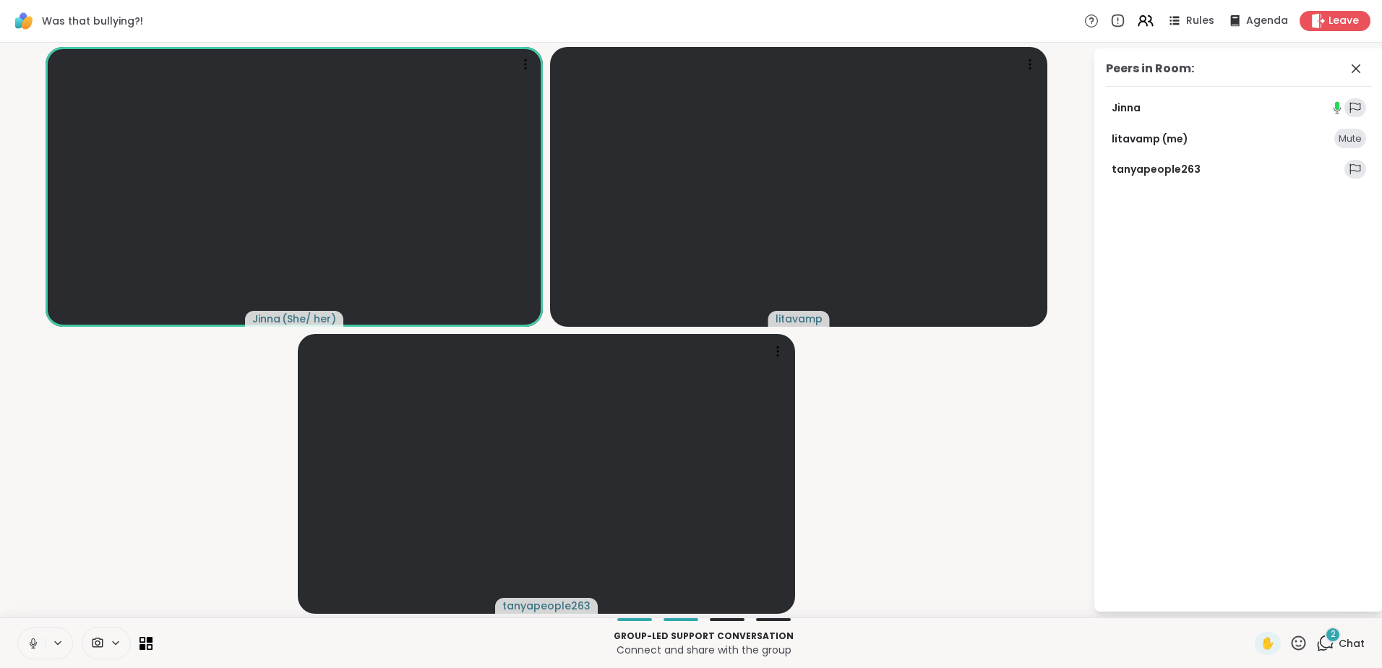
click at [62, 645] on icon at bounding box center [58, 643] width 12 height 12
drag, startPoint x: 246, startPoint y: 541, endPoint x: 174, endPoint y: 542, distance: 71.6
click at [174, 542] on video-player-container "[PERSON_NAME] ( She/ her ) litavamp tanyapeople263" at bounding box center [546, 329] width 1075 height 563
click at [59, 643] on icon at bounding box center [58, 642] width 6 height 3
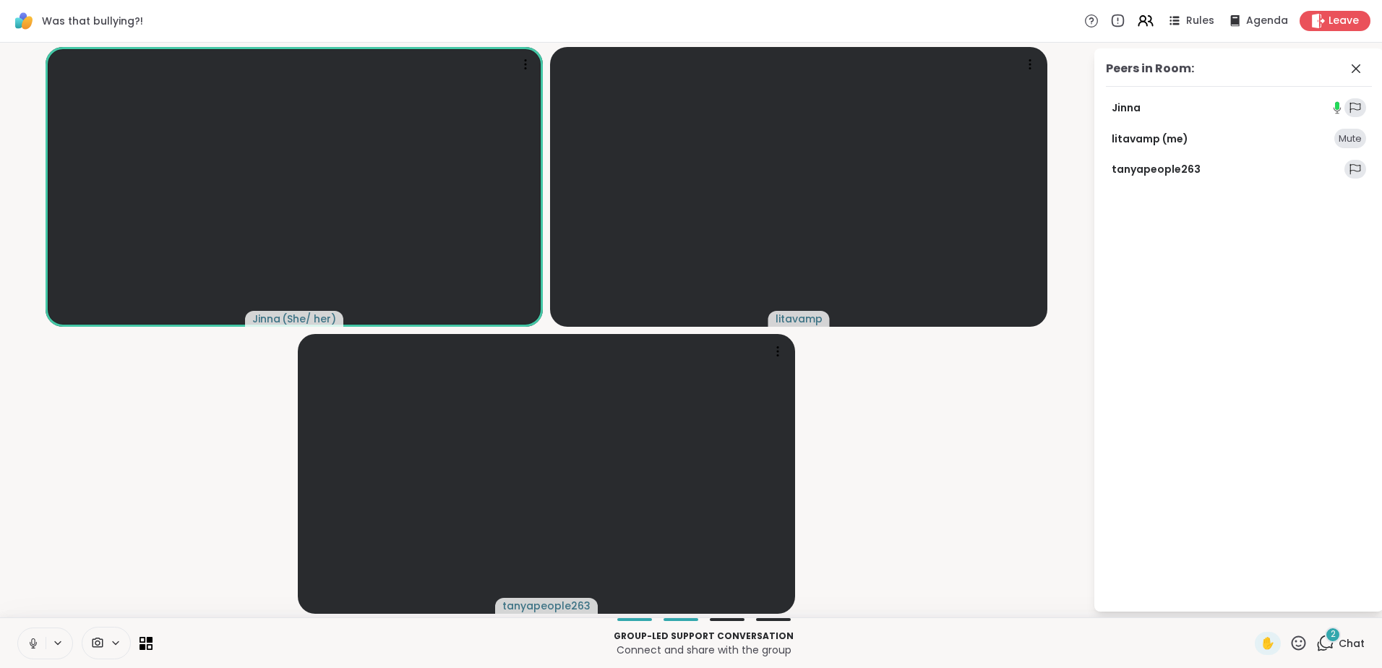
click at [223, 469] on video-player-container "[PERSON_NAME] ( She/ her ) litavamp tanyapeople263" at bounding box center [546, 329] width 1075 height 563
click at [140, 642] on icon at bounding box center [142, 639] width 7 height 7
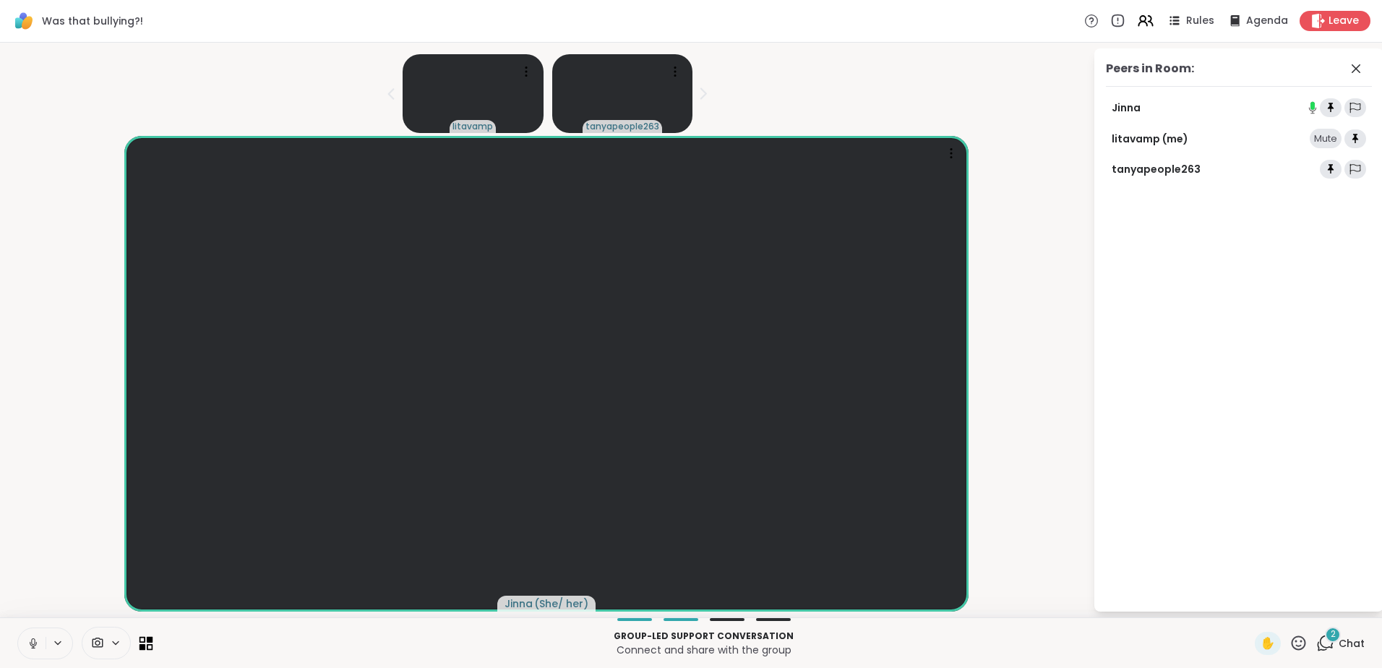
click at [140, 642] on icon at bounding box center [142, 639] width 7 height 7
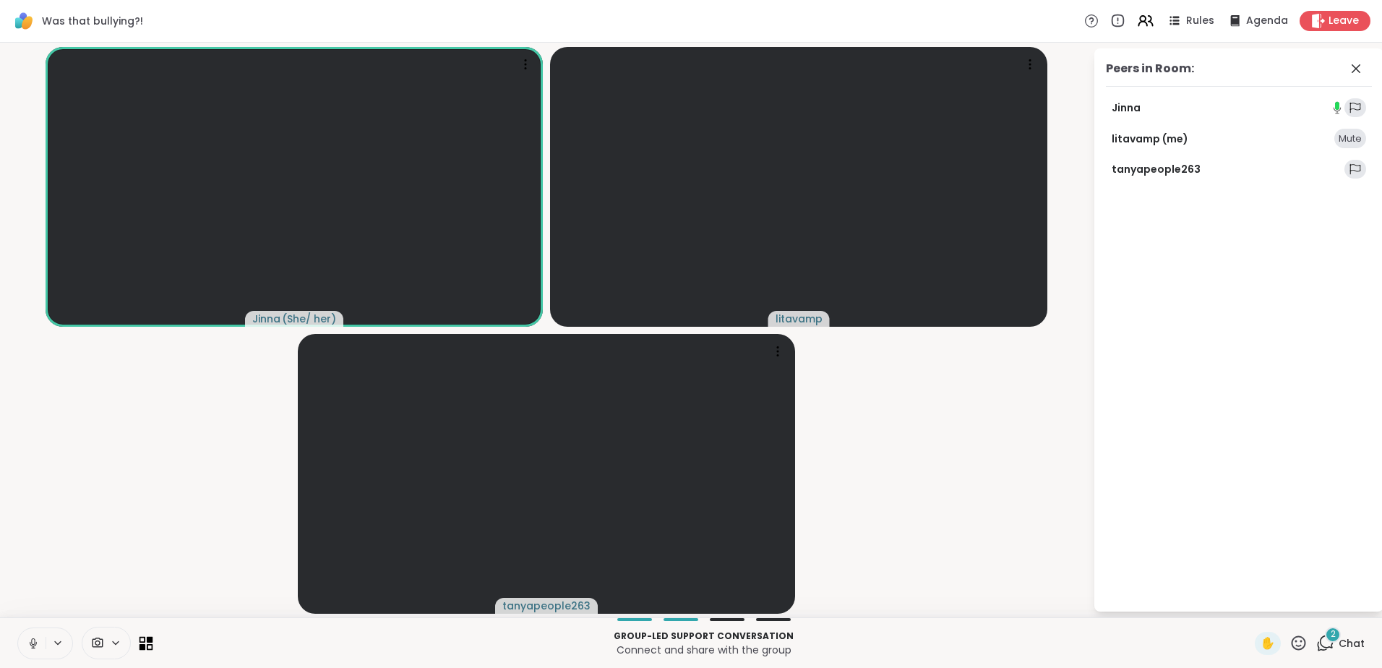
click at [140, 642] on icon at bounding box center [142, 639] width 7 height 7
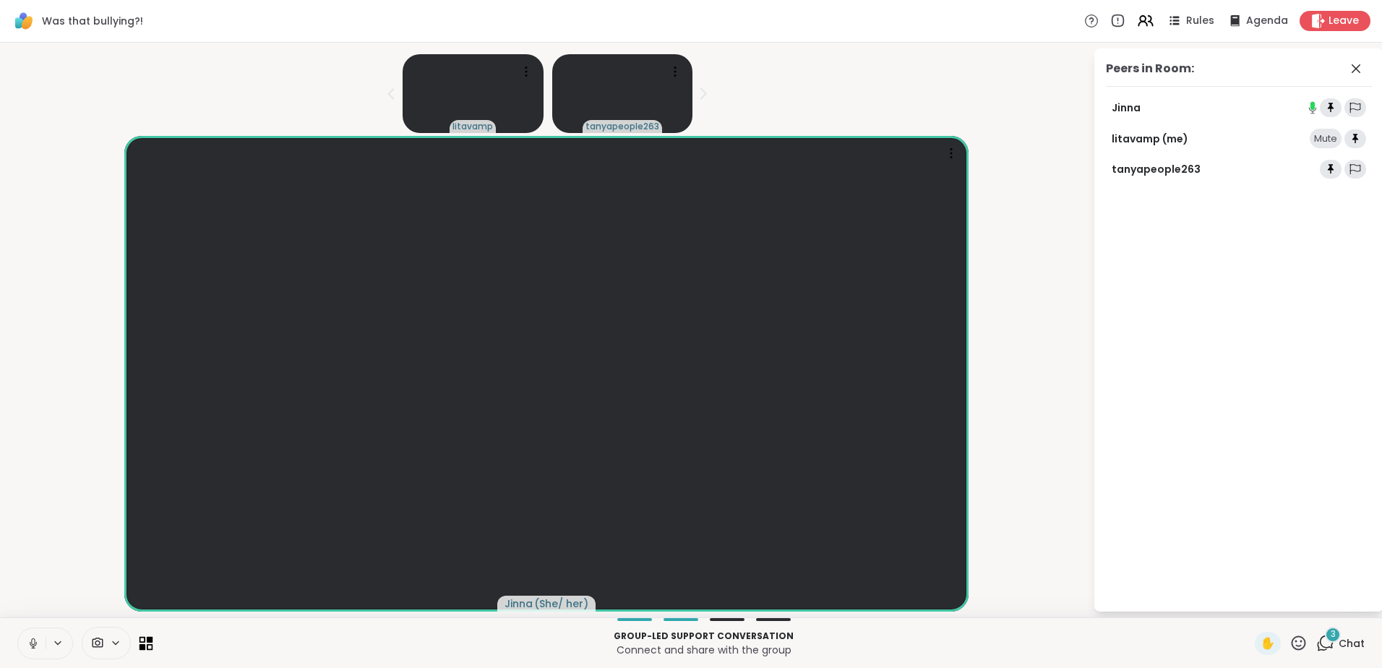
click at [140, 640] on icon at bounding box center [142, 639] width 7 height 7
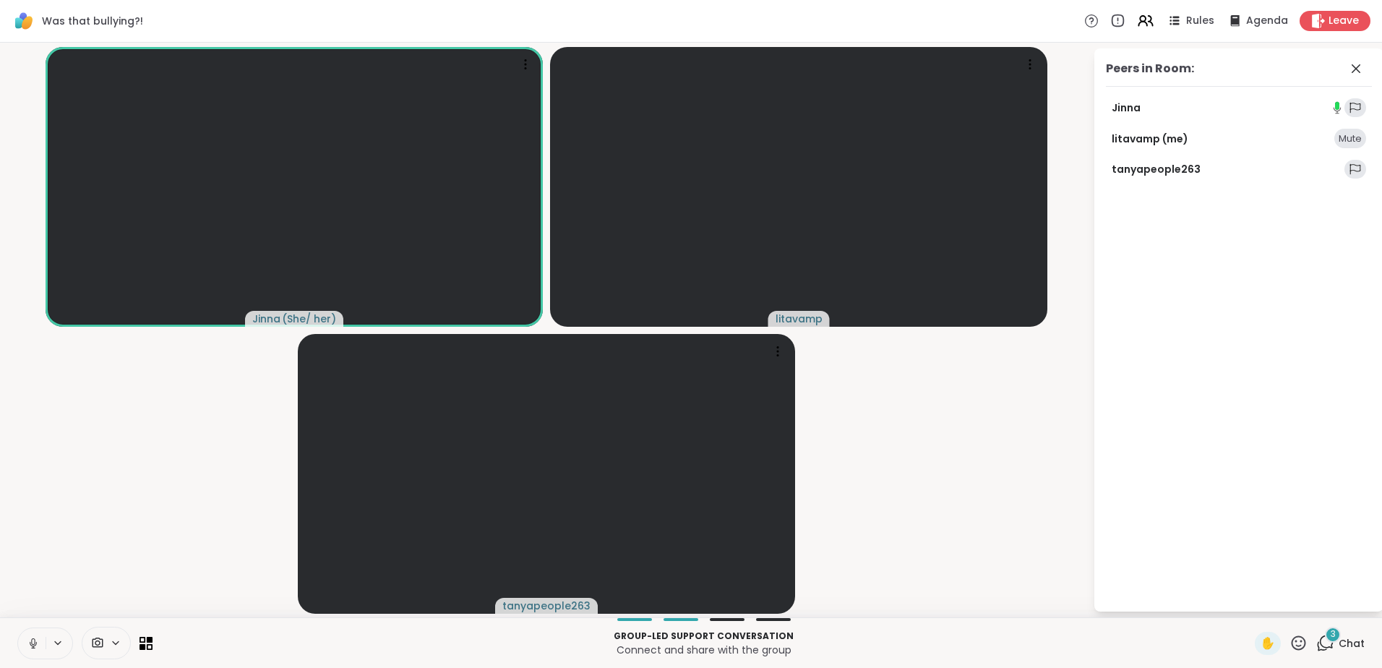
click at [59, 647] on icon at bounding box center [58, 643] width 12 height 12
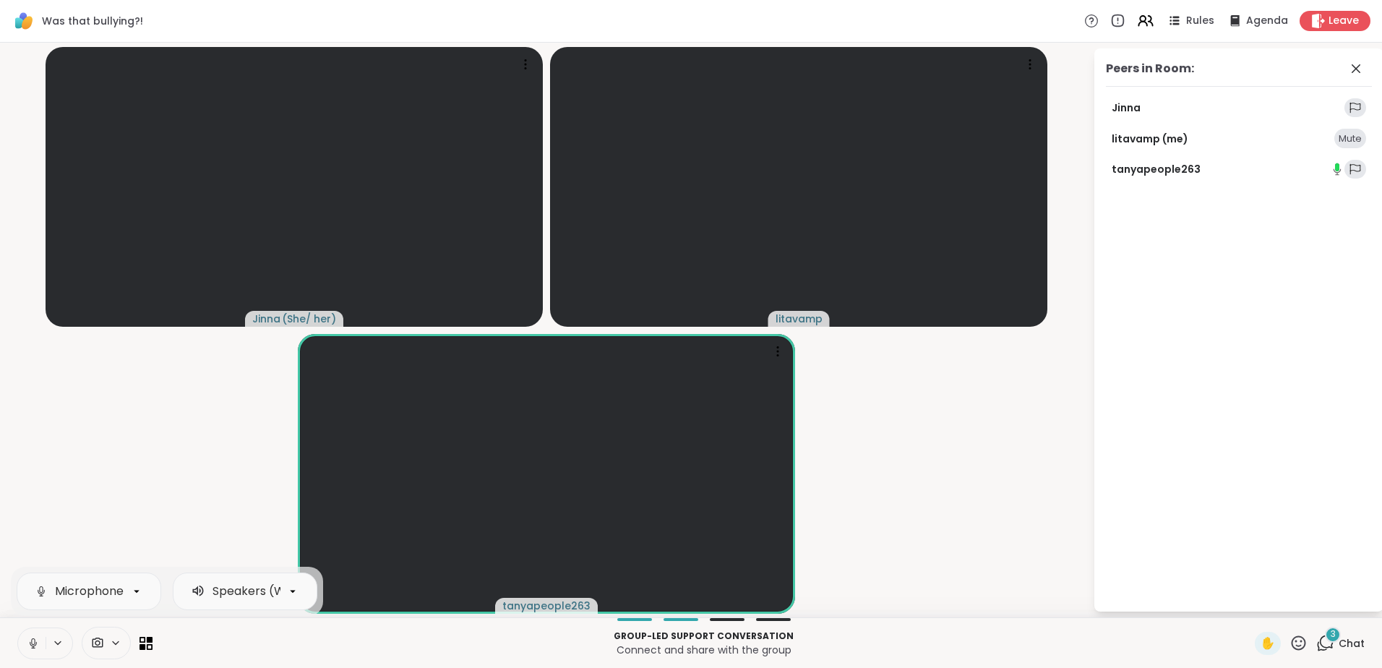
click at [217, 437] on video-player-container "[PERSON_NAME] ( She/ her ) litavamp tanyapeople263" at bounding box center [546, 329] width 1075 height 563
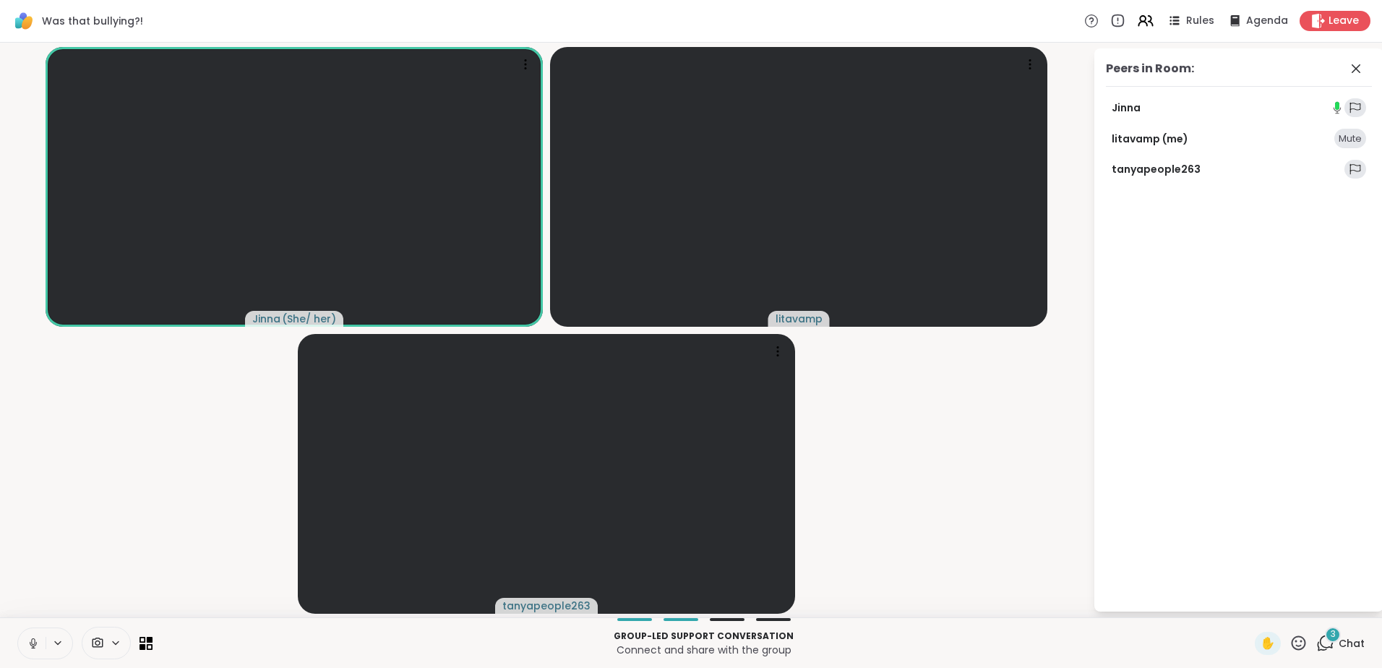
click at [1342, 645] on span "Chat" at bounding box center [1352, 643] width 26 height 14
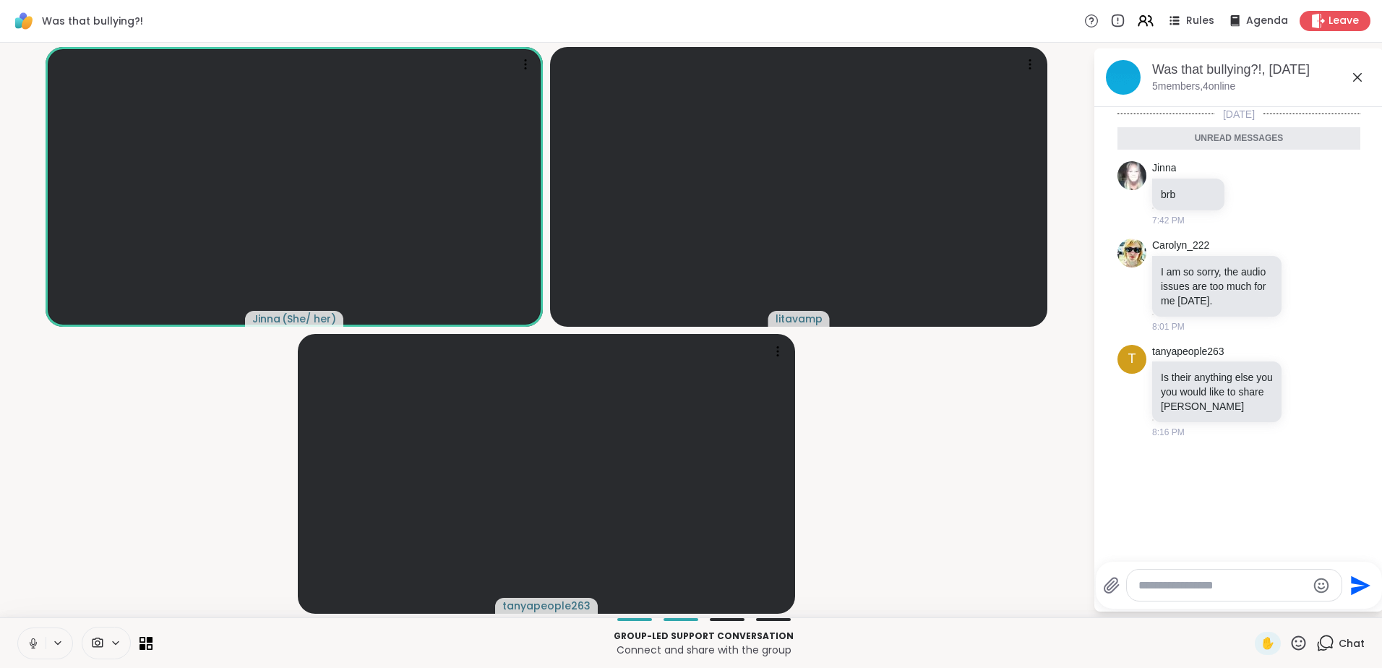
click at [1194, 586] on textarea "Type your message" at bounding box center [1222, 585] width 168 height 14
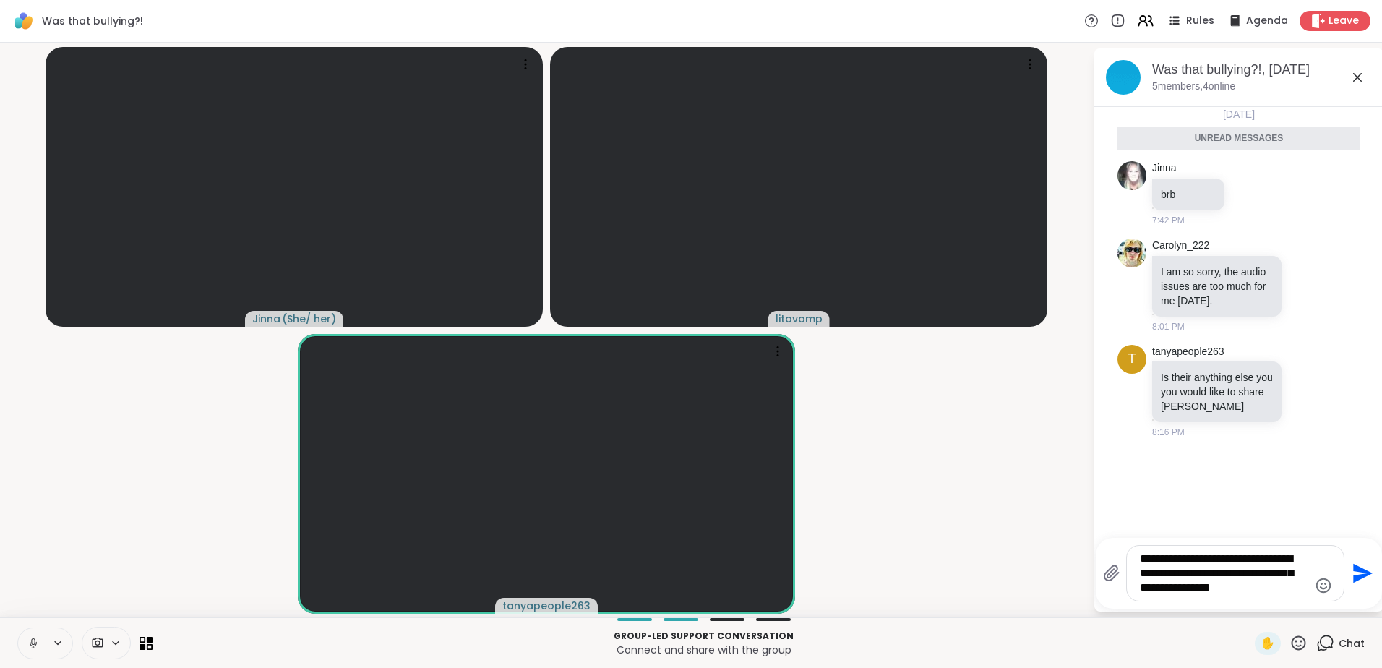
type textarea "**********"
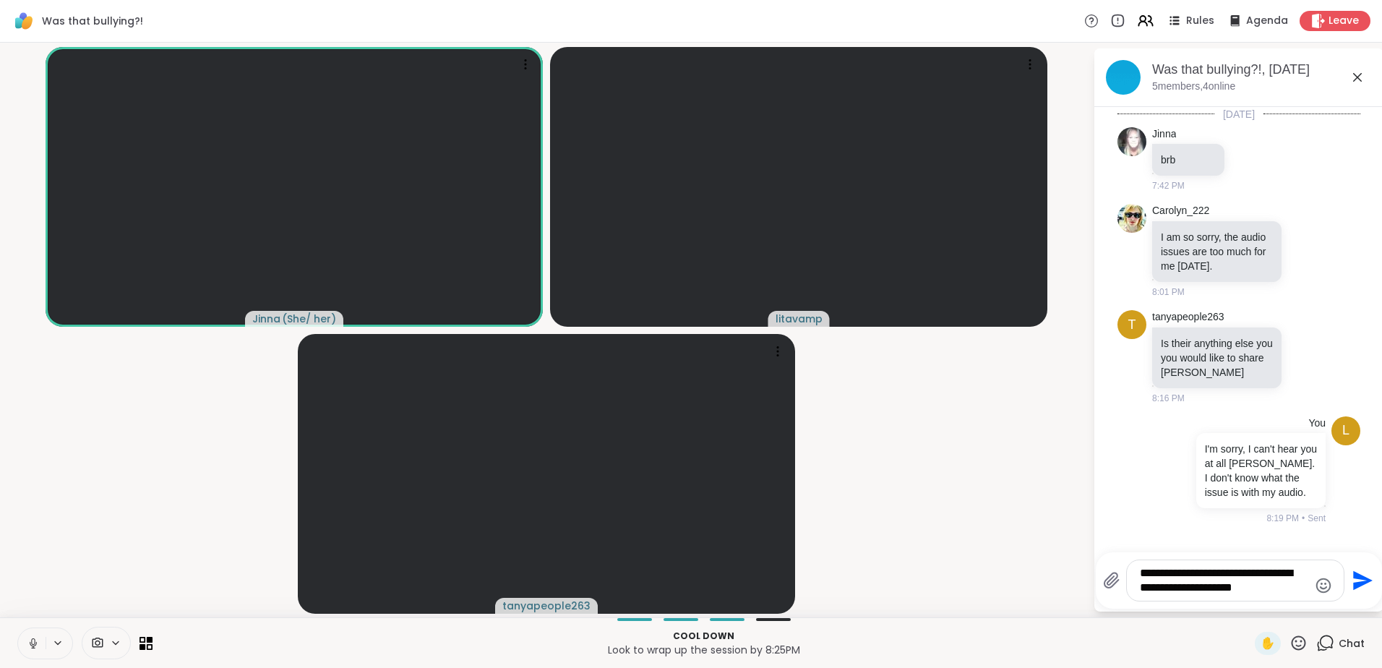
type textarea "**********"
click at [1365, 579] on icon "Send" at bounding box center [1363, 581] width 20 height 20
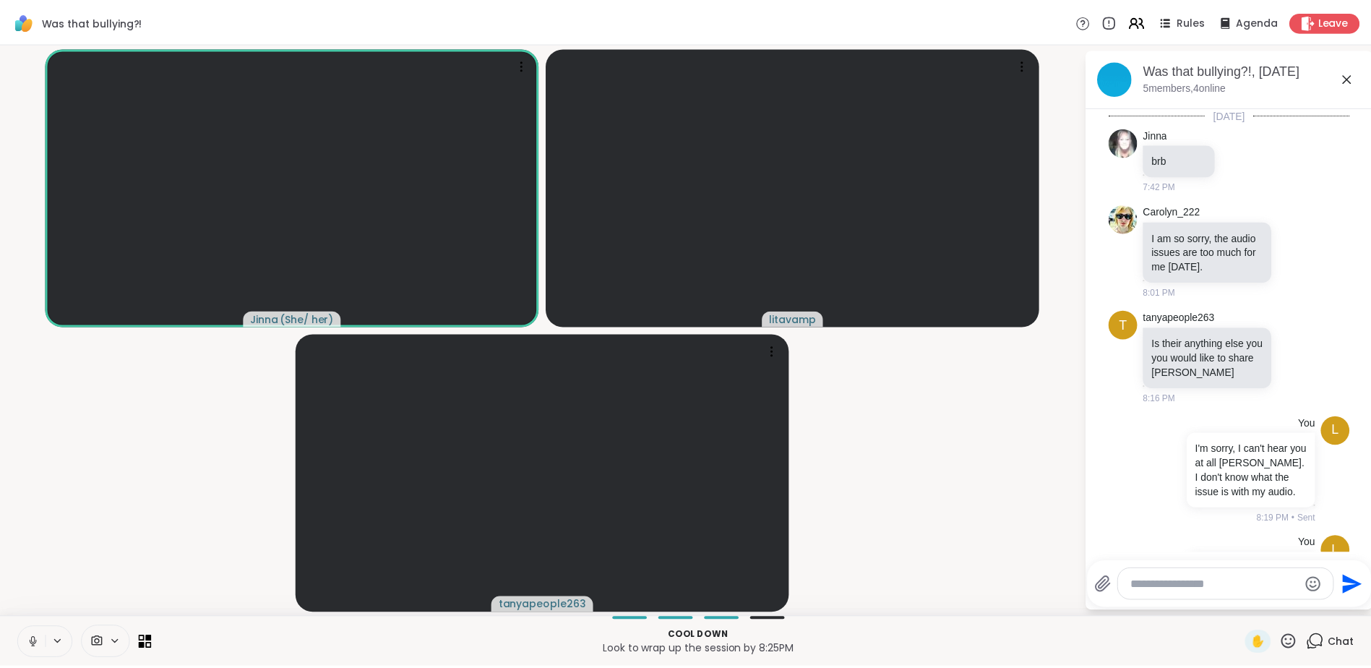
scroll to position [98, 0]
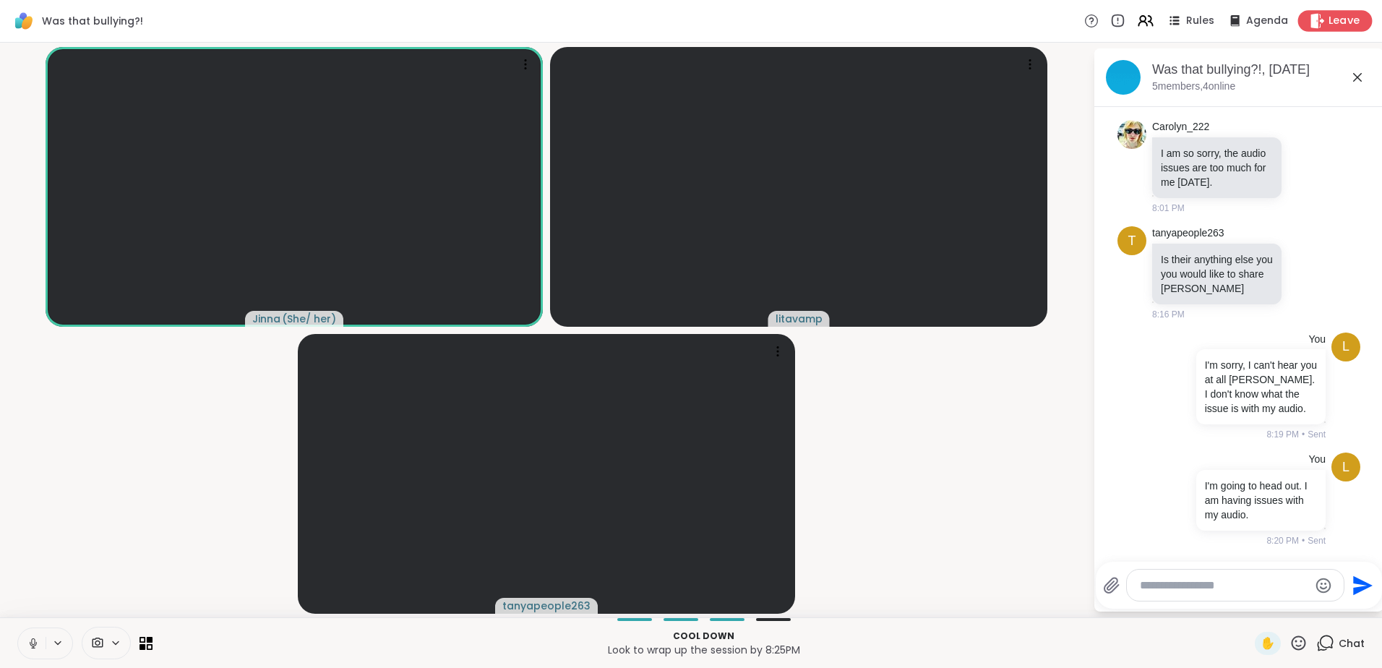
click at [1336, 21] on span "Leave" at bounding box center [1344, 21] width 32 height 15
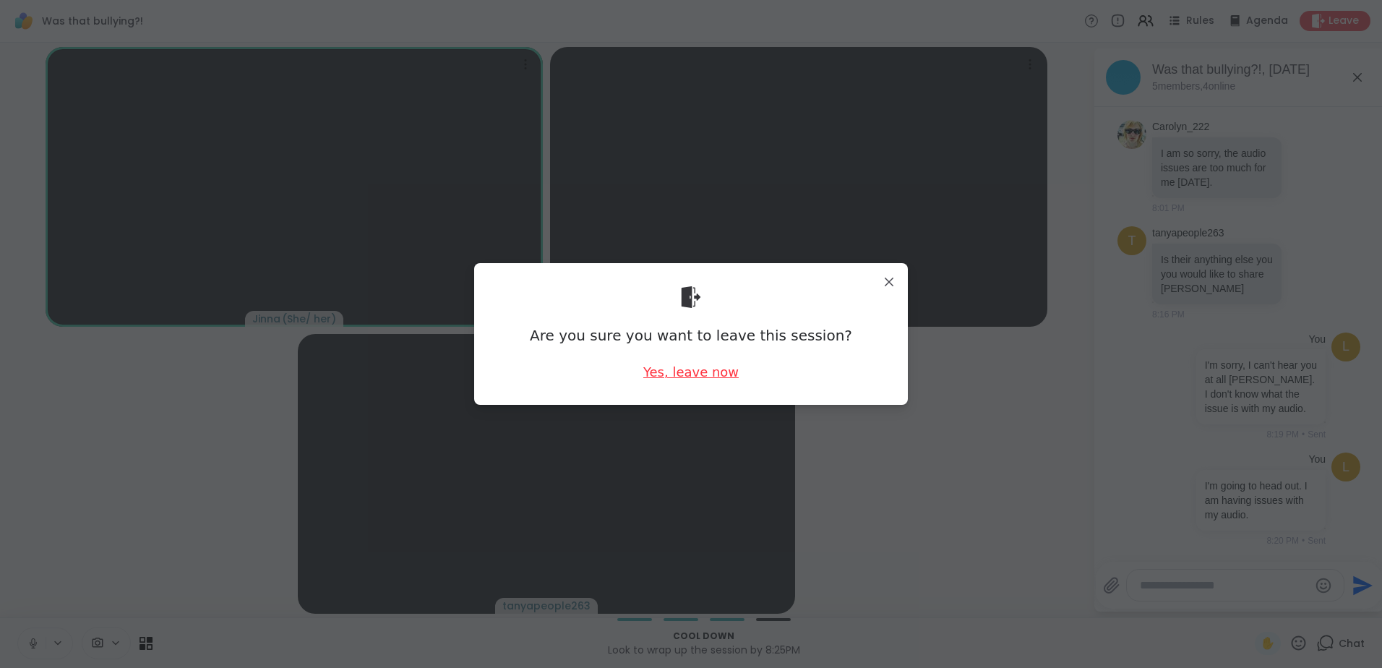
click at [680, 366] on div "Yes, leave now" at bounding box center [690, 372] width 95 height 18
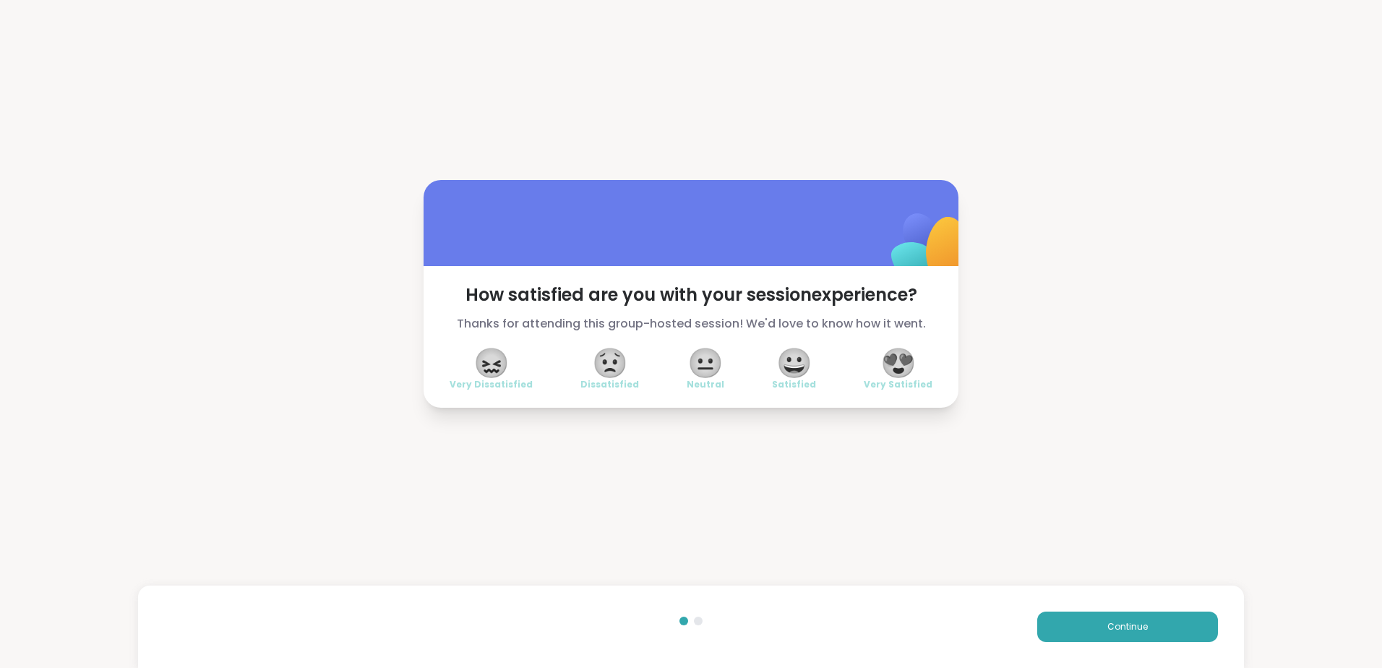
click at [782, 365] on span "😀" at bounding box center [794, 363] width 36 height 26
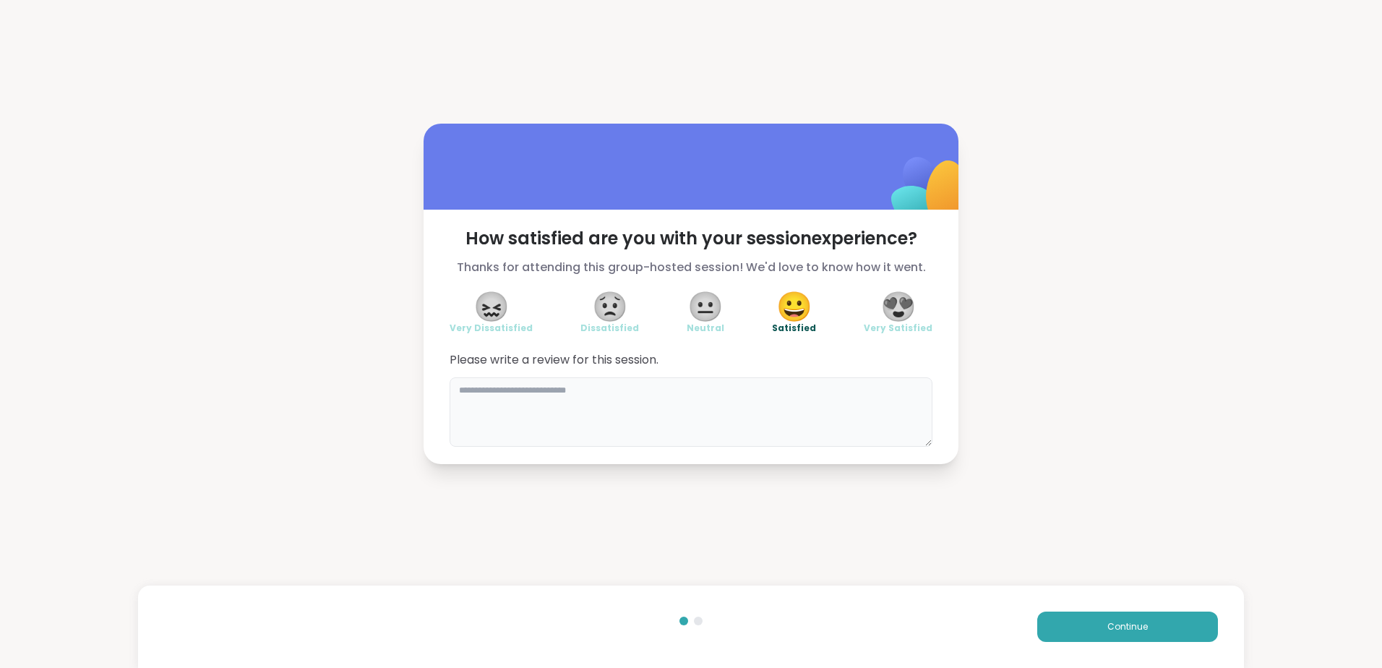
click at [574, 390] on textarea at bounding box center [691, 411] width 483 height 69
click at [1130, 628] on span "Continue" at bounding box center [1127, 626] width 40 height 13
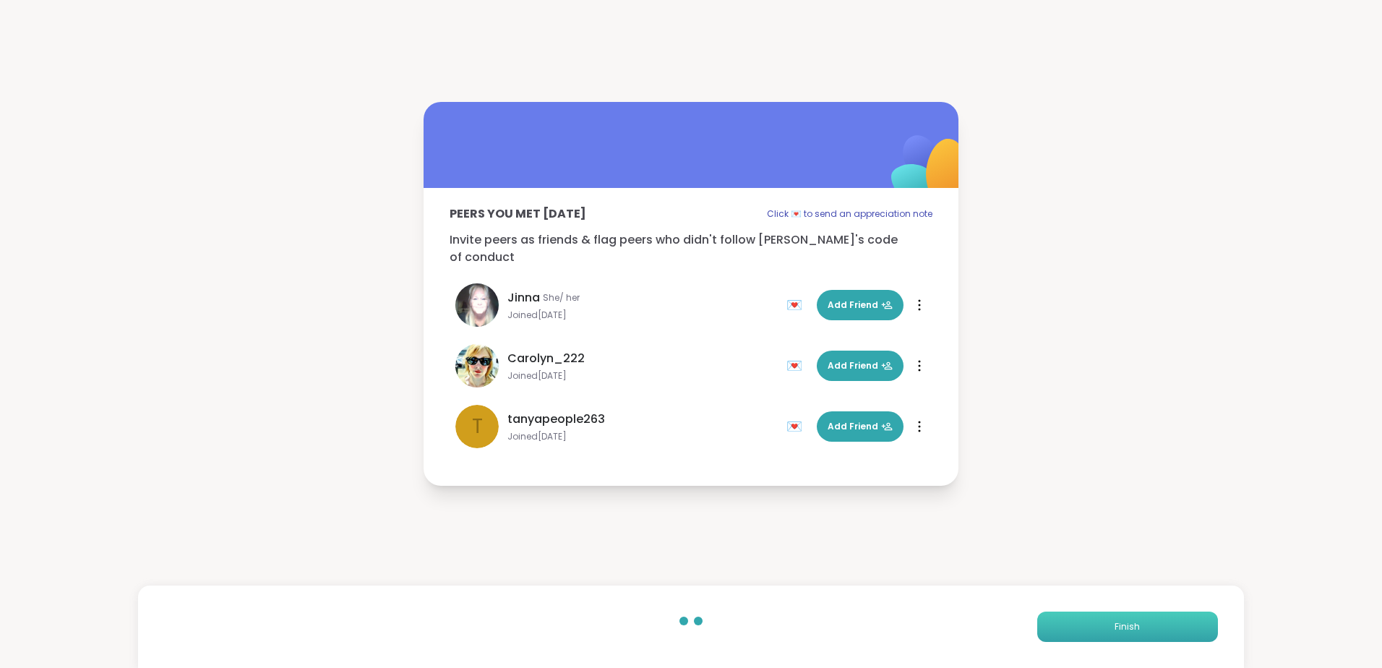
click at [1127, 619] on button "Finish" at bounding box center [1127, 626] width 181 height 30
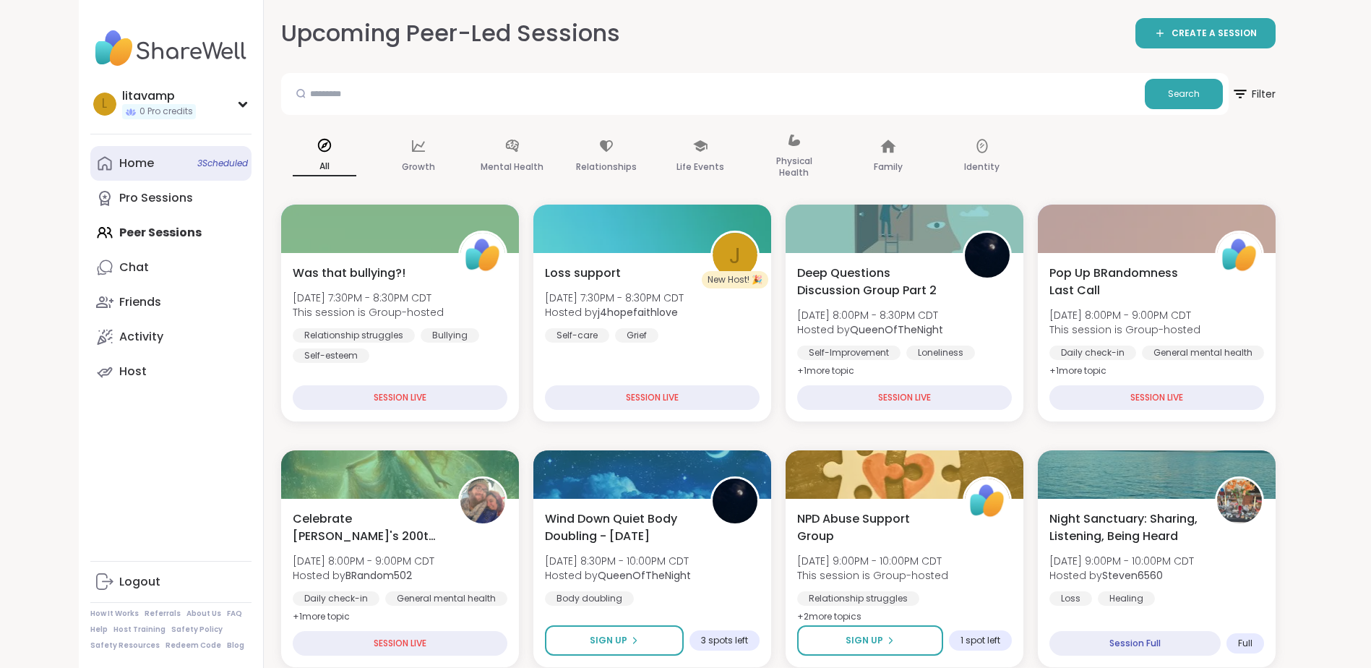
click at [163, 164] on link "Home 3 Scheduled" at bounding box center [170, 163] width 161 height 35
